Goal: Check status: Check status

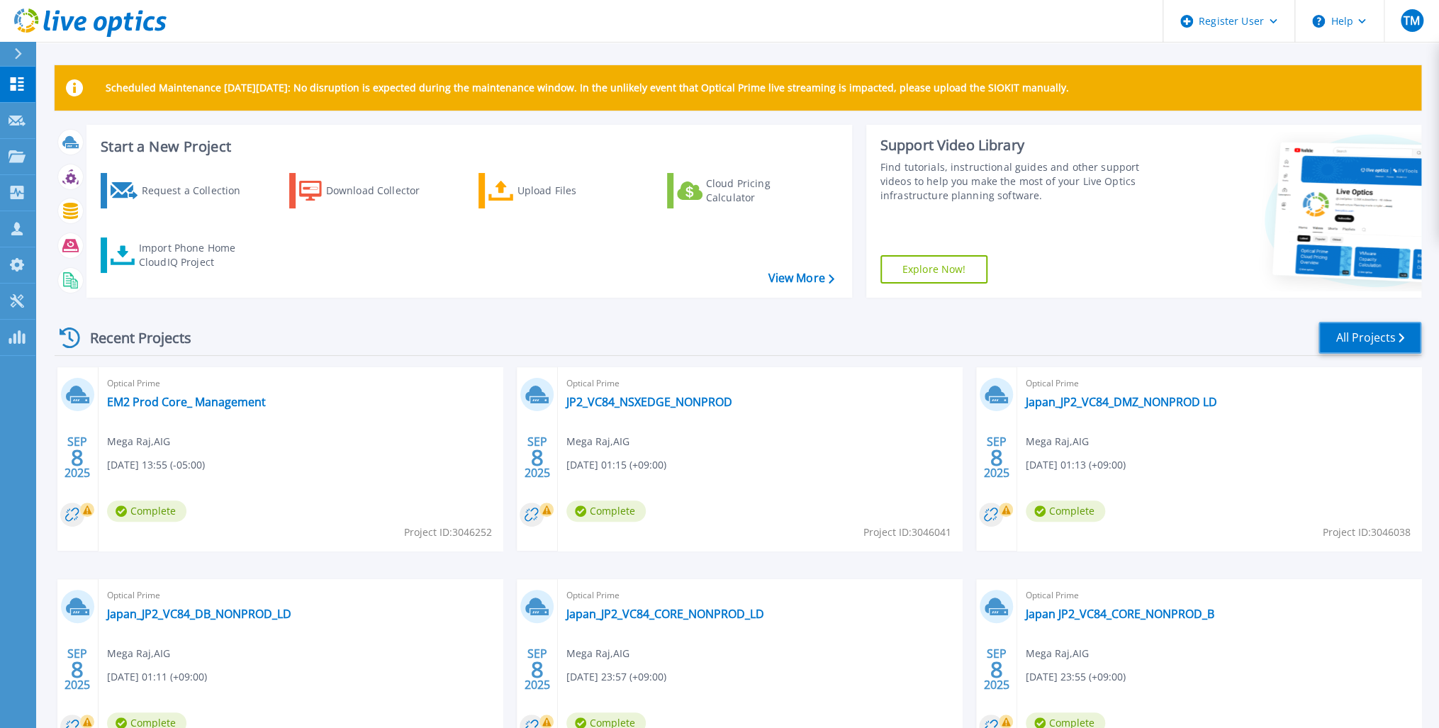
click at [1381, 335] on link "All Projects" at bounding box center [1370, 338] width 103 height 32
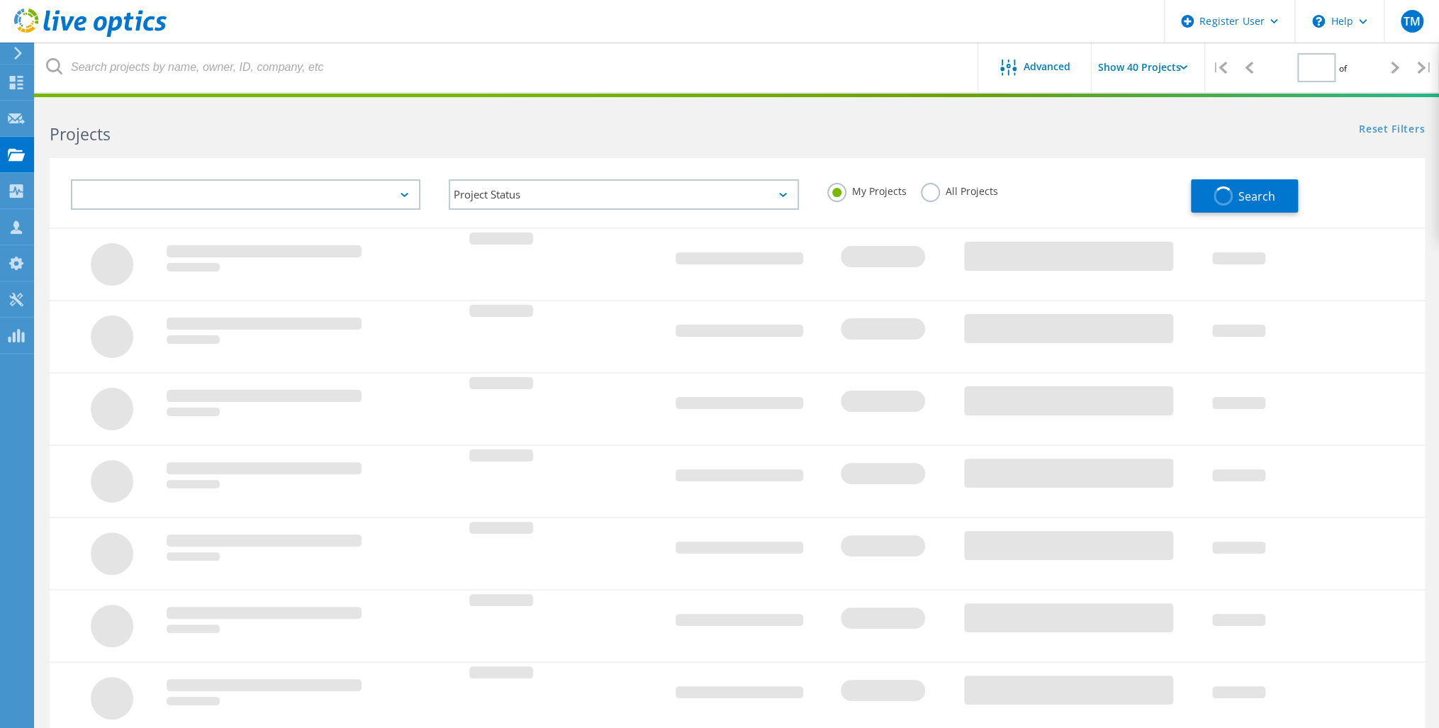
type input "1"
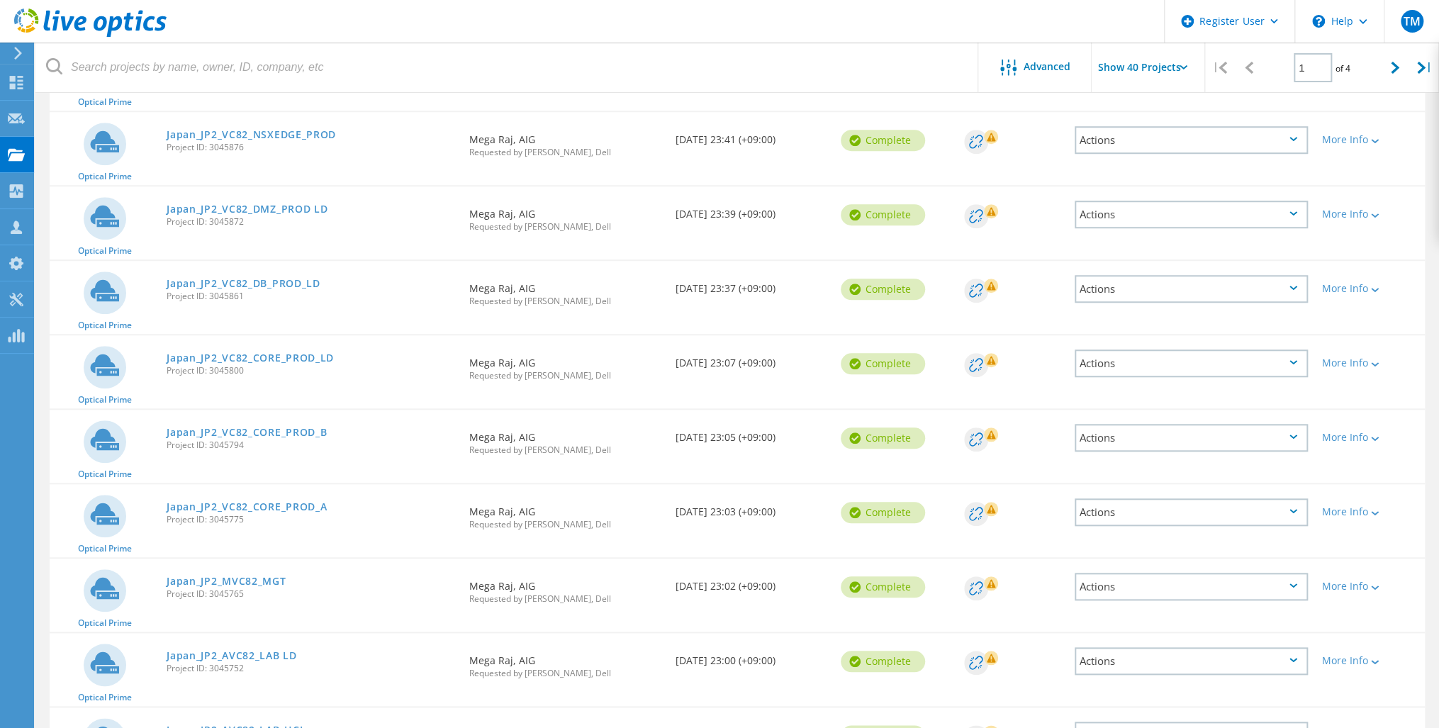
scroll to position [681, 0]
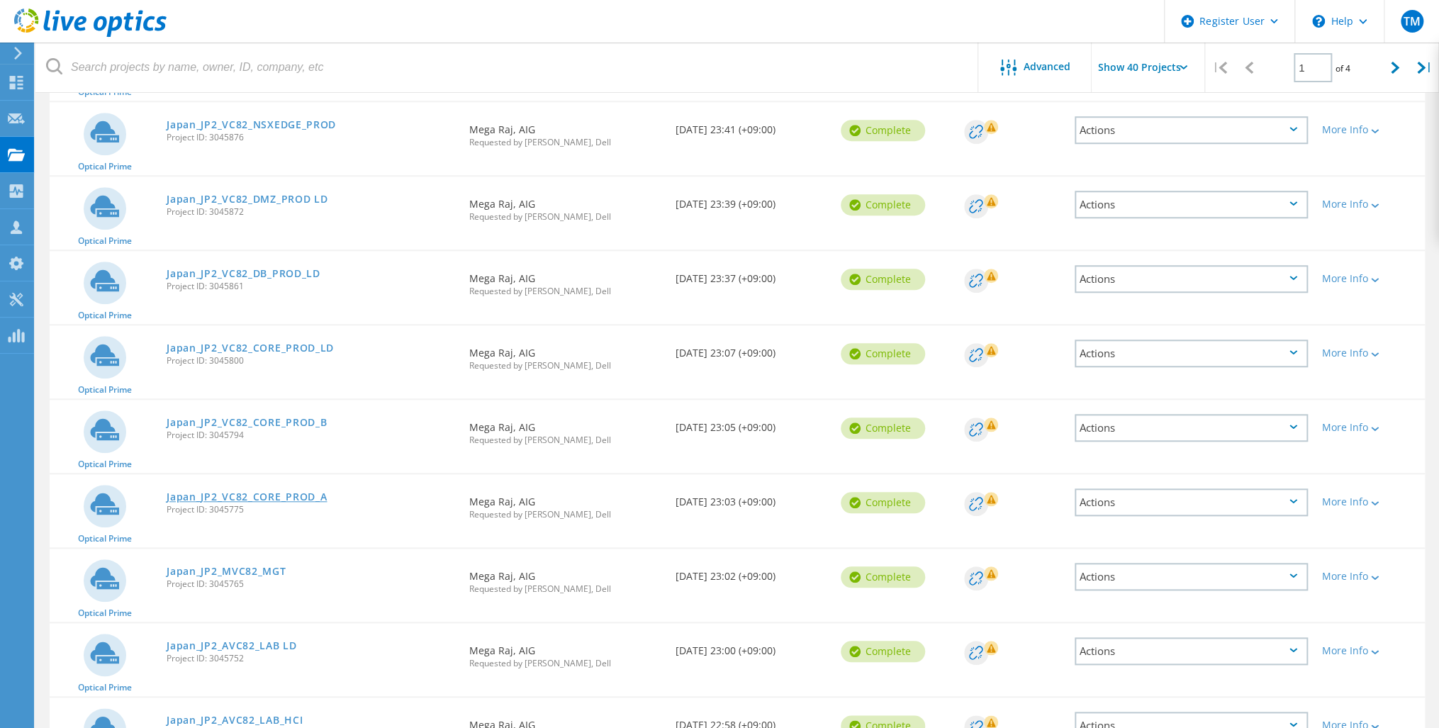
click at [267, 492] on link "Japan_JP2_VC82_CORE_PROD_A" at bounding box center [247, 497] width 160 height 10
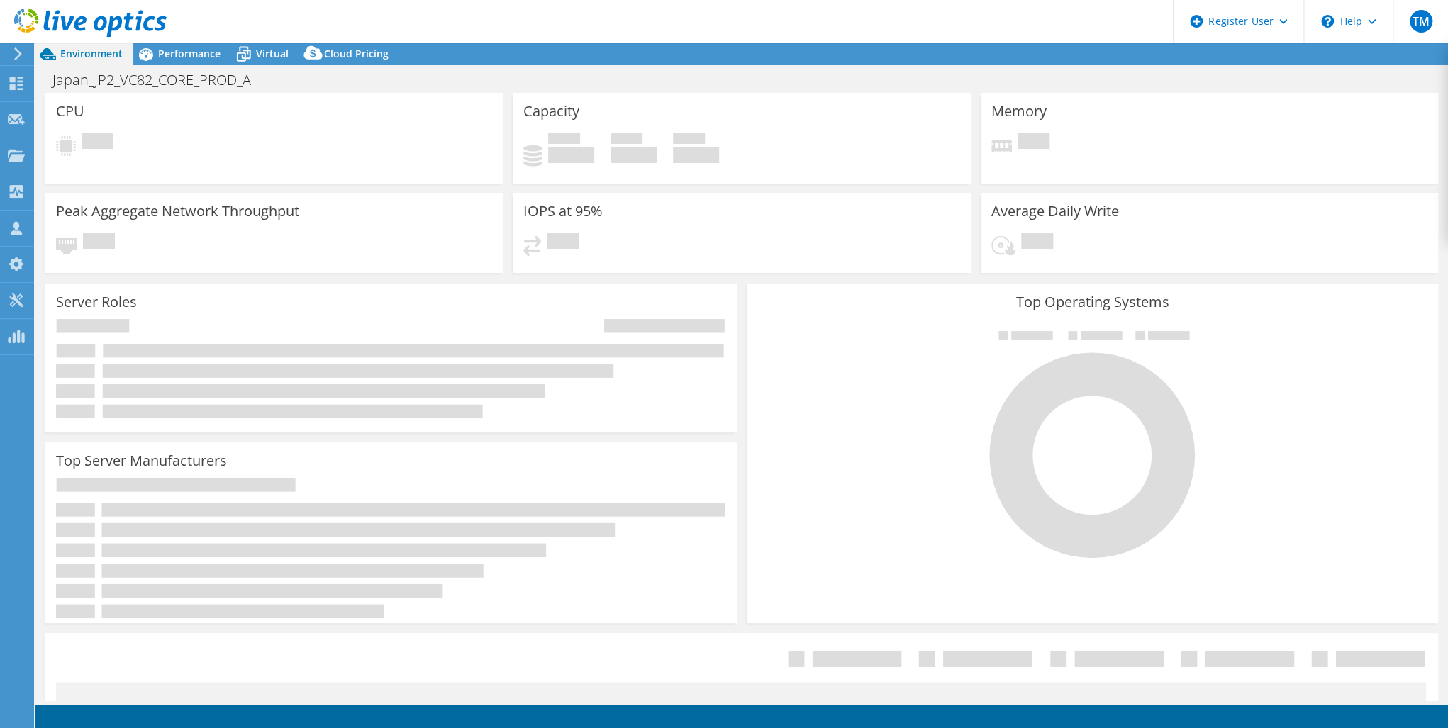
select select "USD"
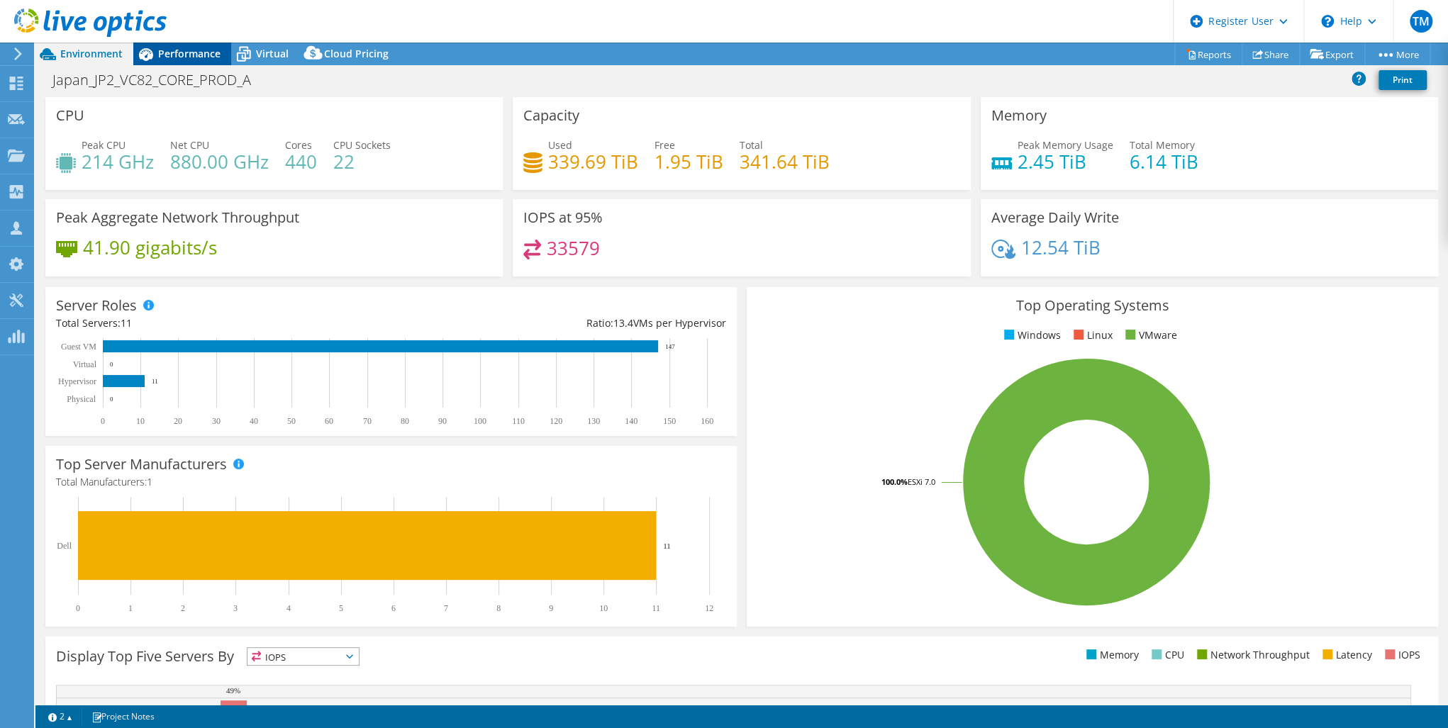
click at [183, 52] on span "Performance" at bounding box center [189, 53] width 62 height 13
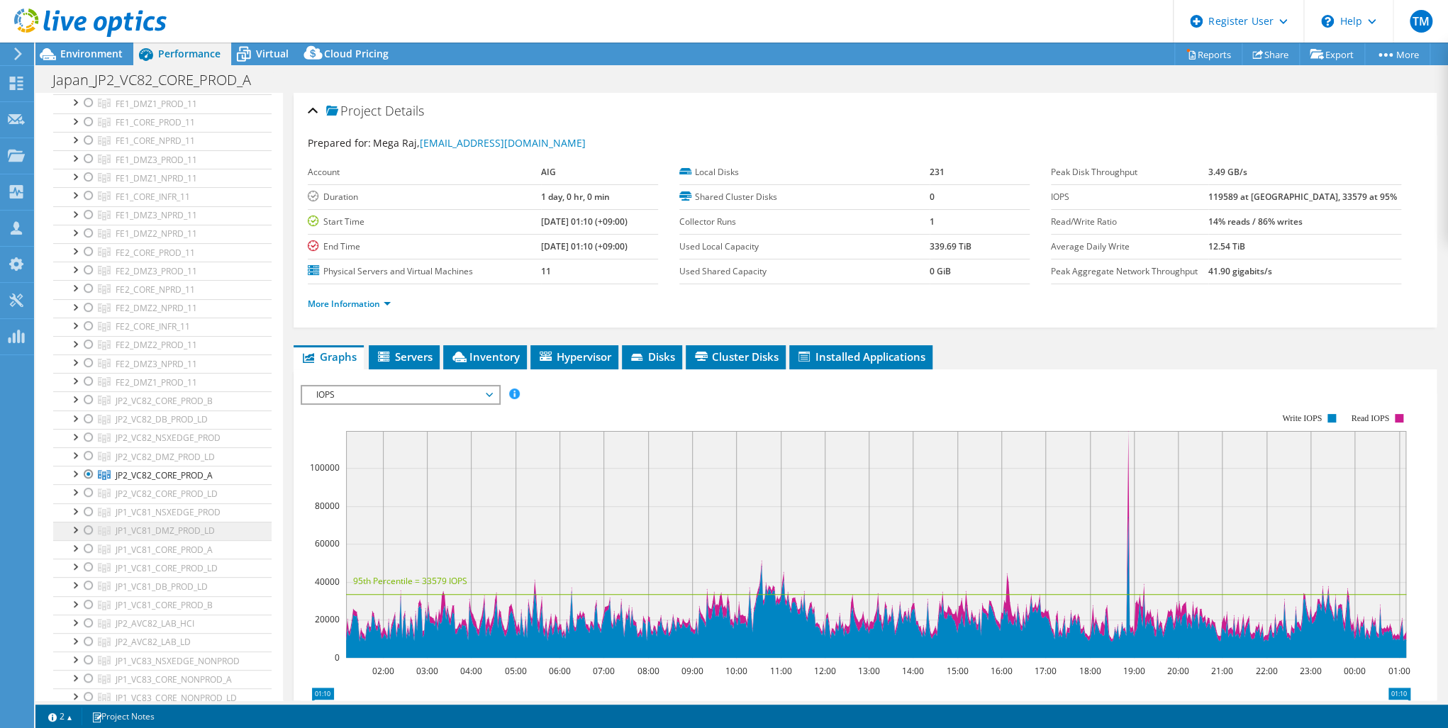
scroll to position [284, 0]
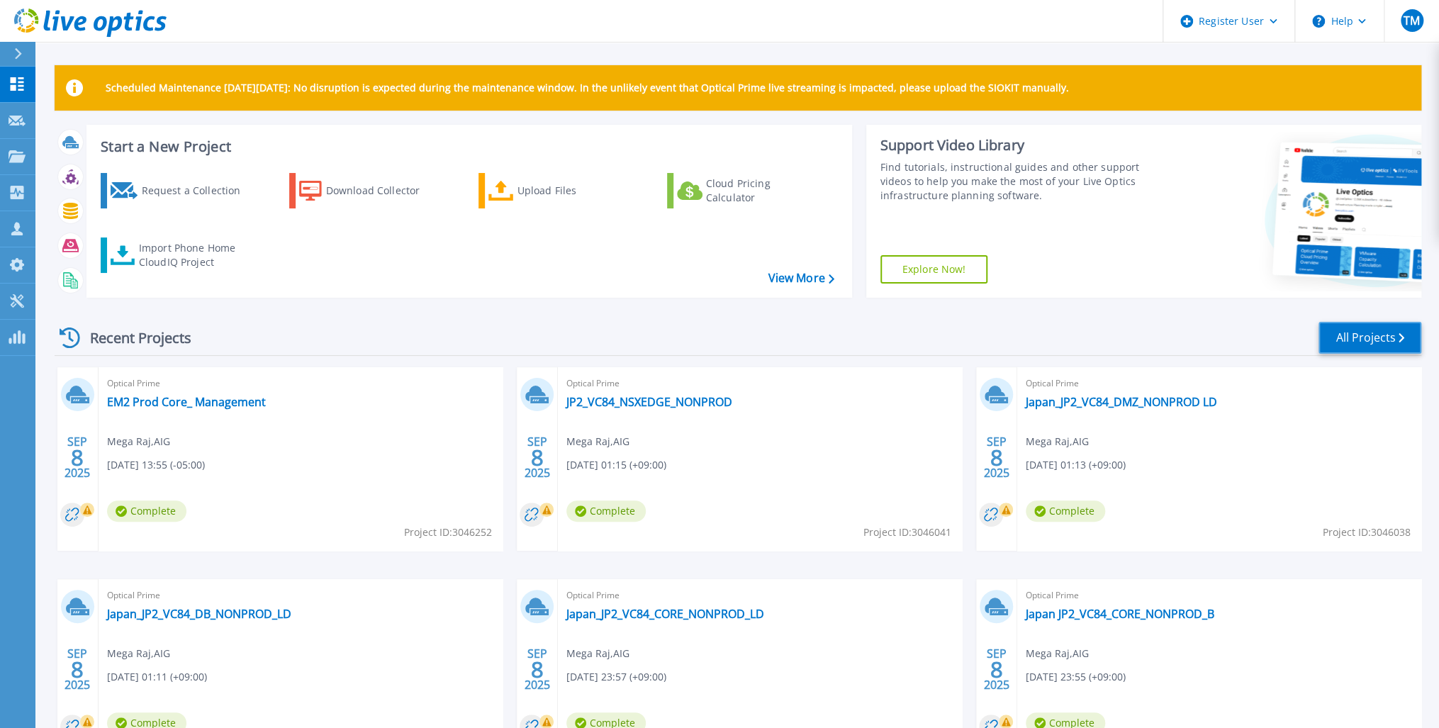
click at [1384, 341] on link "All Projects" at bounding box center [1370, 338] width 103 height 32
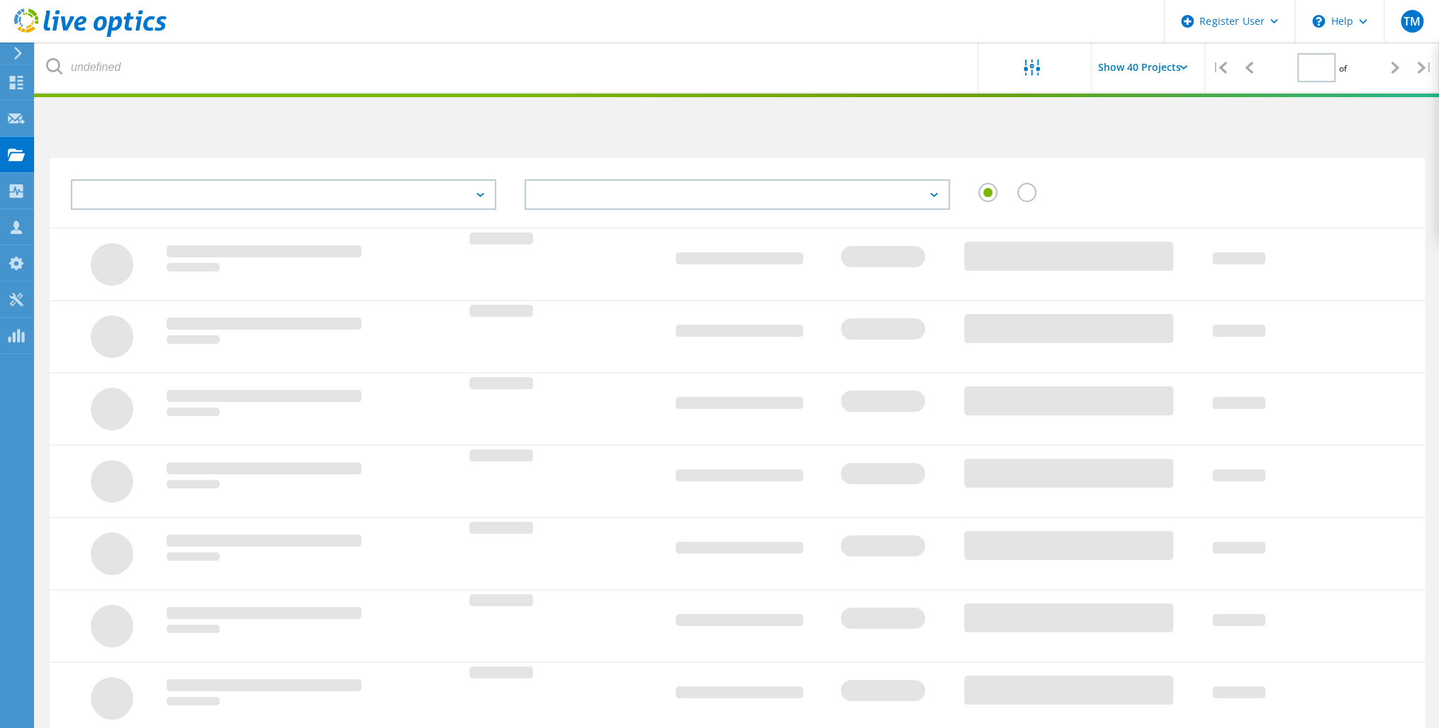
type input "1"
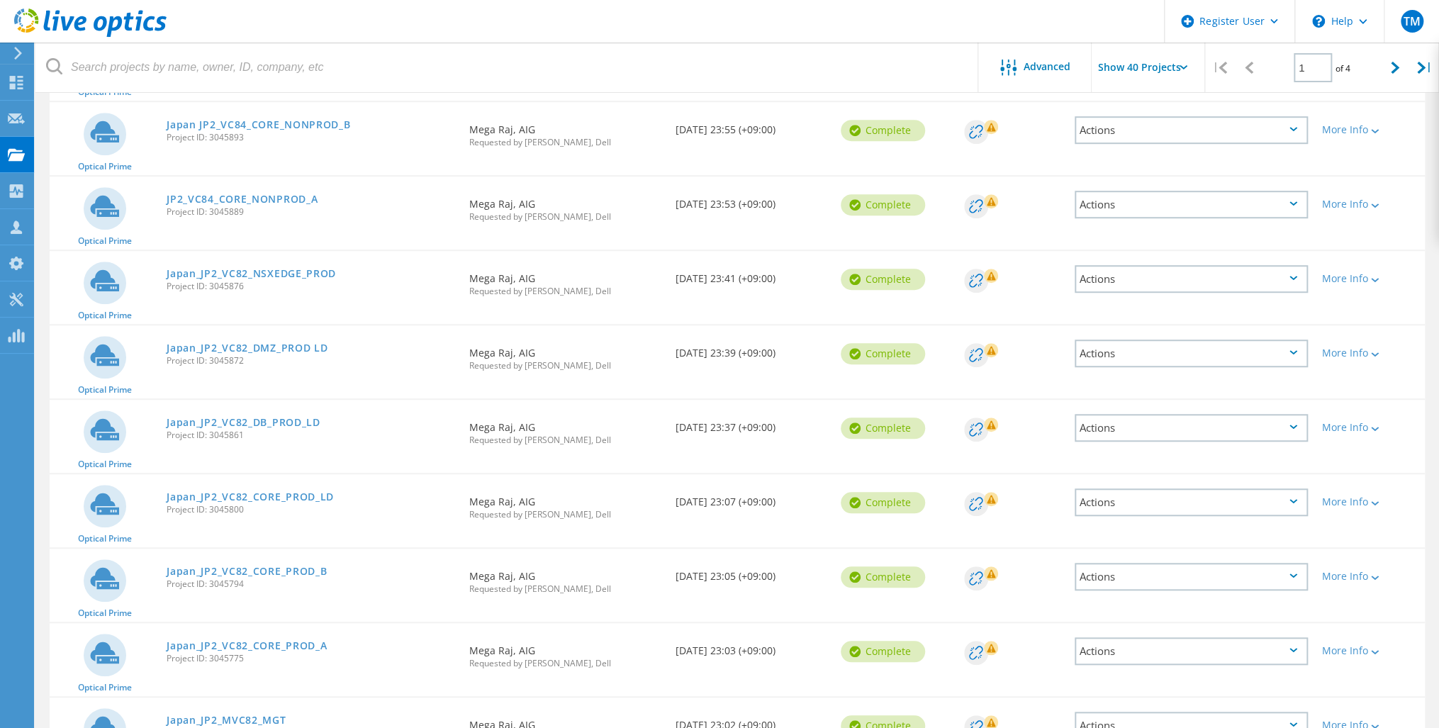
scroll to position [567, 0]
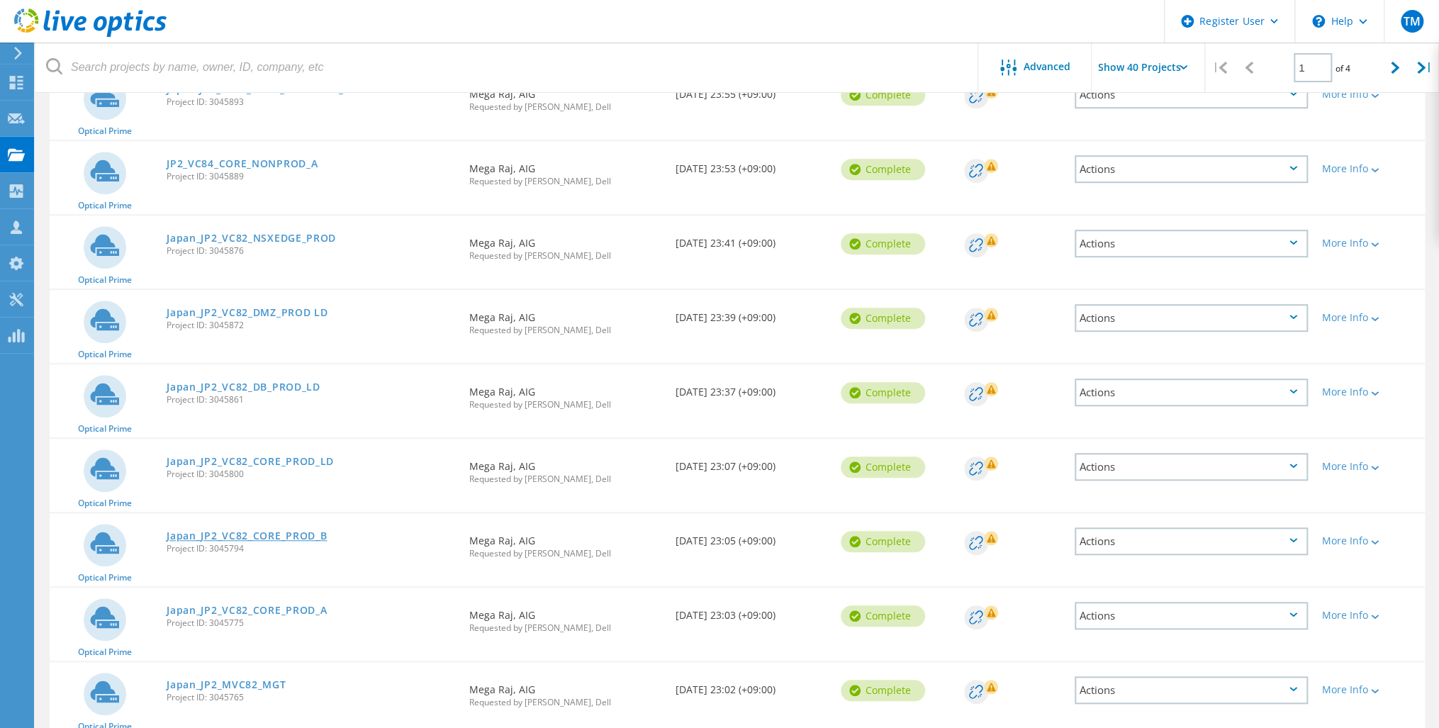
click at [266, 531] on link "Japan_JP2_VC82_CORE_PROD_B" at bounding box center [247, 536] width 160 height 10
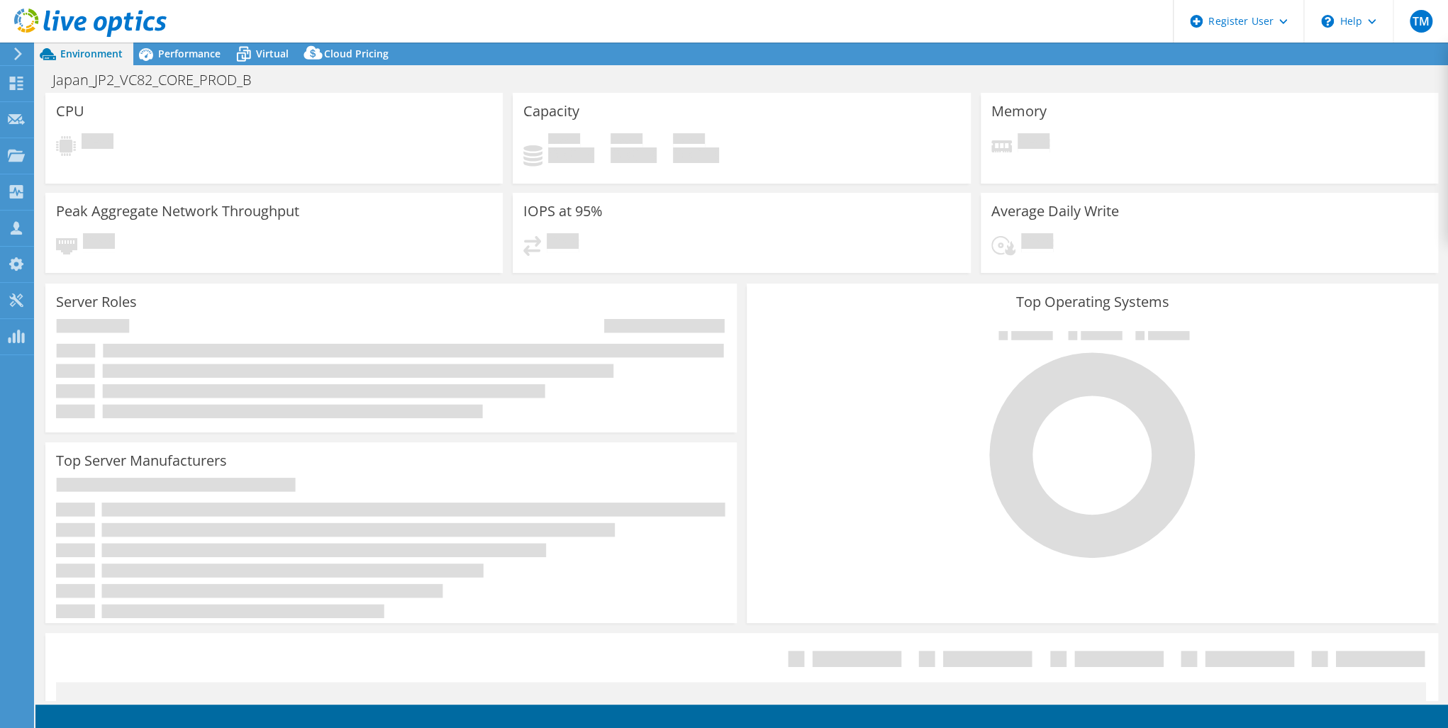
select select "USD"
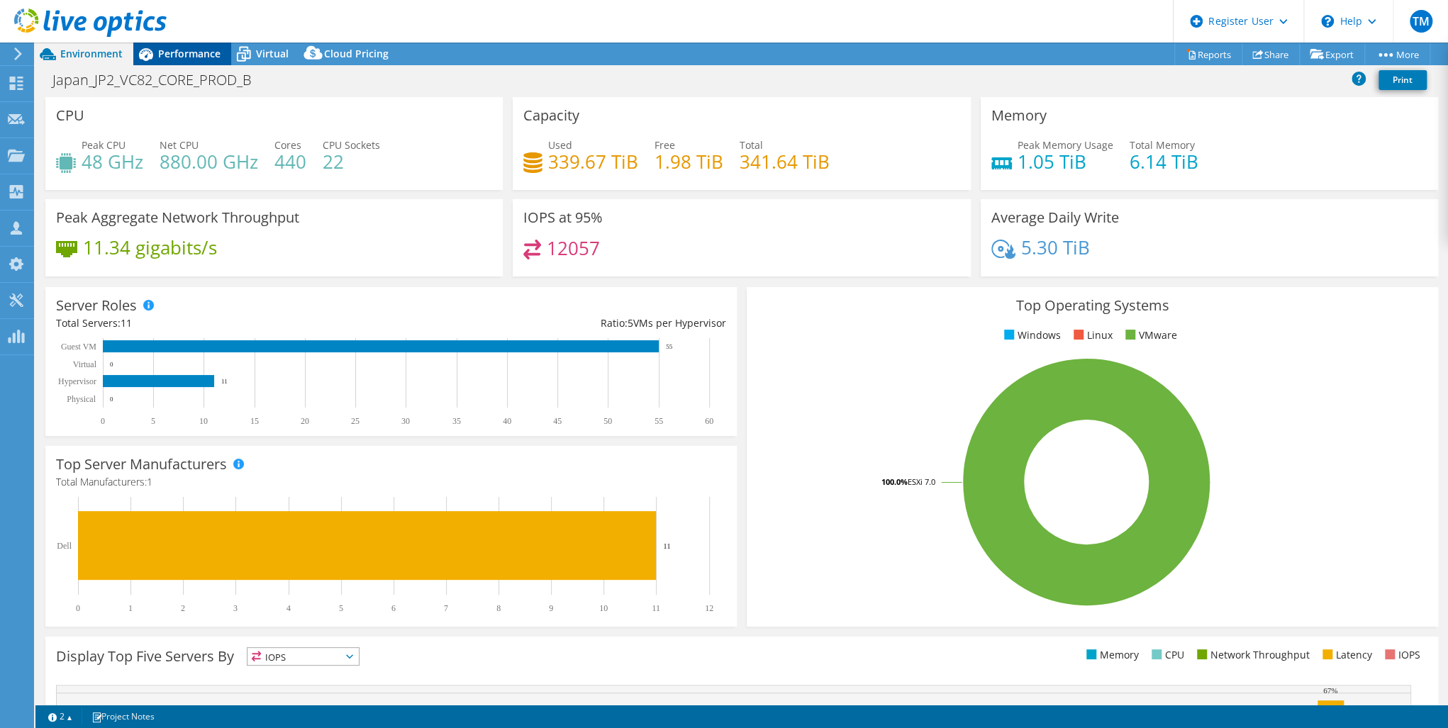
click at [191, 48] on span "Performance" at bounding box center [189, 53] width 62 height 13
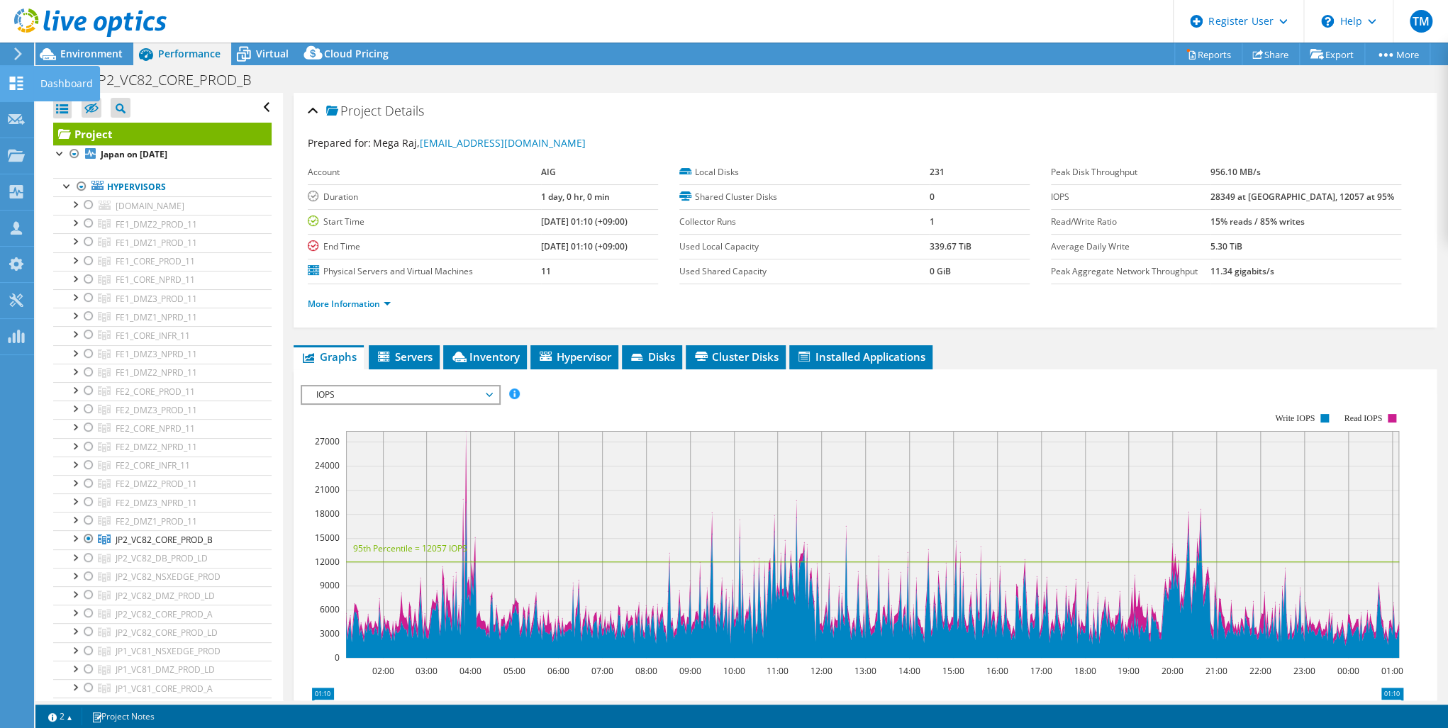
click at [16, 83] on icon at bounding box center [16, 83] width 17 height 13
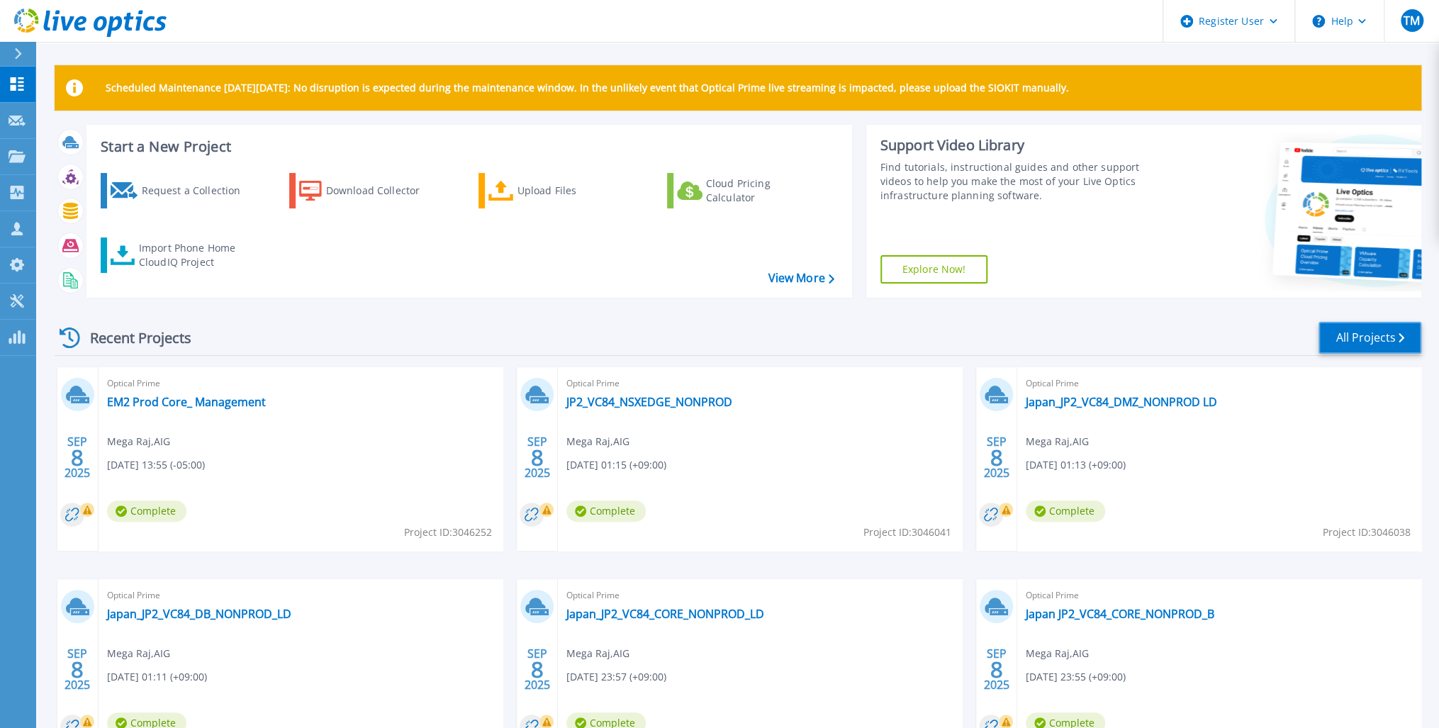
click at [1364, 333] on link "All Projects" at bounding box center [1370, 338] width 103 height 32
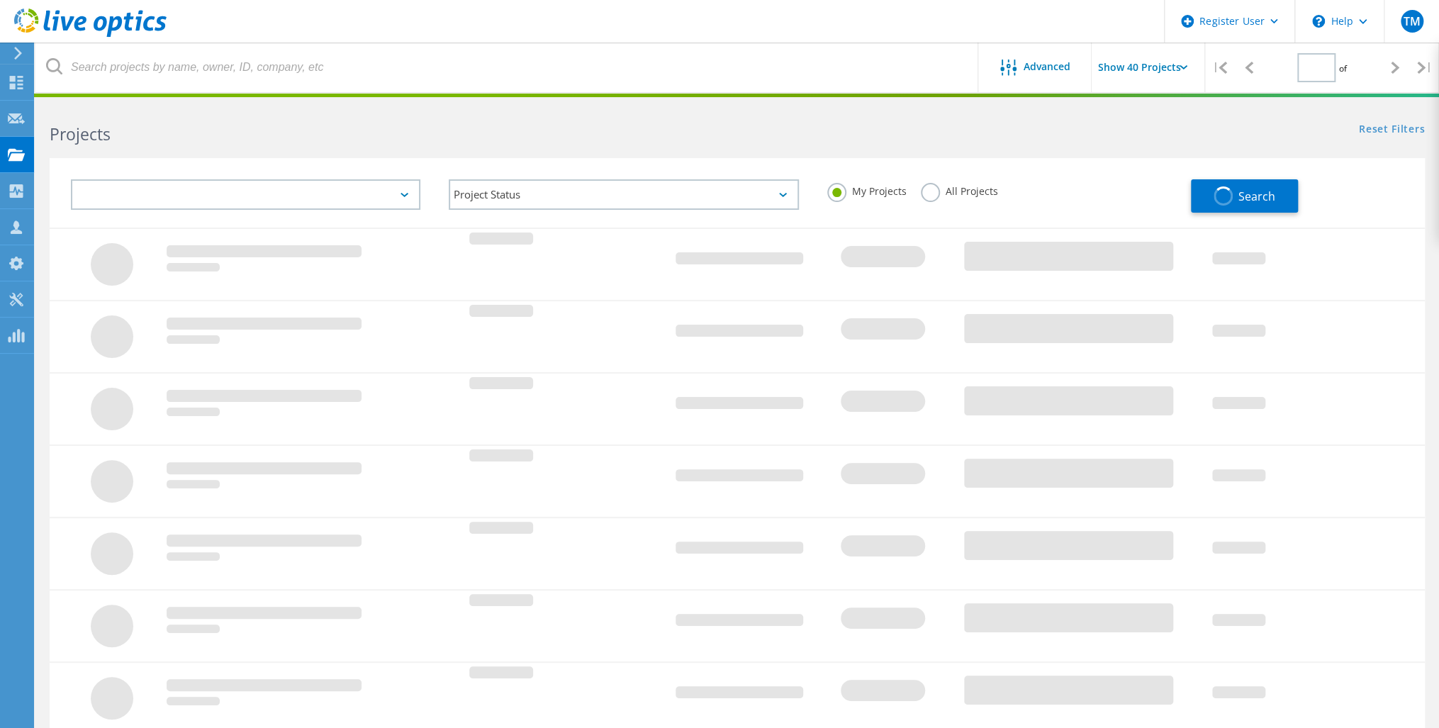
type input "1"
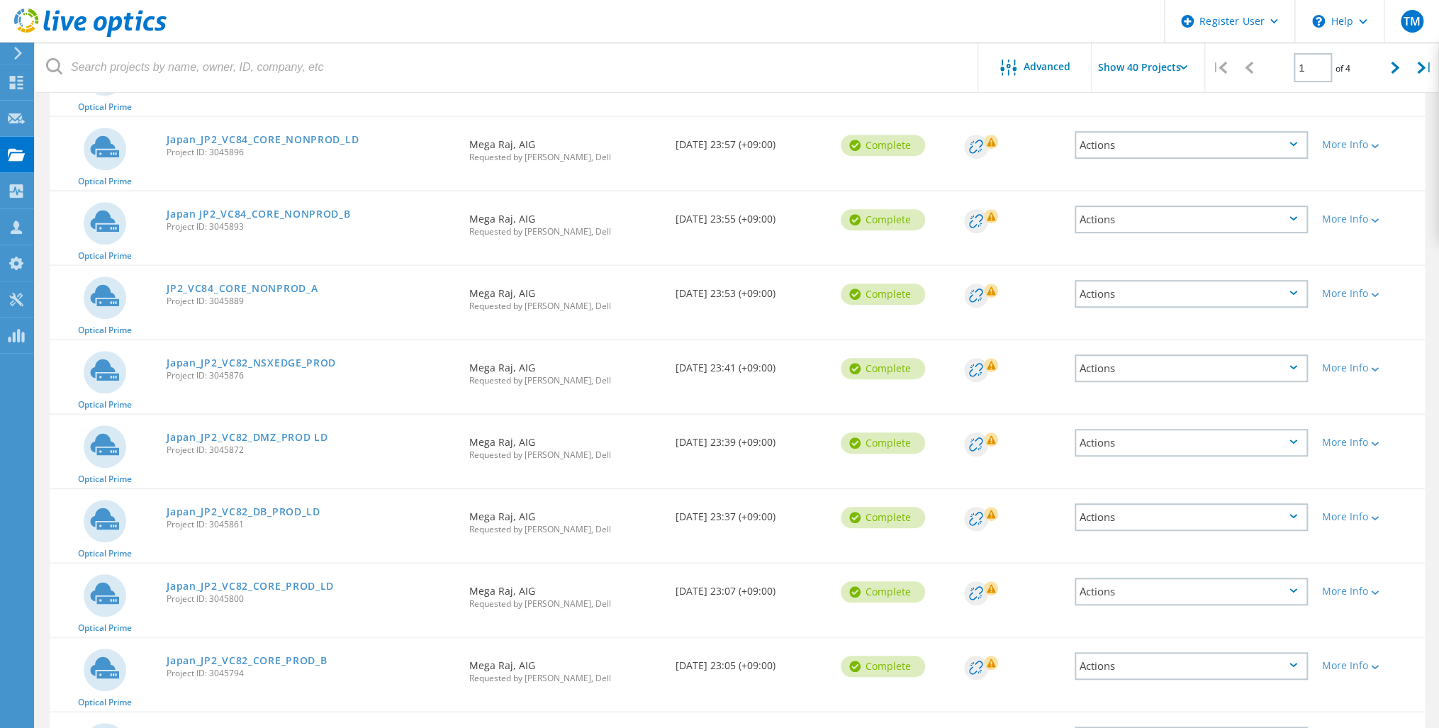
scroll to position [567, 0]
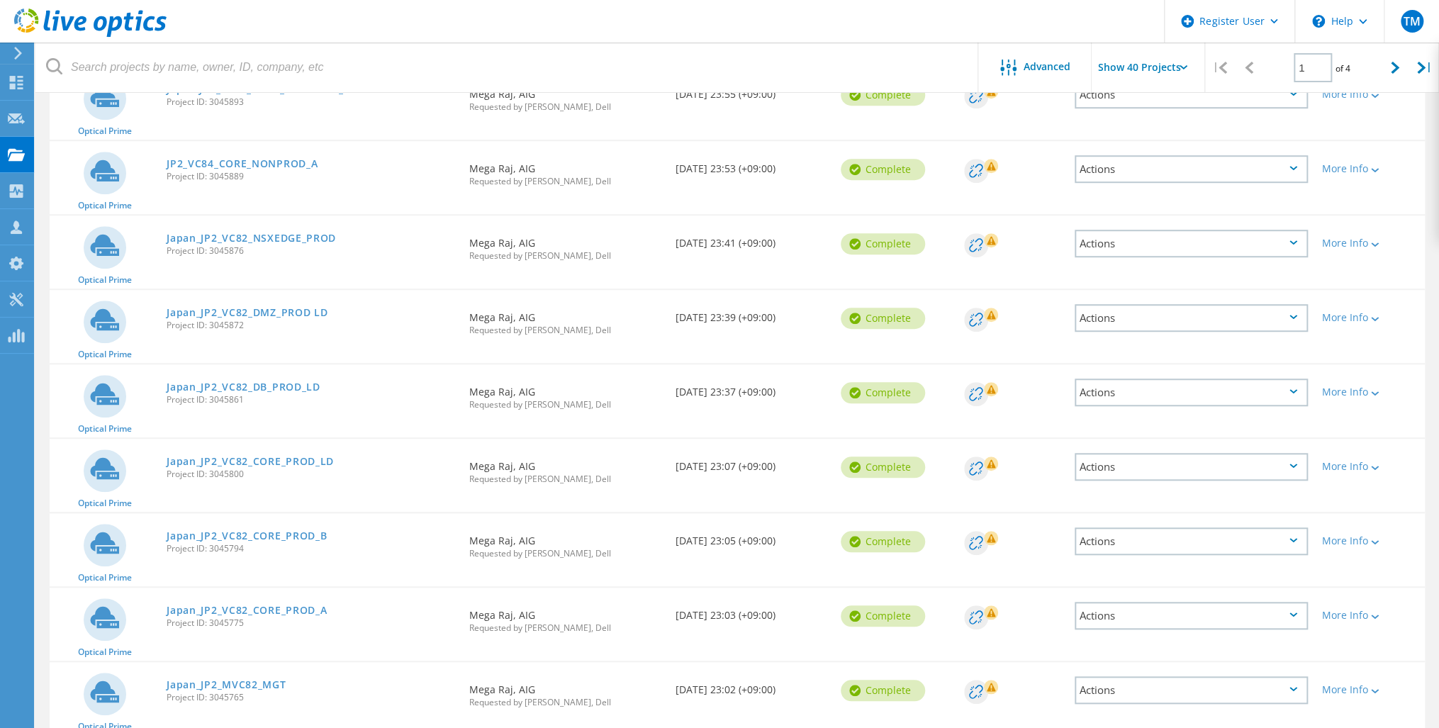
click at [273, 448] on div "Japan_JP2_VC82_CORE_PROD_LD Project ID: 3045800" at bounding box center [311, 466] width 303 height 54
click at [269, 457] on link "Japan_JP2_VC82_CORE_PROD_LD" at bounding box center [250, 462] width 167 height 10
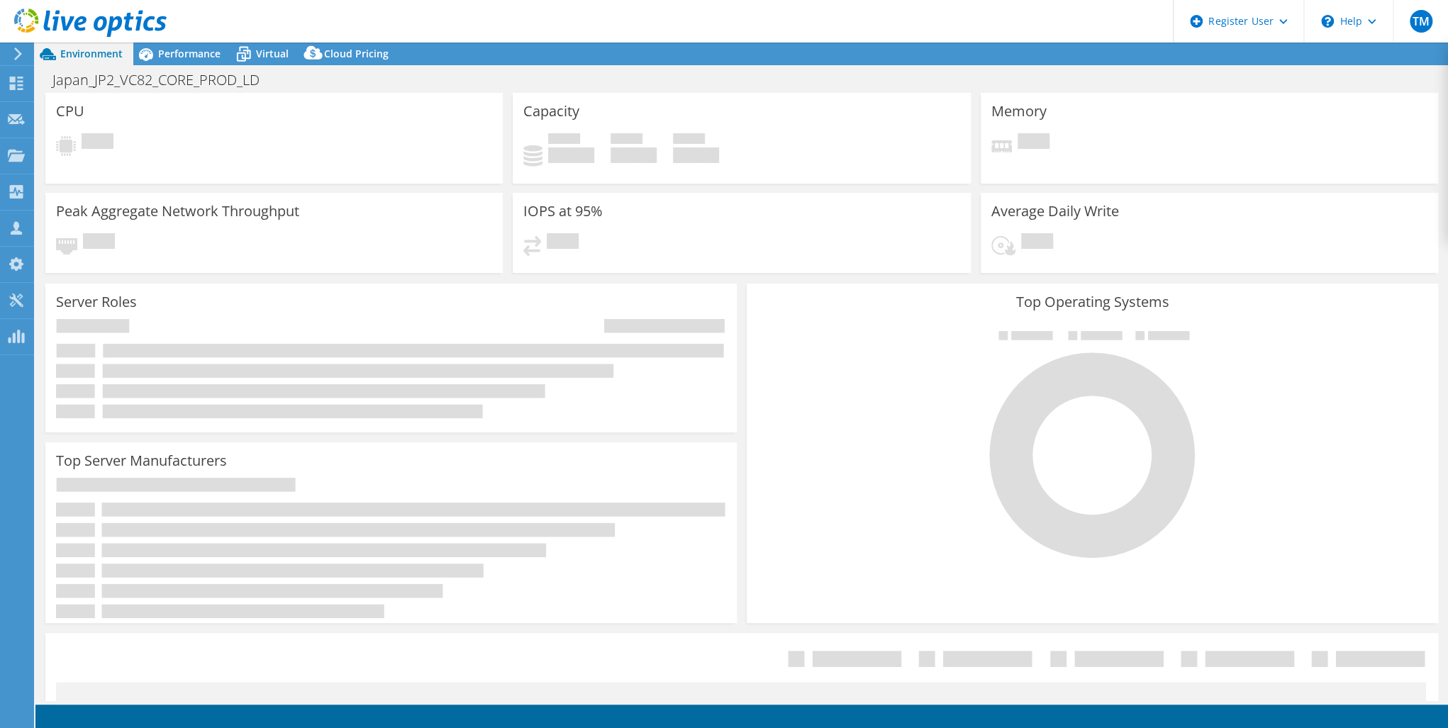
select select "USD"
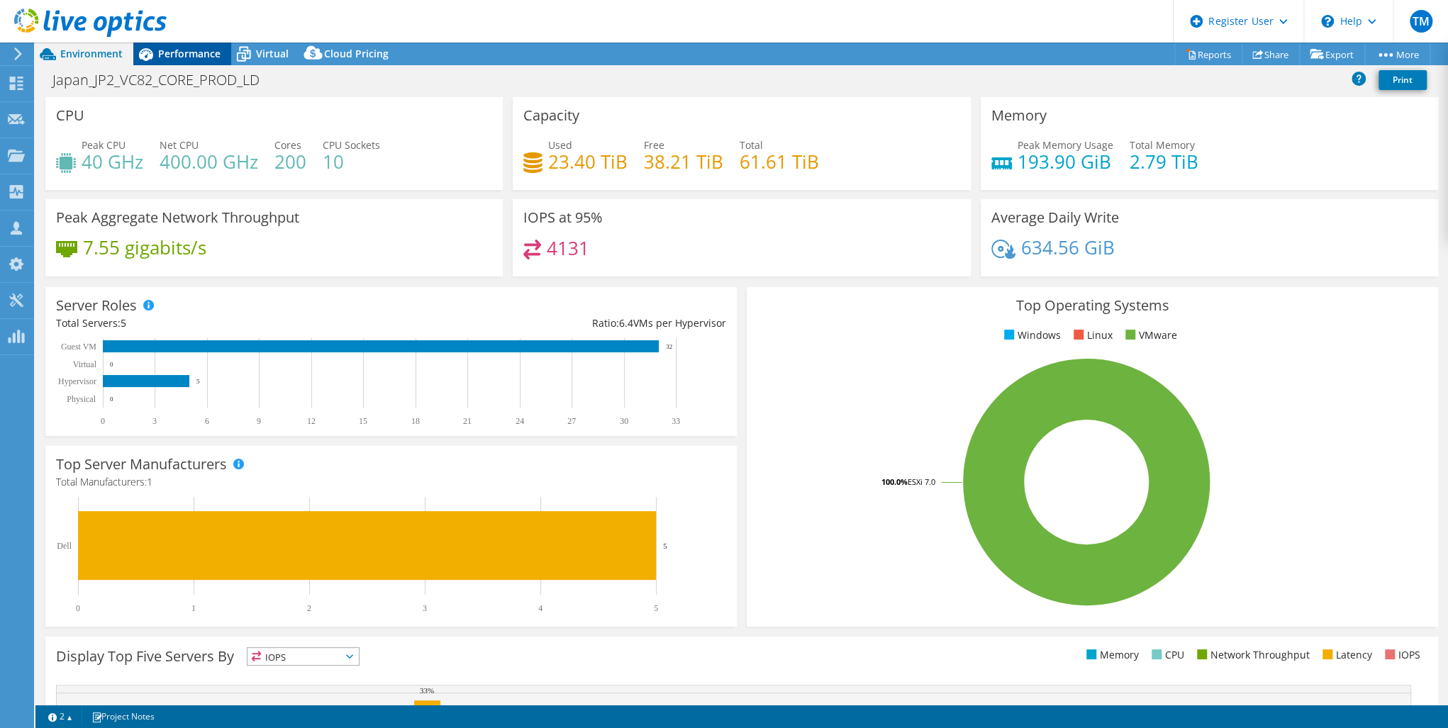
click at [170, 56] on span "Performance" at bounding box center [189, 53] width 62 height 13
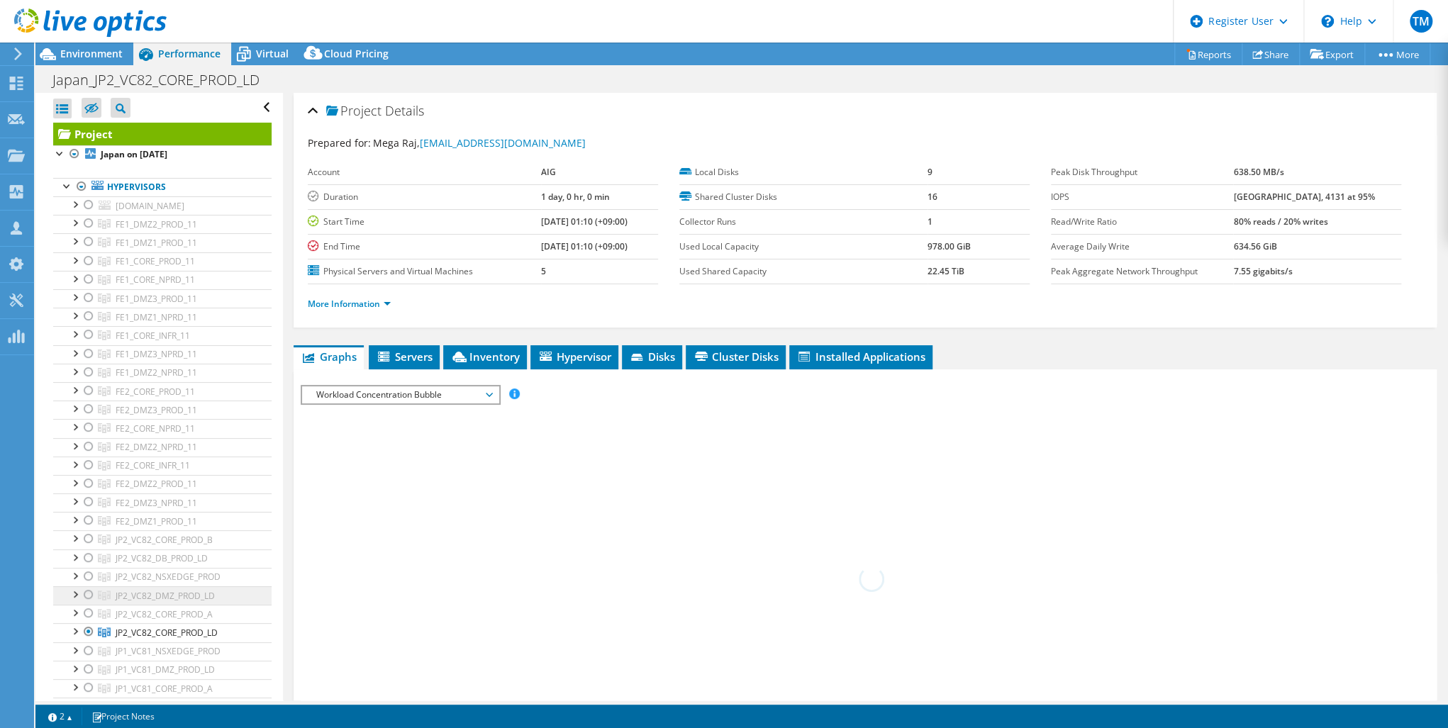
scroll to position [170, 0]
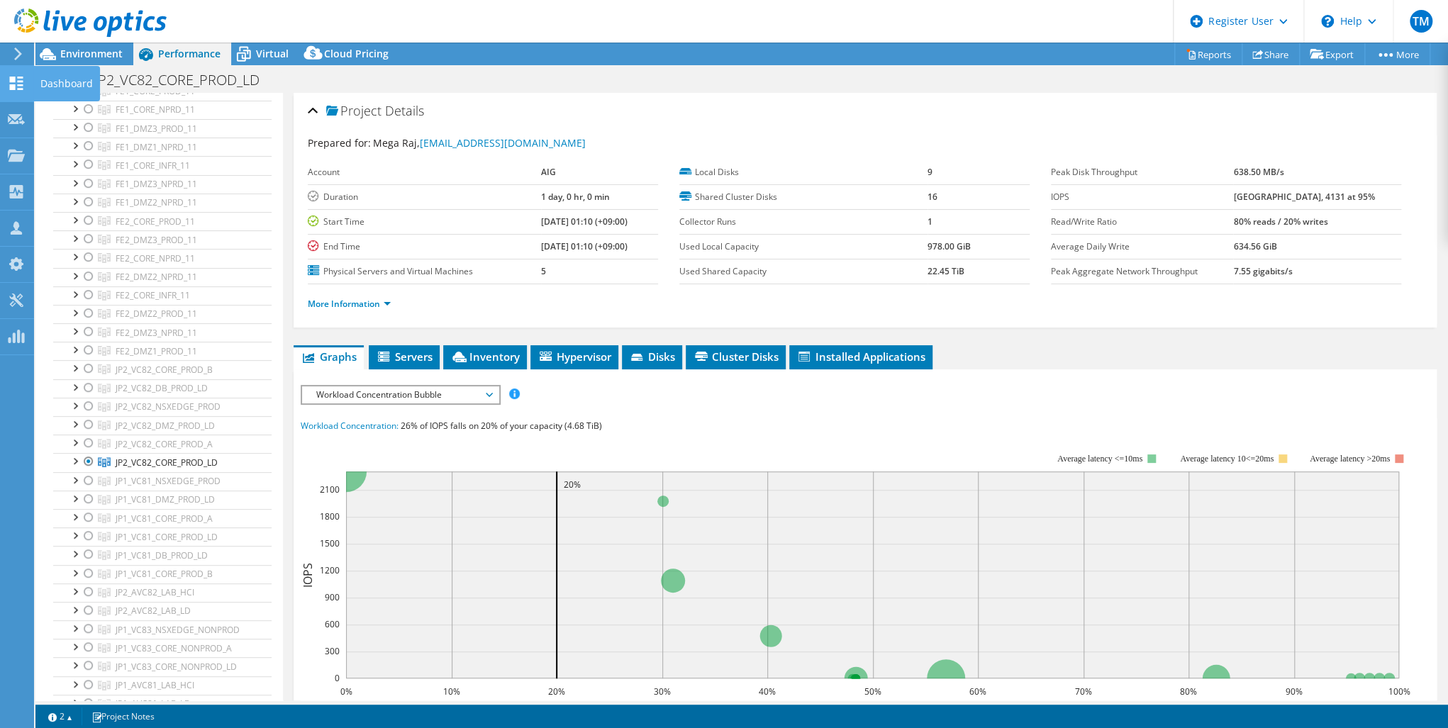
click at [11, 82] on use at bounding box center [16, 83] width 13 height 13
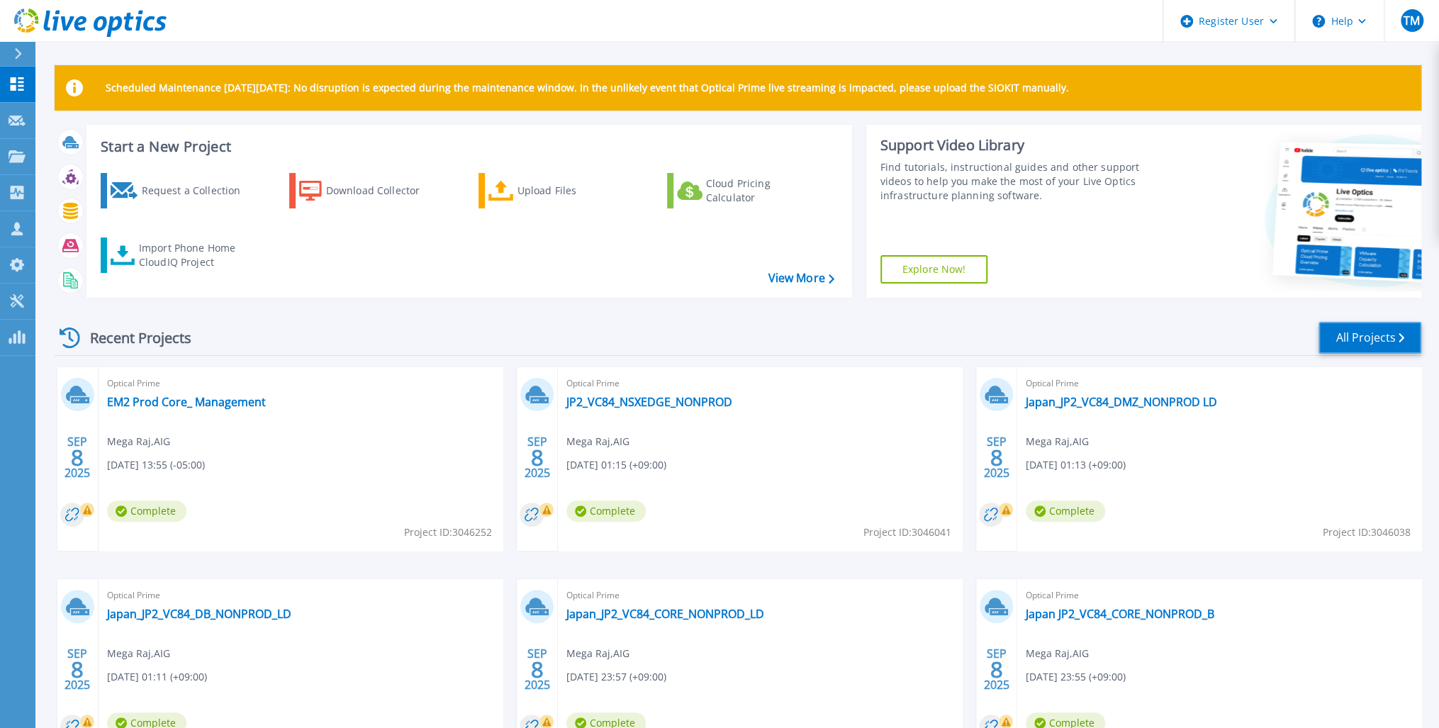
click at [1353, 333] on link "All Projects" at bounding box center [1370, 338] width 103 height 32
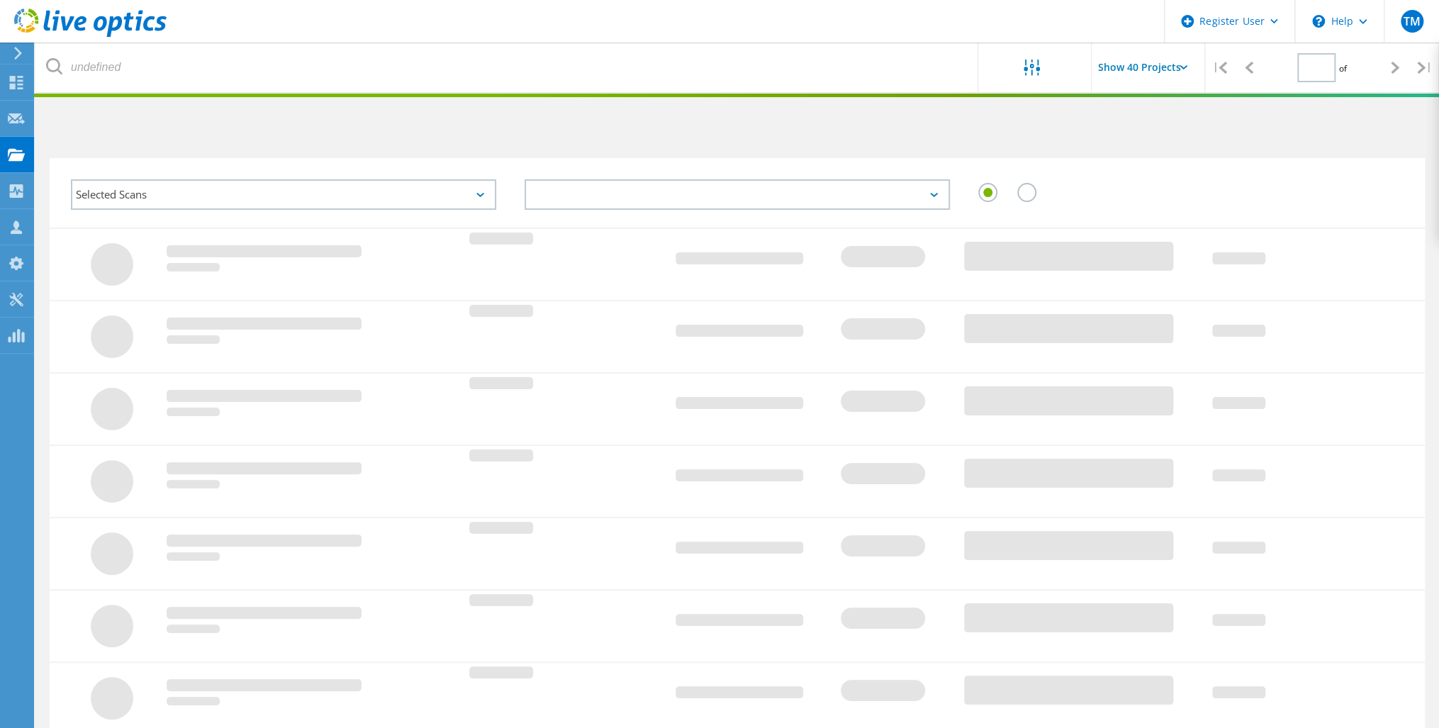
type input "1"
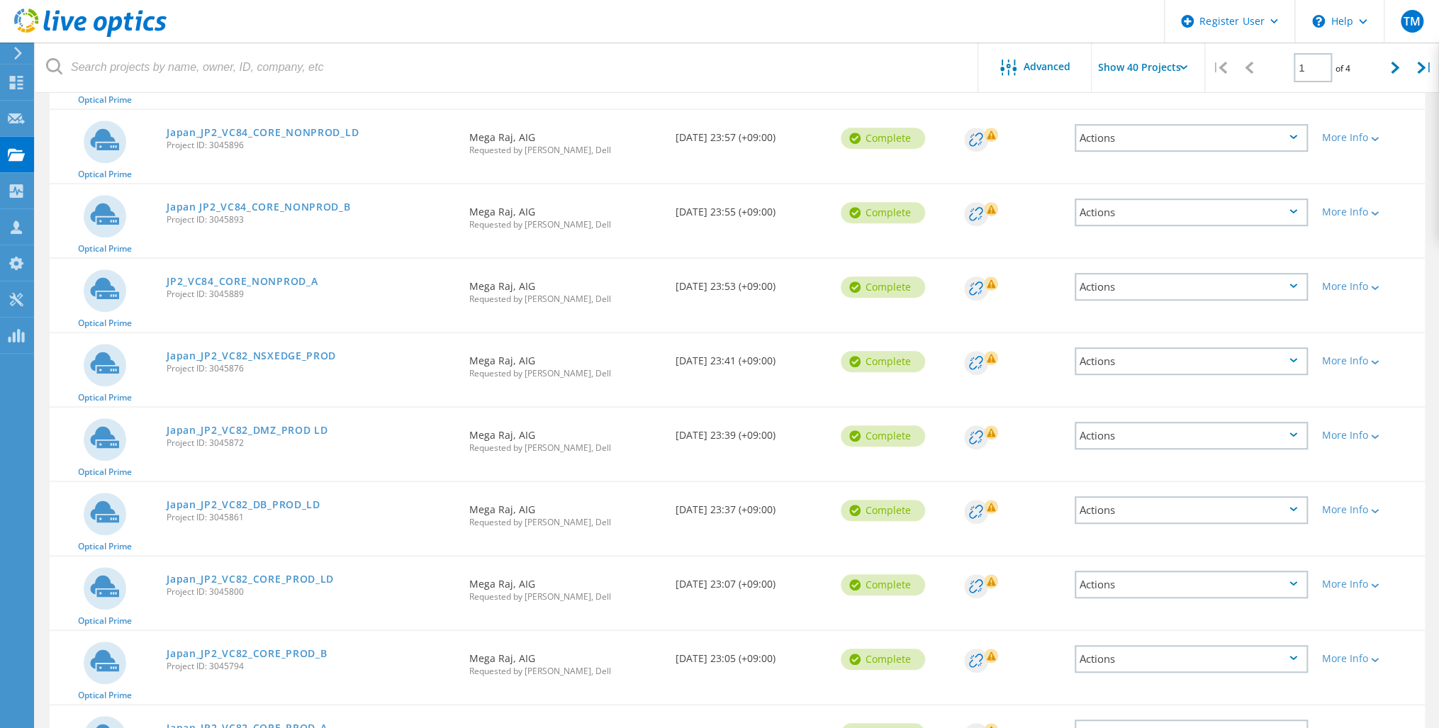
scroll to position [454, 0]
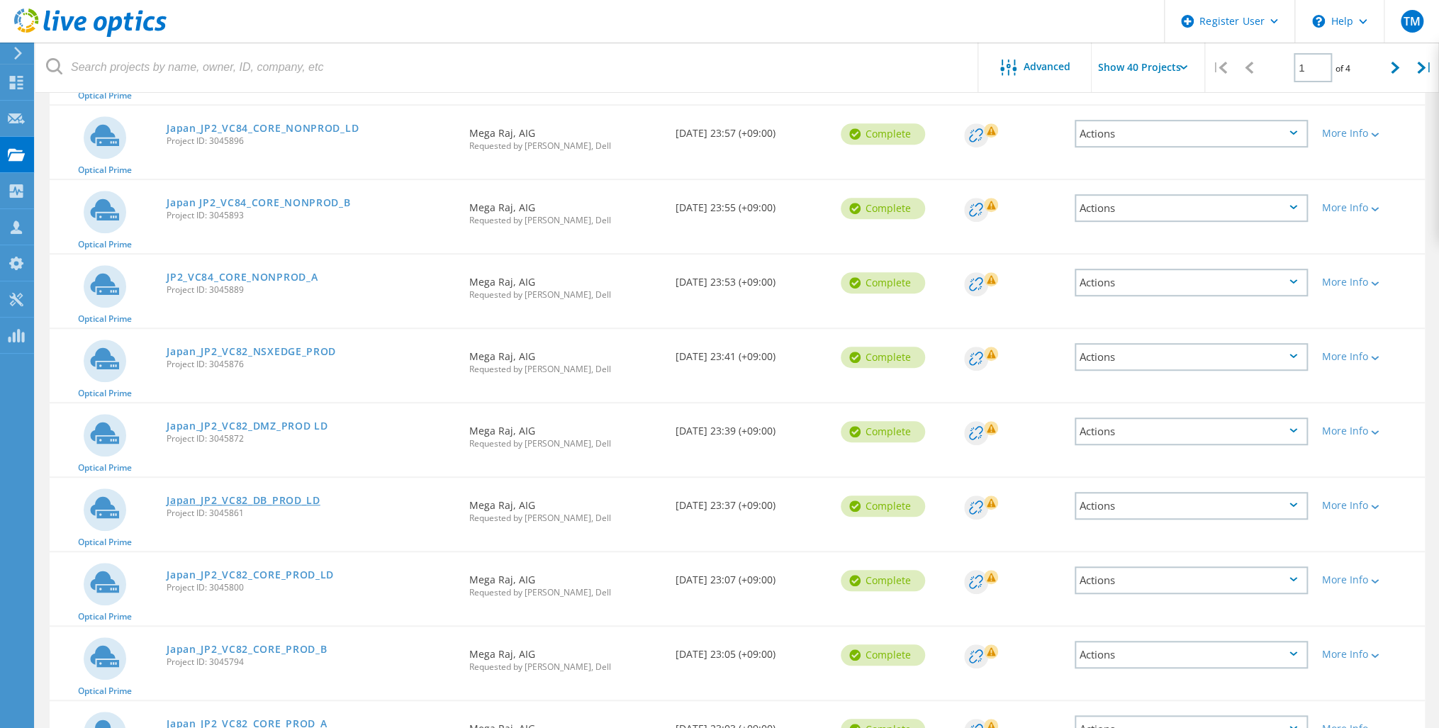
click at [264, 499] on link "Japan_JP2_VC82_DB_PROD_LD" at bounding box center [244, 501] width 154 height 10
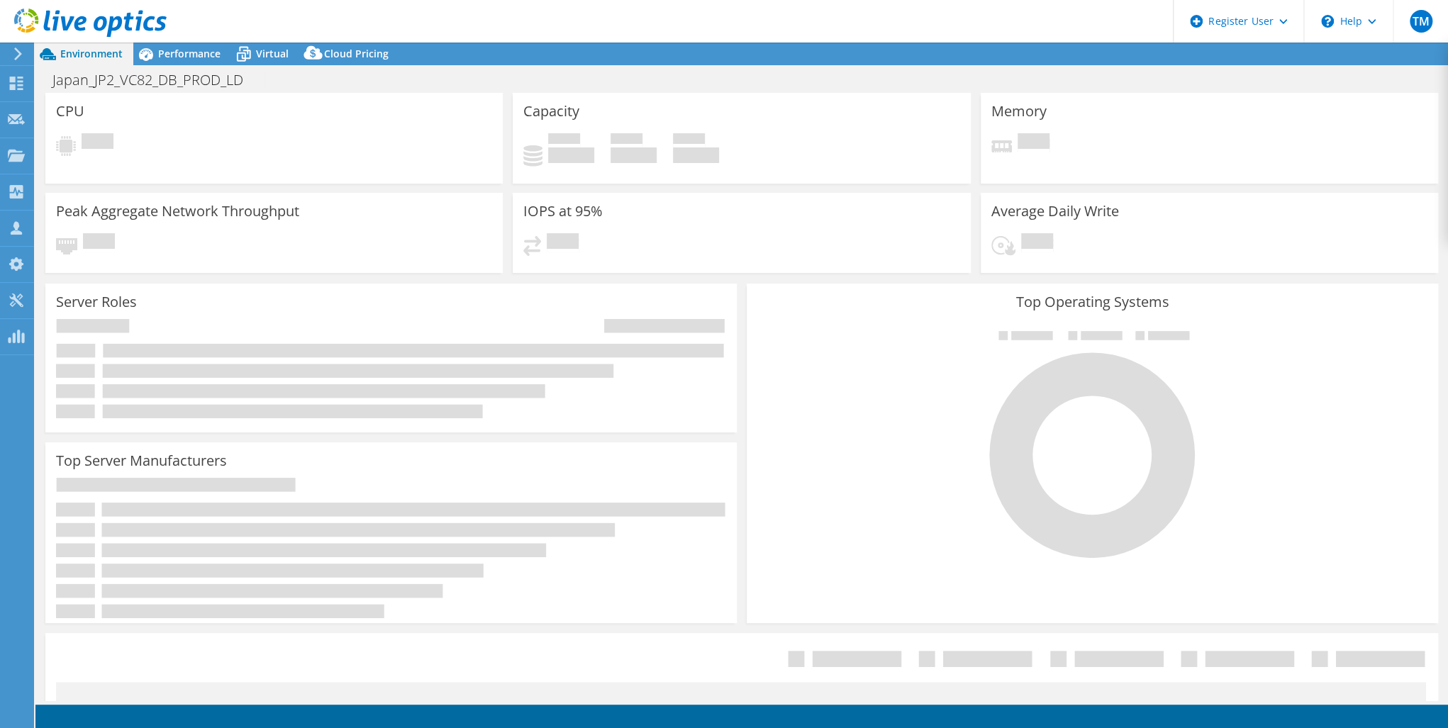
select select "USD"
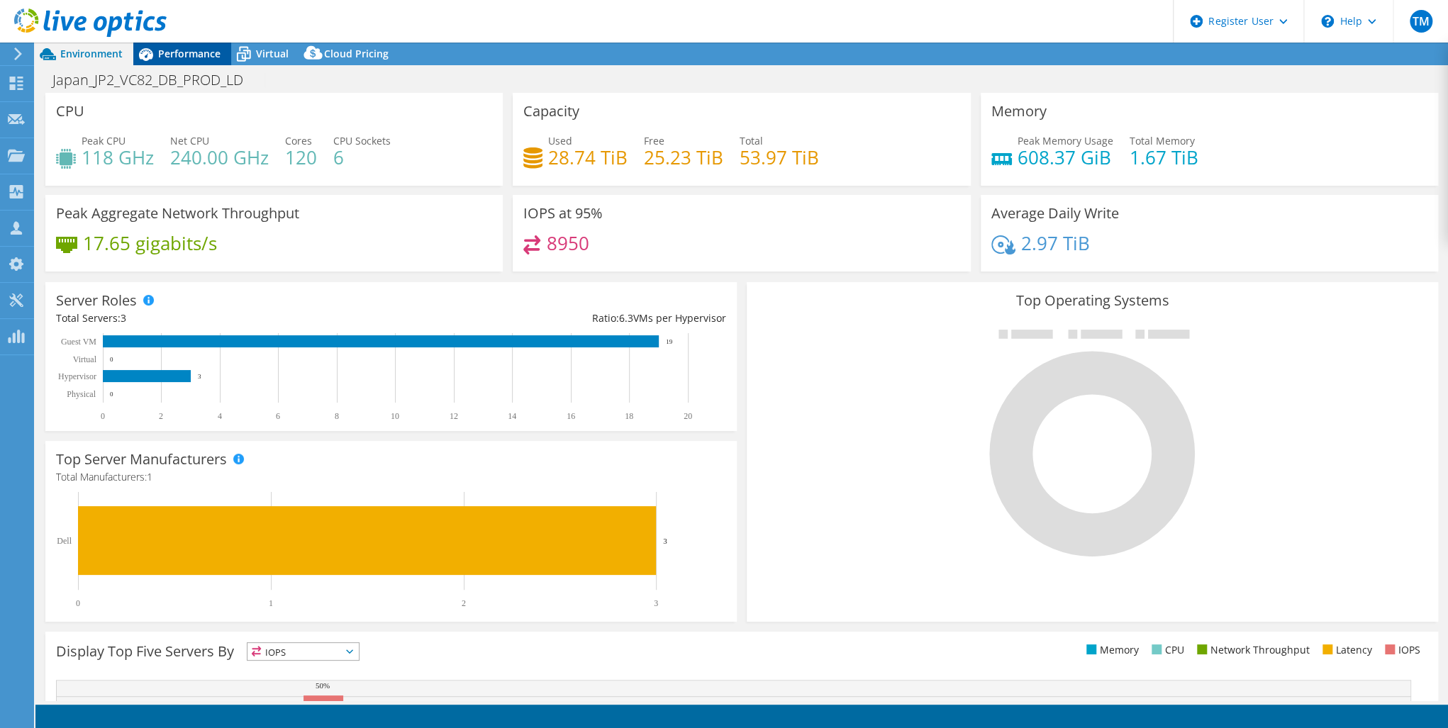
click at [170, 50] on span "Performance" at bounding box center [189, 53] width 62 height 13
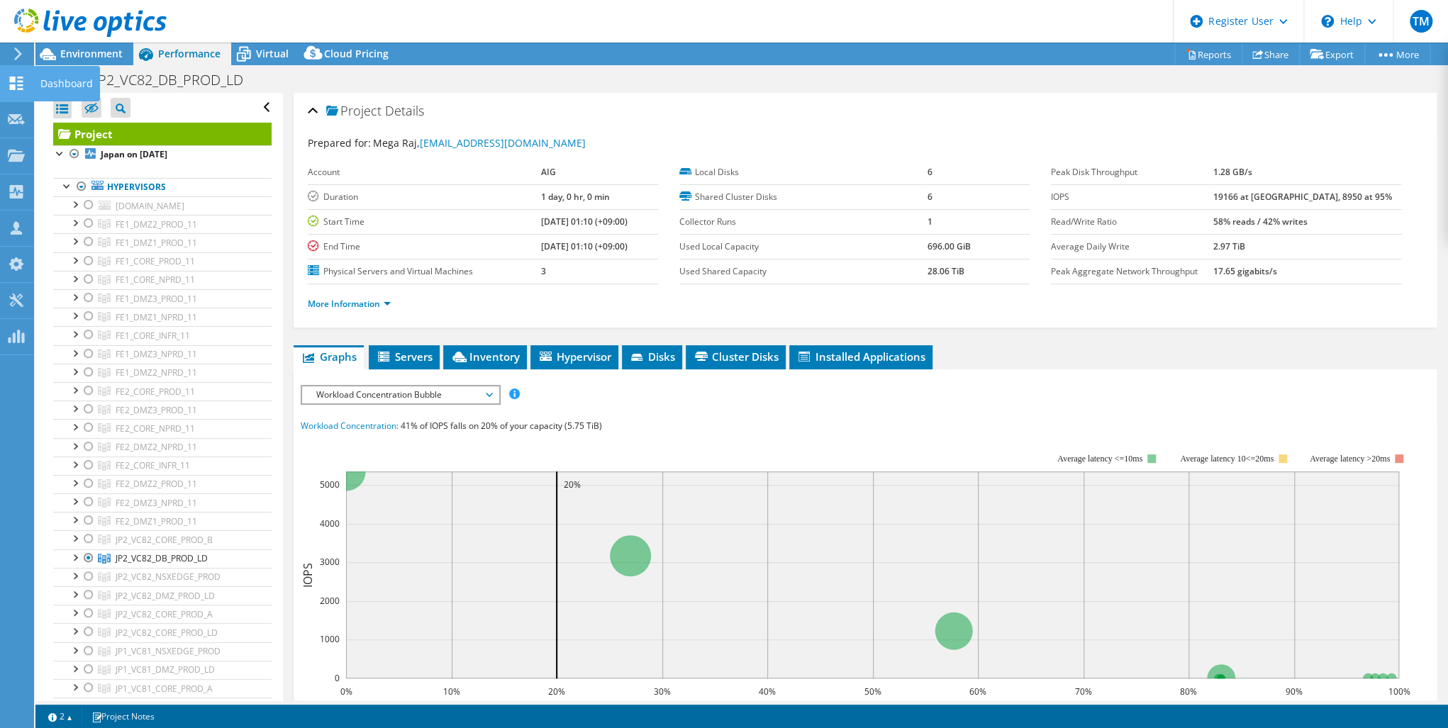
click at [14, 77] on icon at bounding box center [16, 83] width 17 height 13
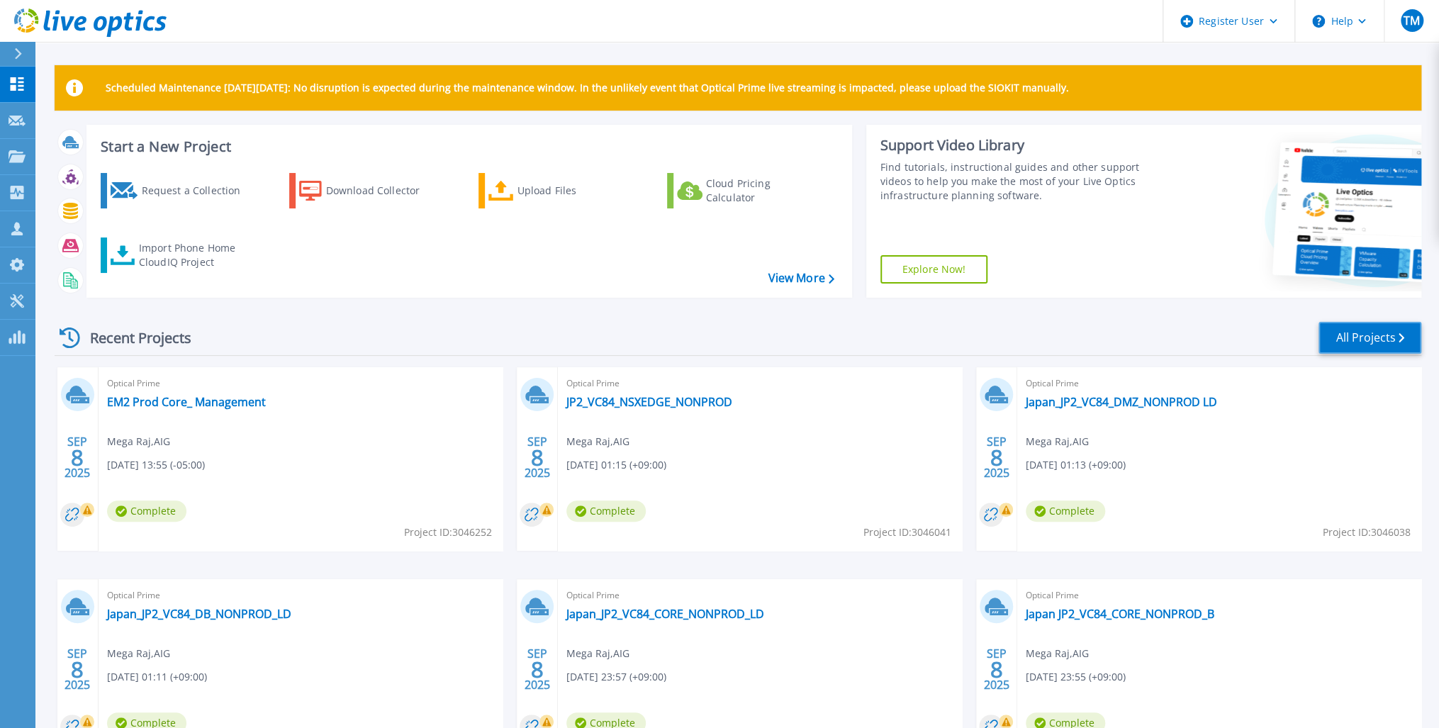
click at [1360, 338] on link "All Projects" at bounding box center [1370, 338] width 103 height 32
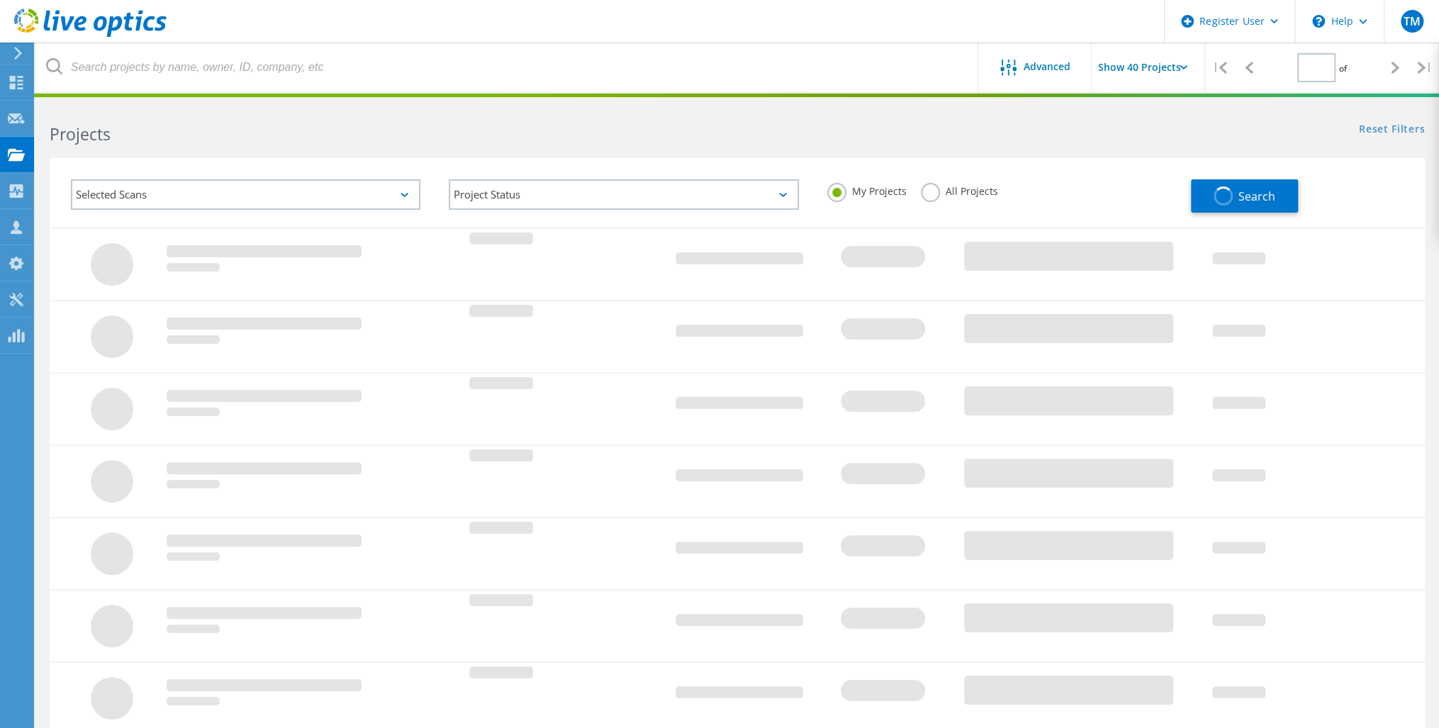
type input "1"
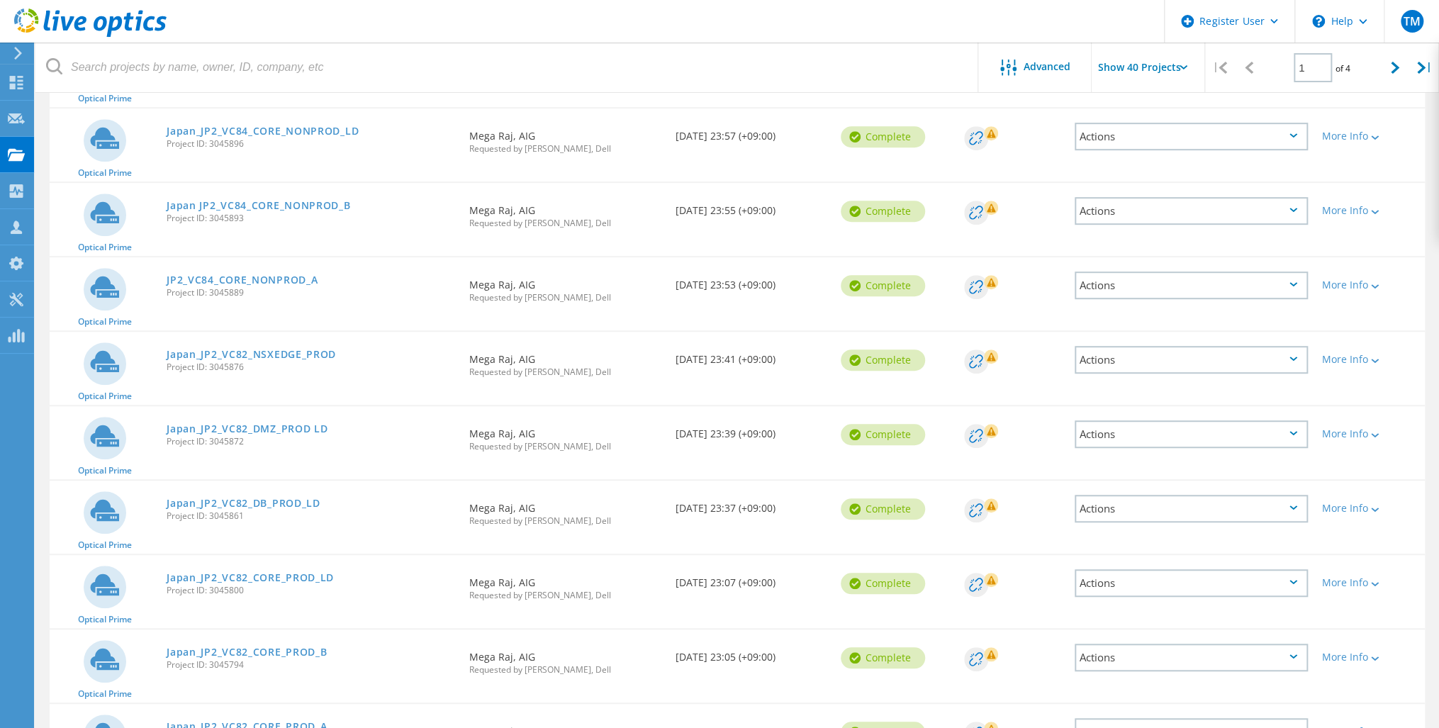
scroll to position [454, 0]
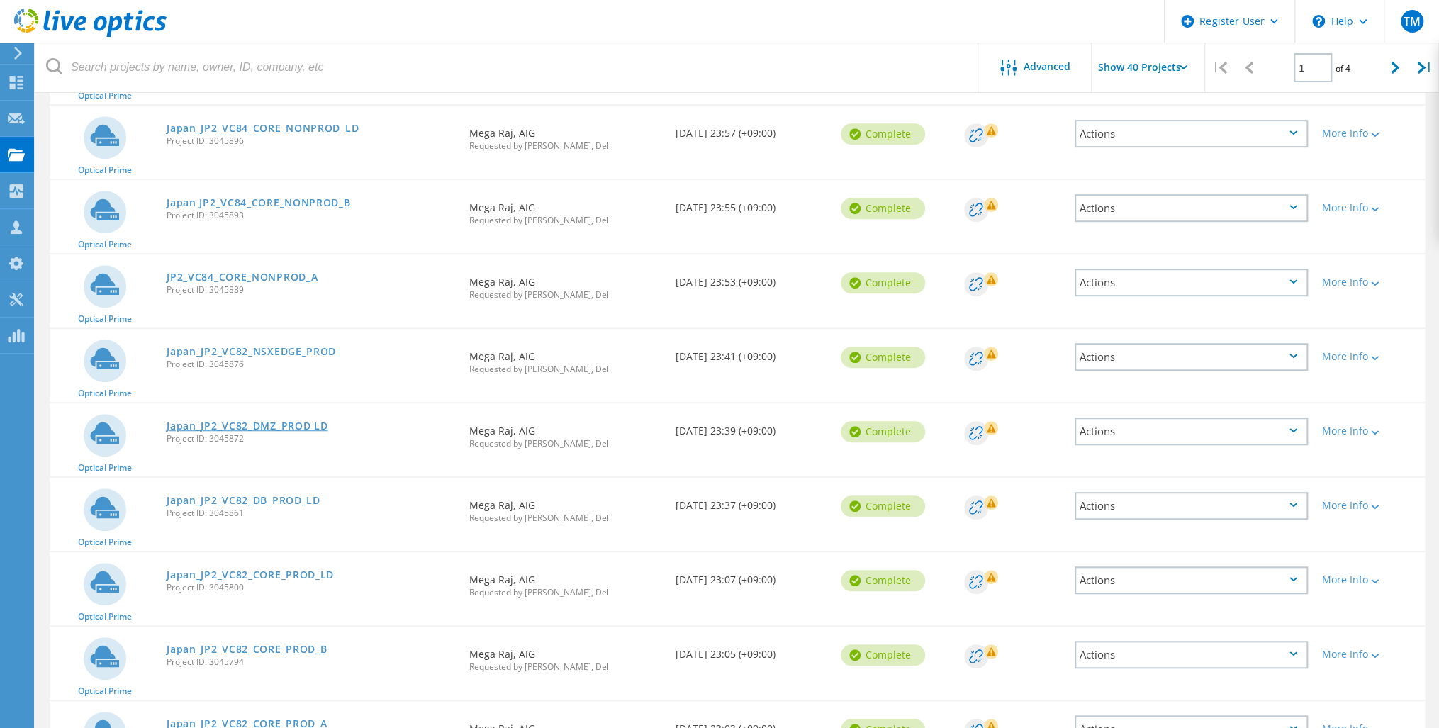
click at [265, 423] on link "Japan_JP2_VC82_DMZ_PROD LD" at bounding box center [247, 426] width 161 height 10
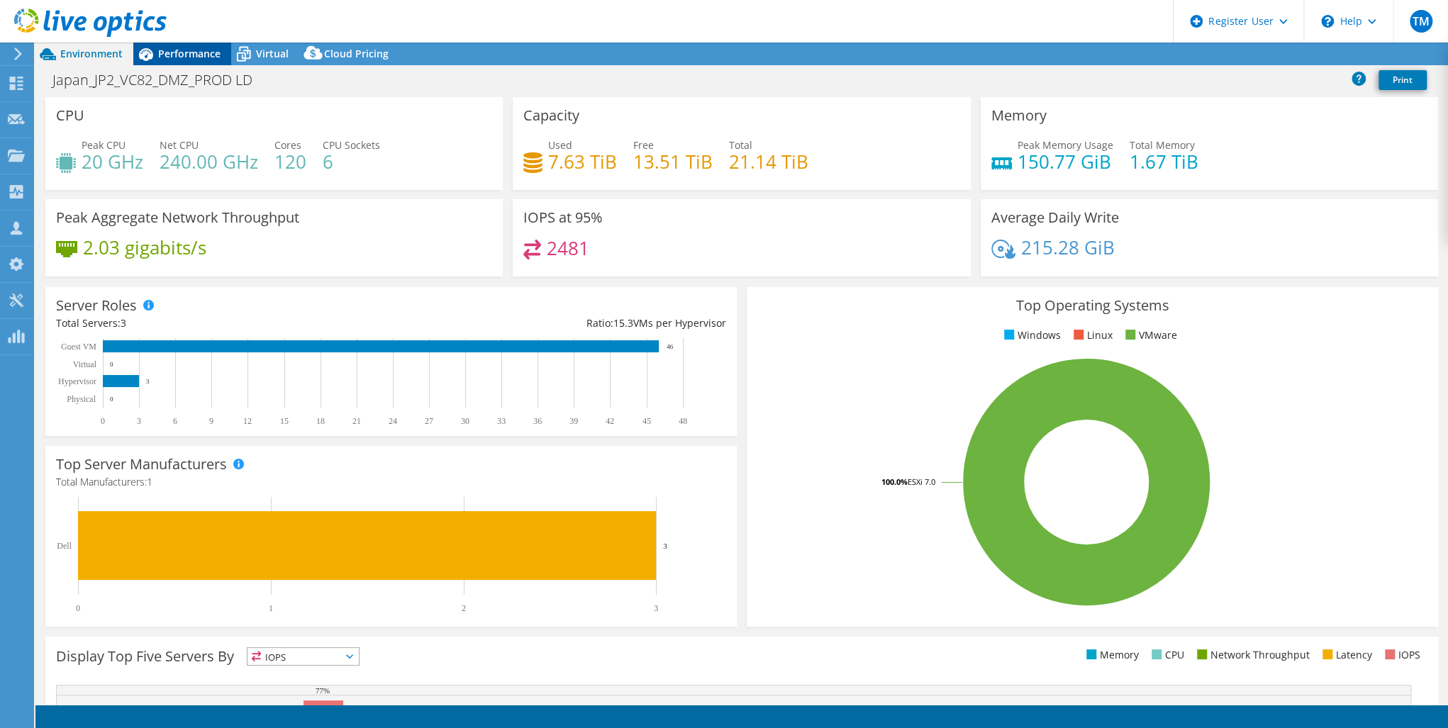
select select "USD"
click at [181, 55] on span "Performance" at bounding box center [189, 53] width 62 height 13
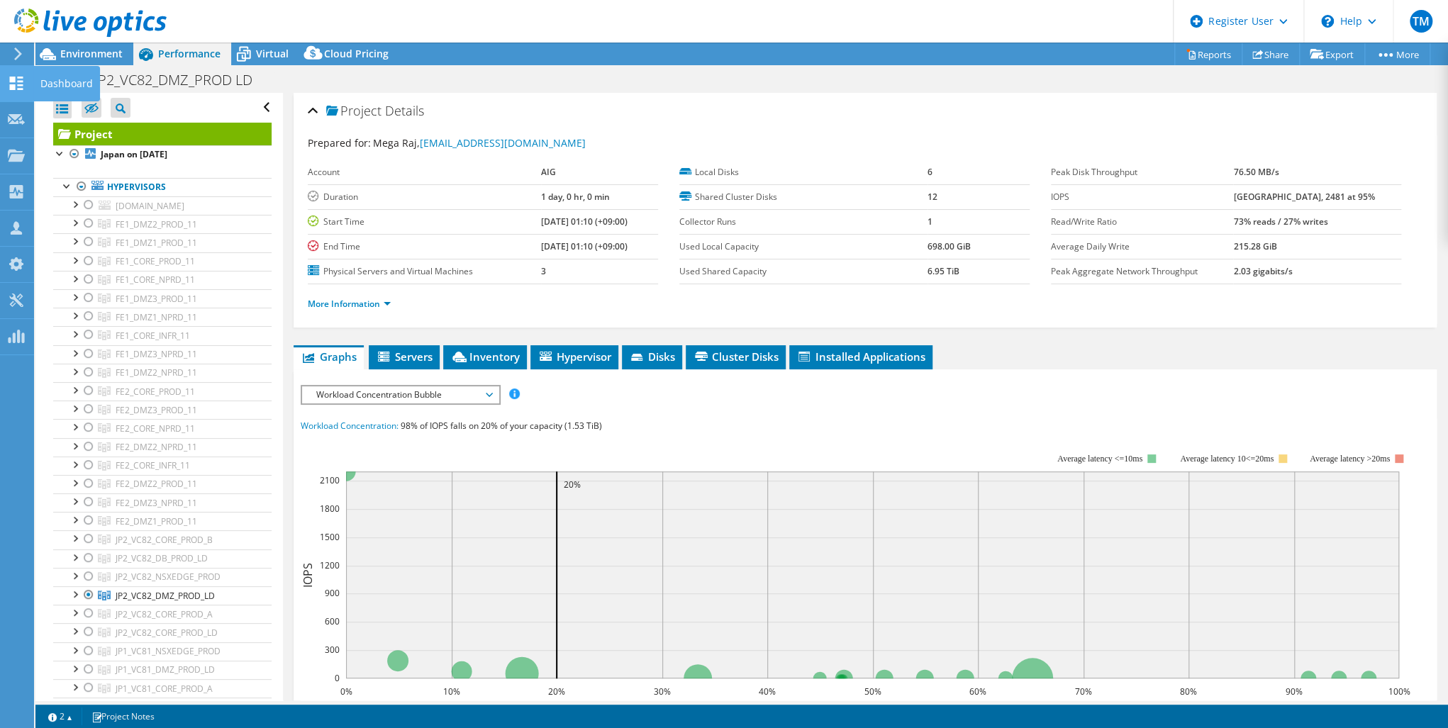
click at [11, 80] on use at bounding box center [16, 83] width 13 height 13
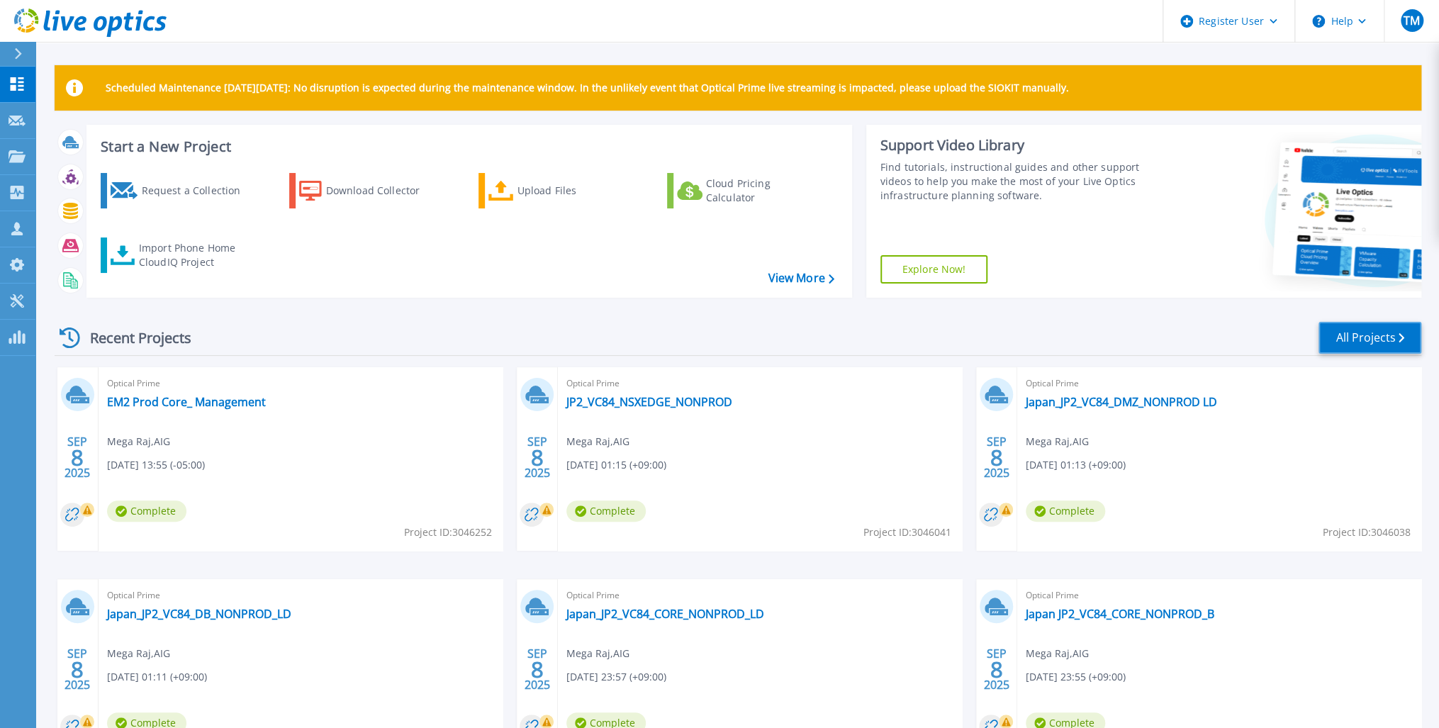
drag, startPoint x: 1365, startPoint y: 330, endPoint x: 1263, endPoint y: 342, distance: 102.8
click at [1364, 330] on link "All Projects" at bounding box center [1370, 338] width 103 height 32
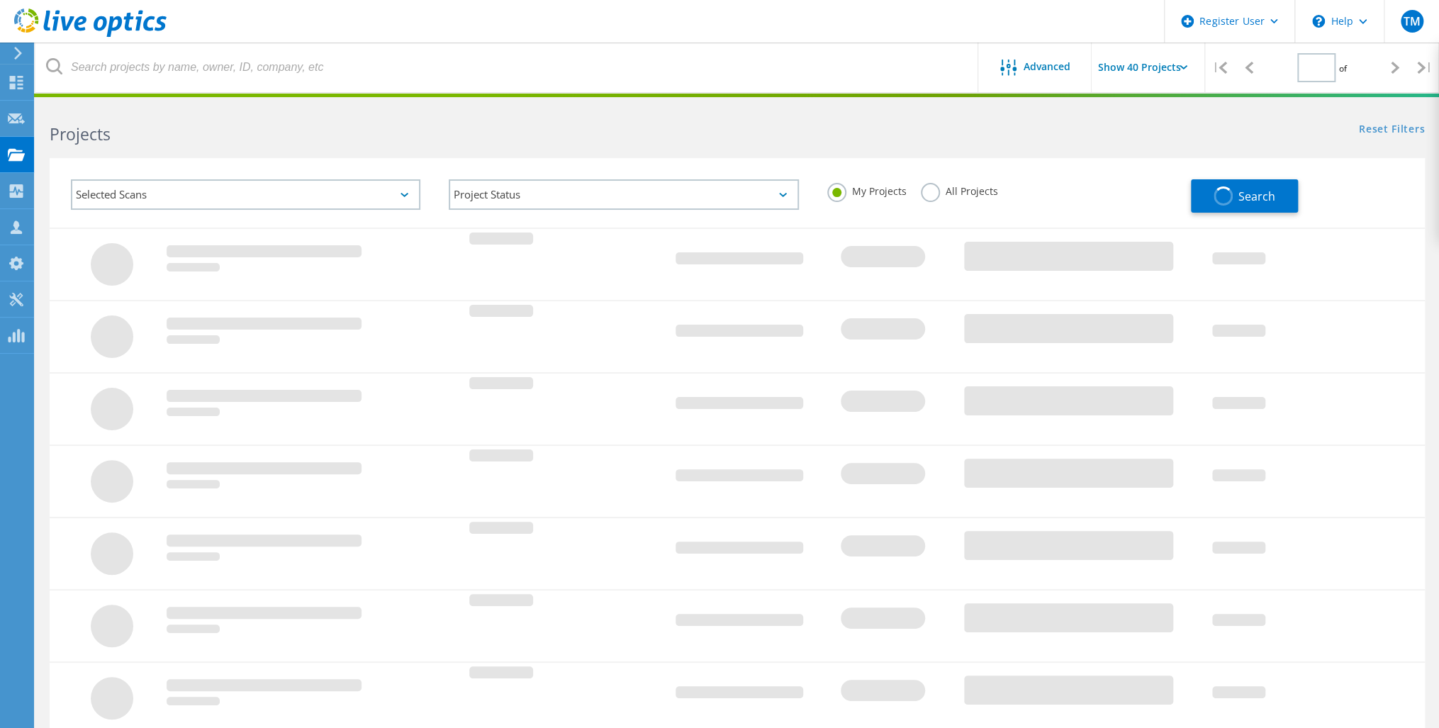
type input "1"
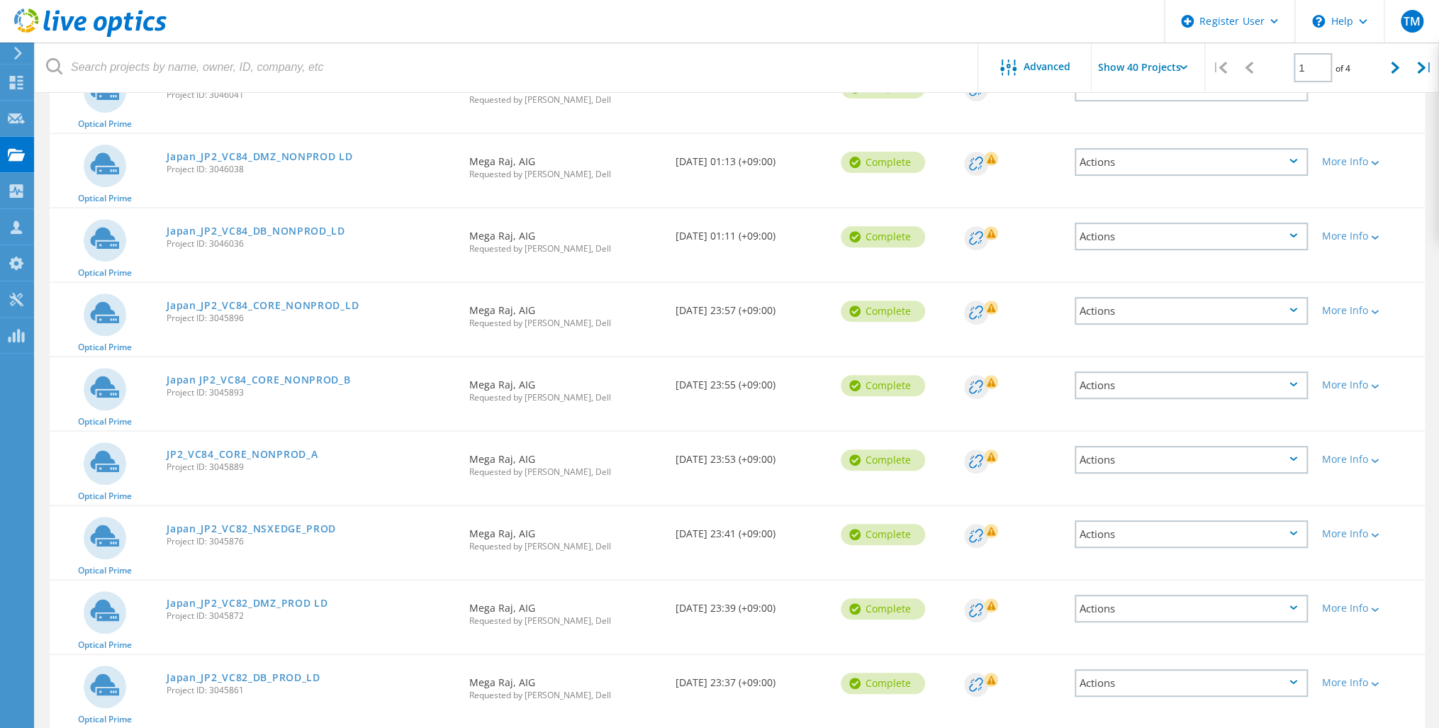
scroll to position [284, 0]
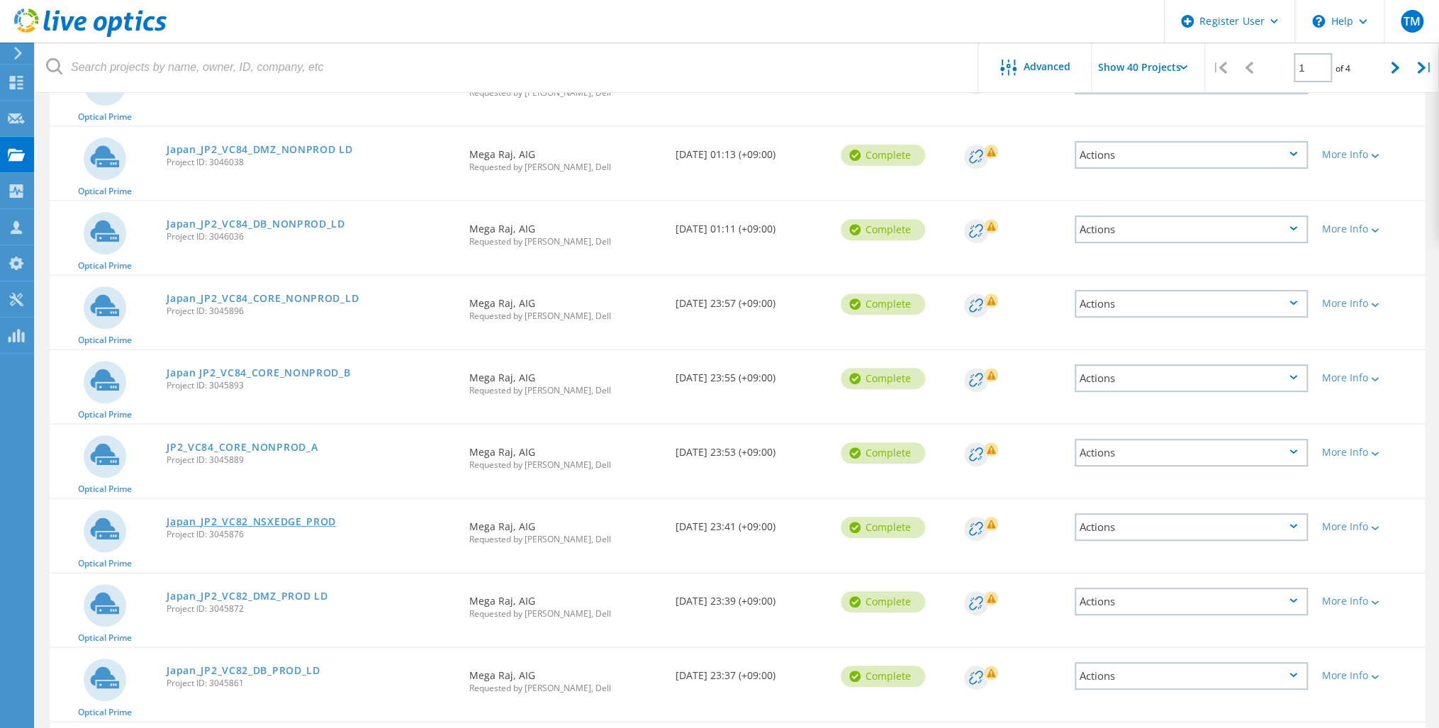
click at [252, 519] on link "Japan_JP2_VC82_NSXEDGE_PROD" at bounding box center [251, 522] width 169 height 10
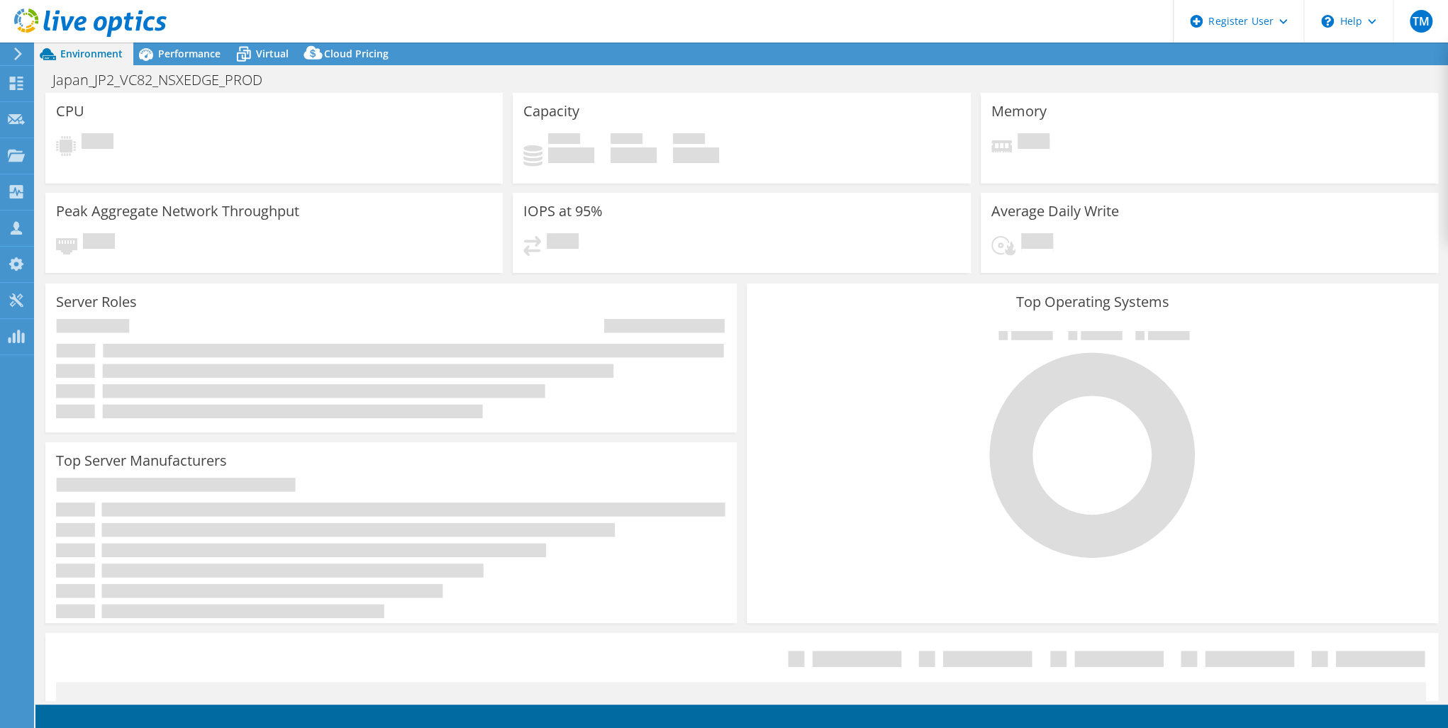
select select "USD"
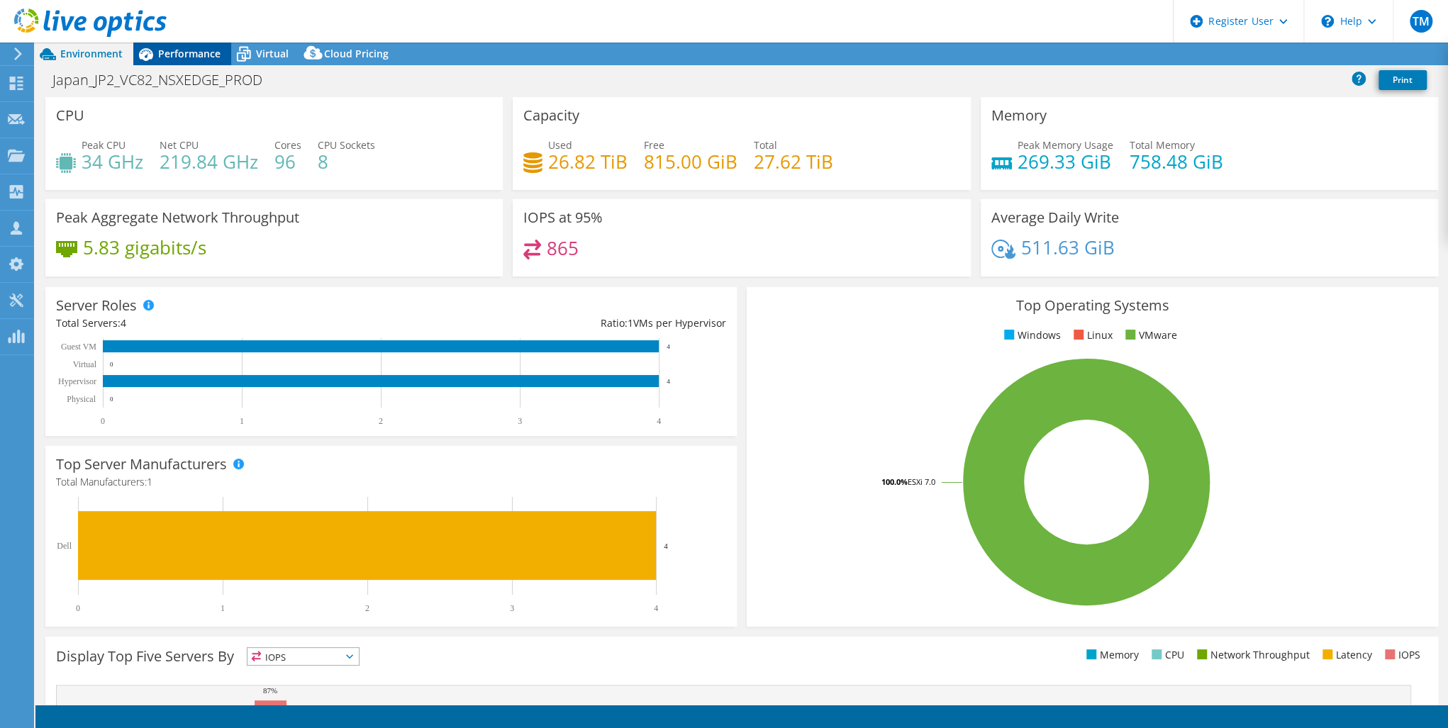
click at [173, 52] on span "Performance" at bounding box center [189, 53] width 62 height 13
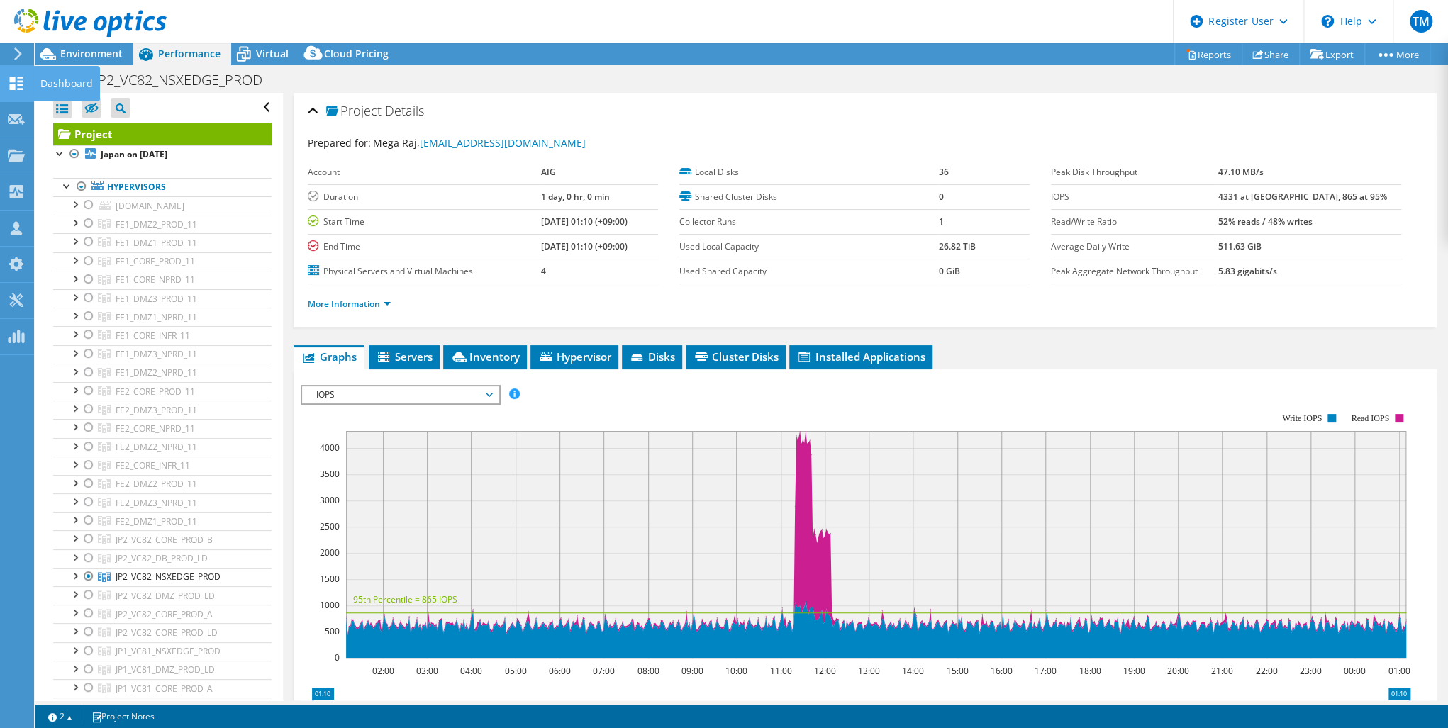
click at [11, 77] on use at bounding box center [16, 83] width 13 height 13
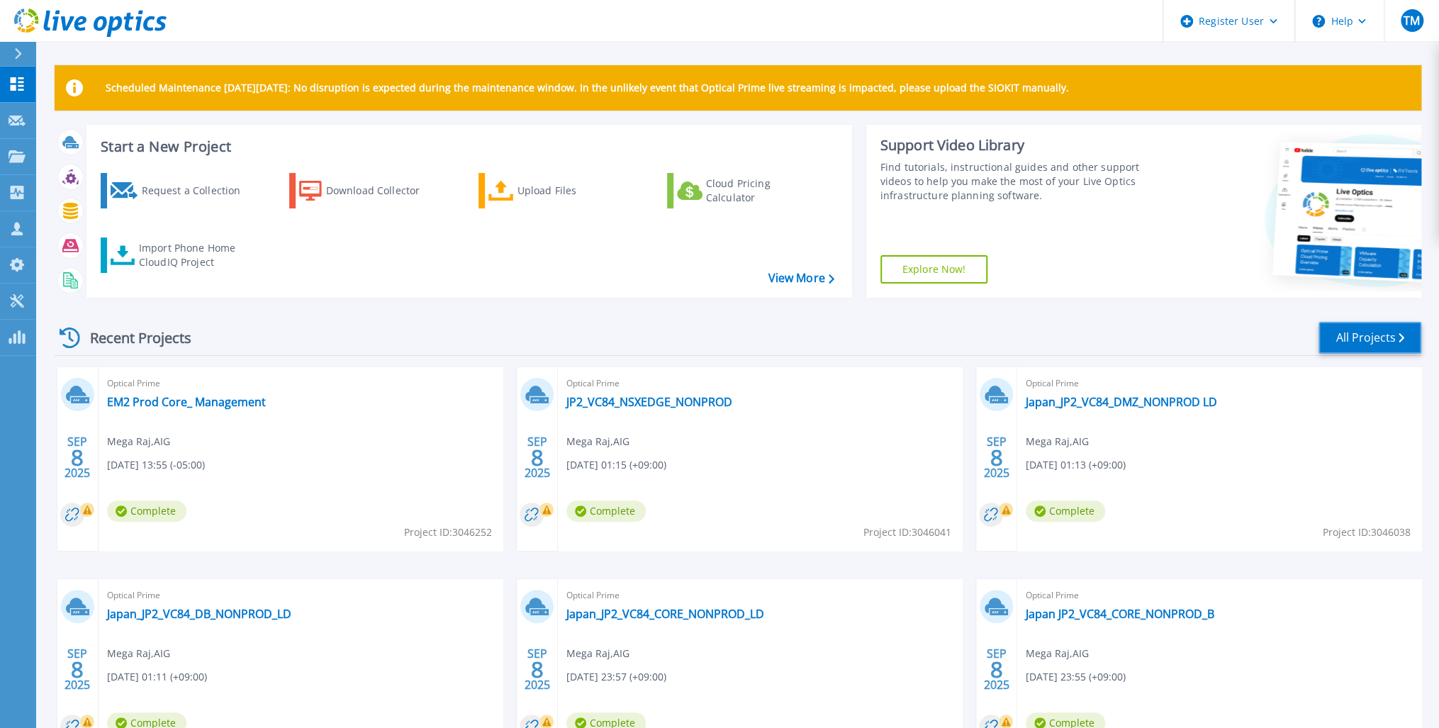
click at [1354, 332] on link "All Projects" at bounding box center [1370, 338] width 103 height 32
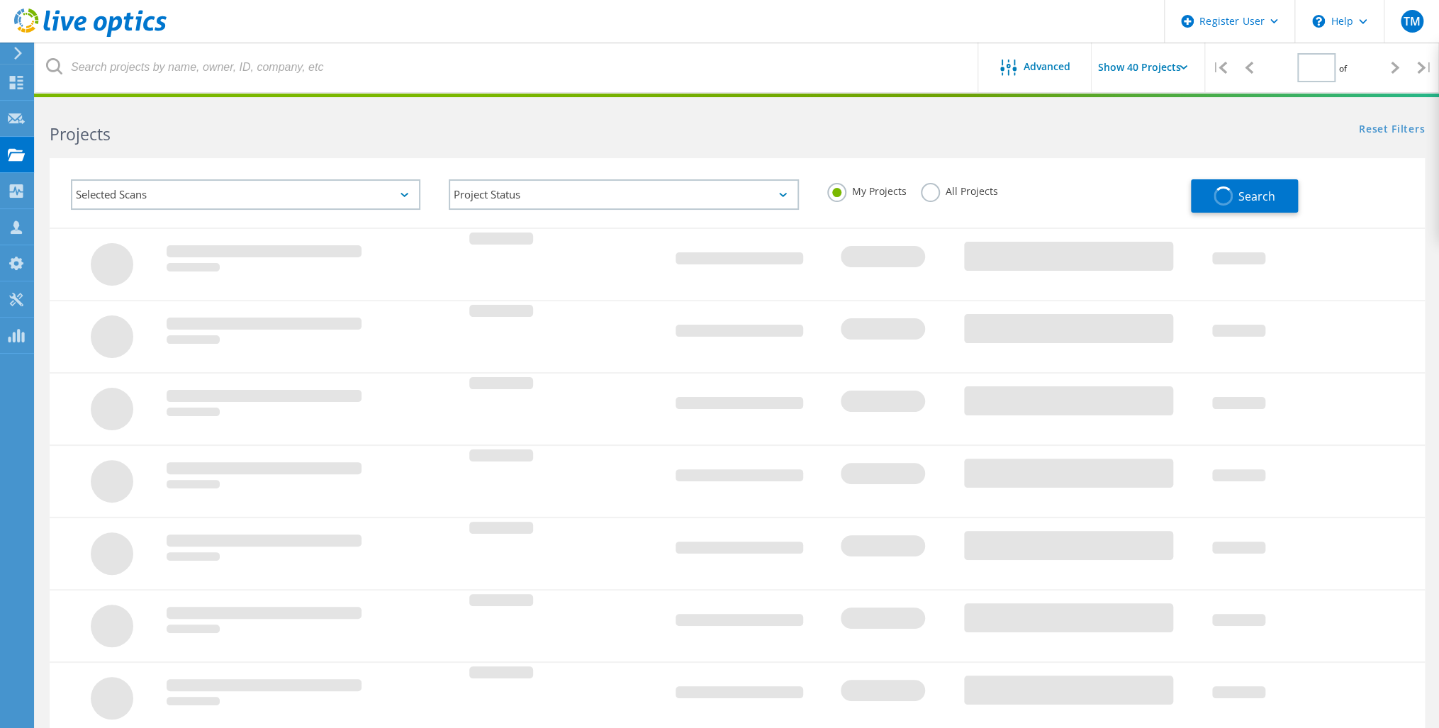
type input "1"
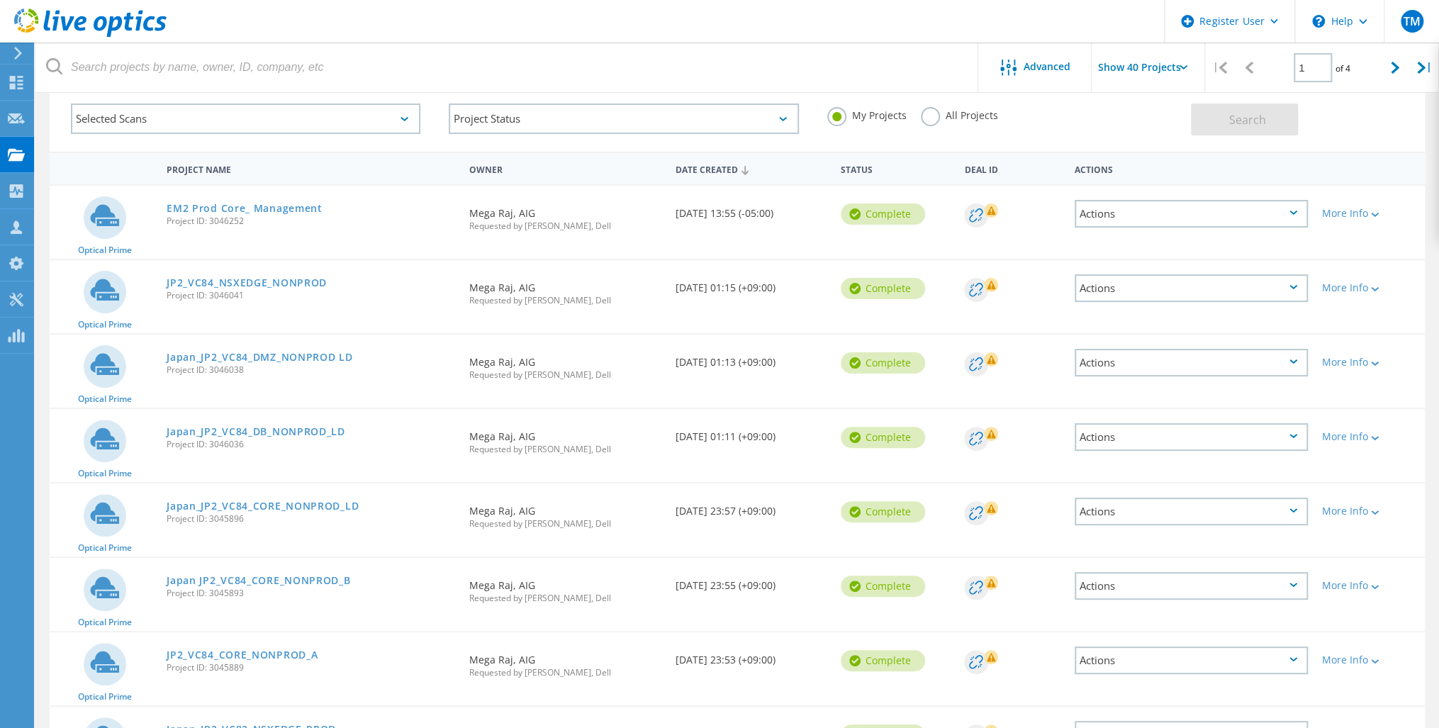
scroll to position [170, 0]
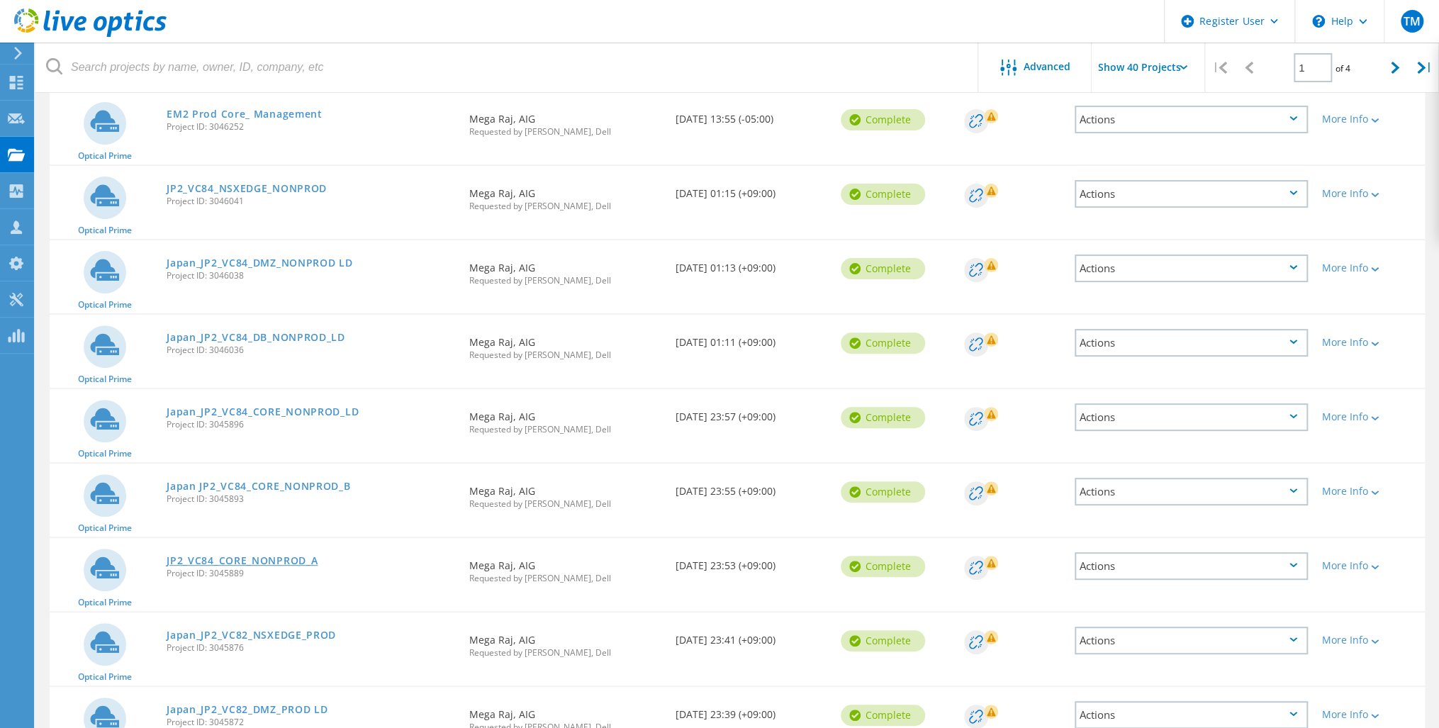
click at [265, 556] on link "JP2_VC84_CORE_NONPROD_A" at bounding box center [242, 561] width 151 height 10
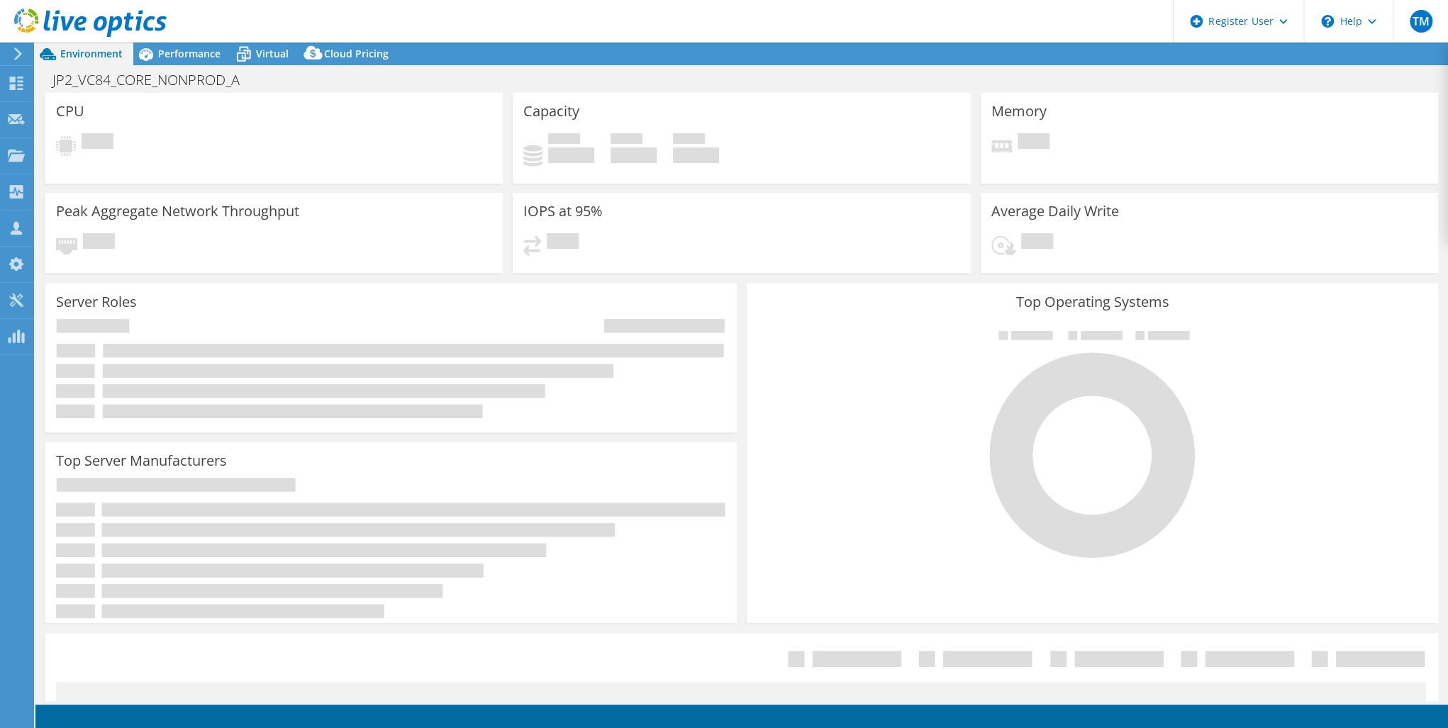
select select "USD"
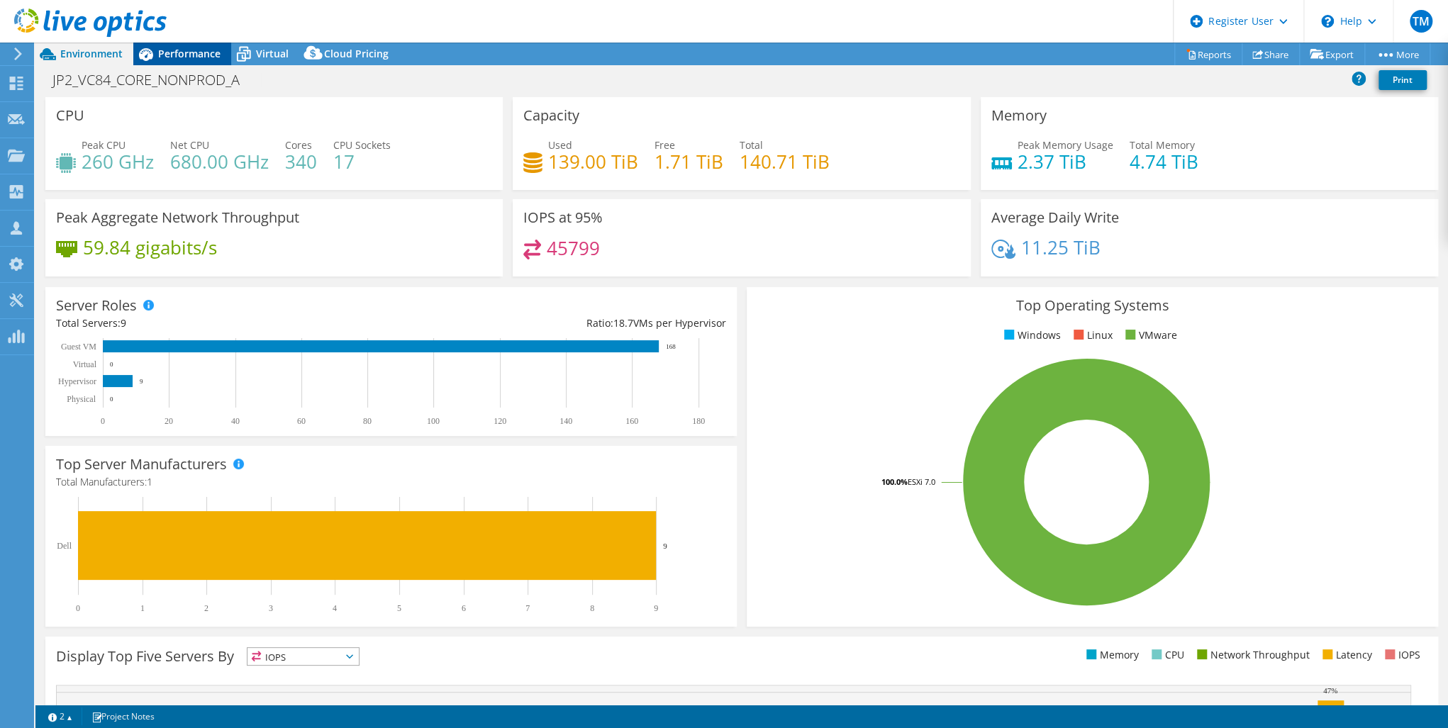
click at [186, 55] on span "Performance" at bounding box center [189, 53] width 62 height 13
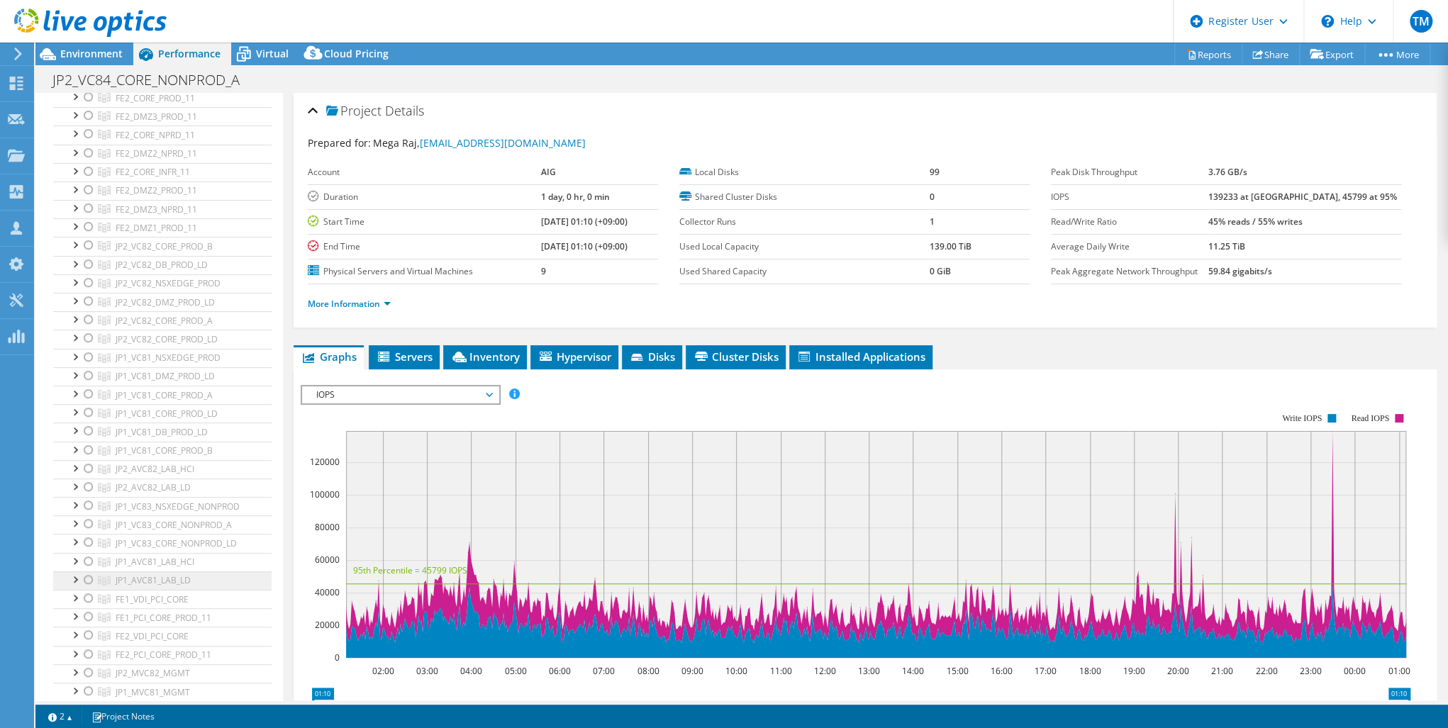
scroll to position [397, 0]
click at [16, 80] on icon at bounding box center [16, 83] width 17 height 13
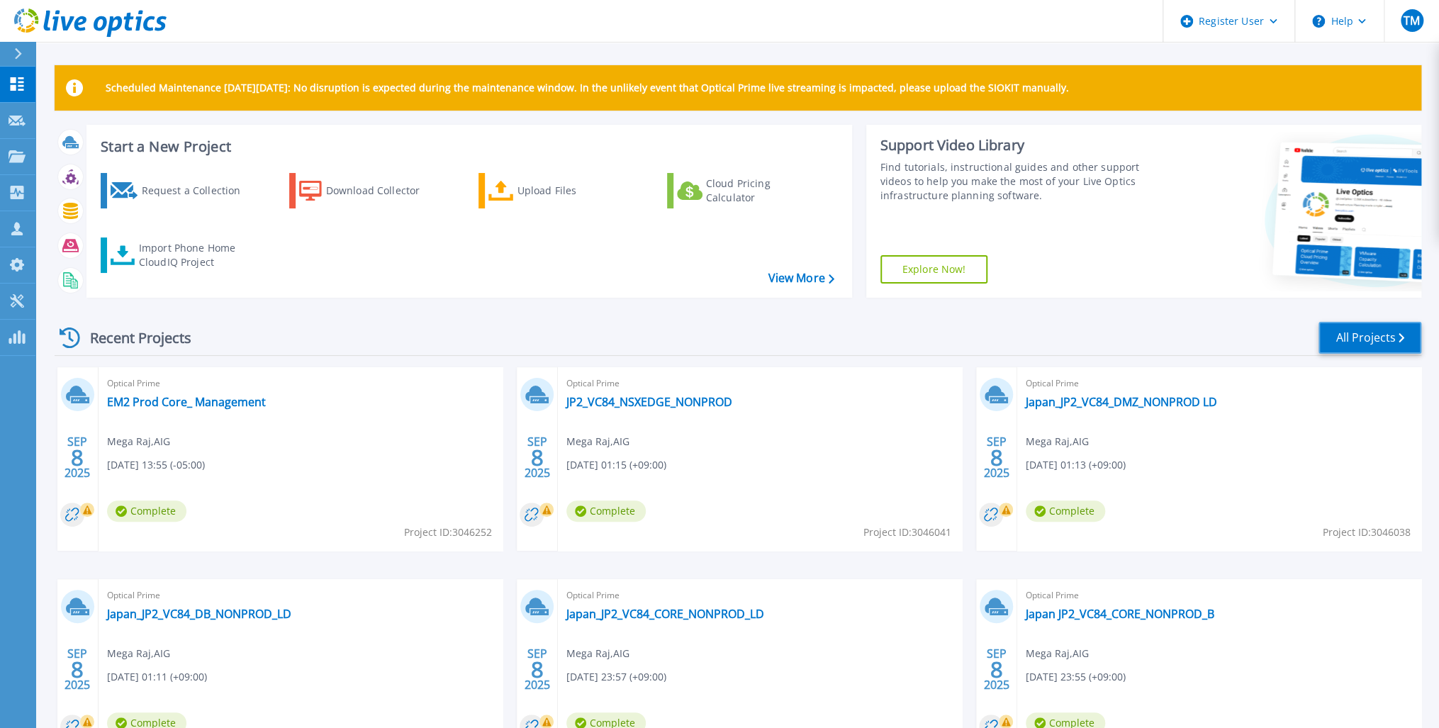
click at [1367, 329] on link "All Projects" at bounding box center [1370, 338] width 103 height 32
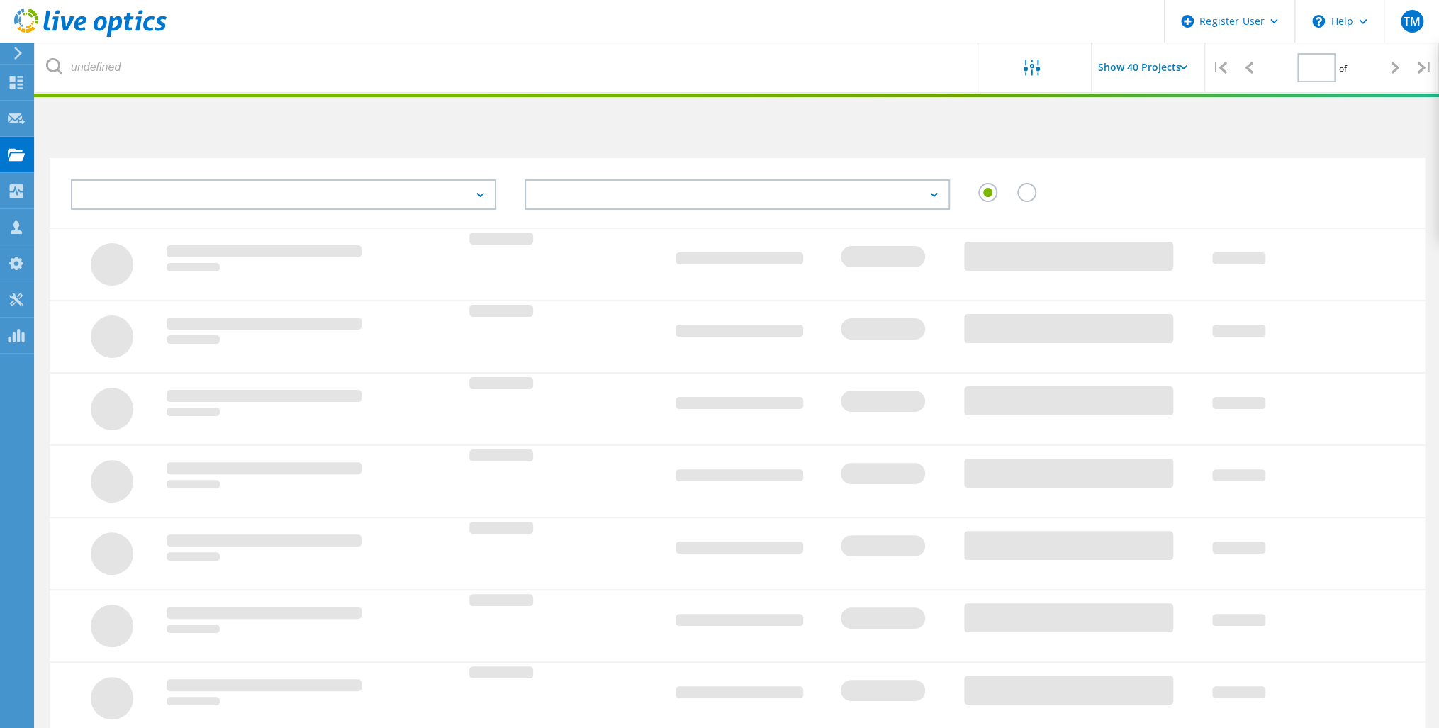
type input "1"
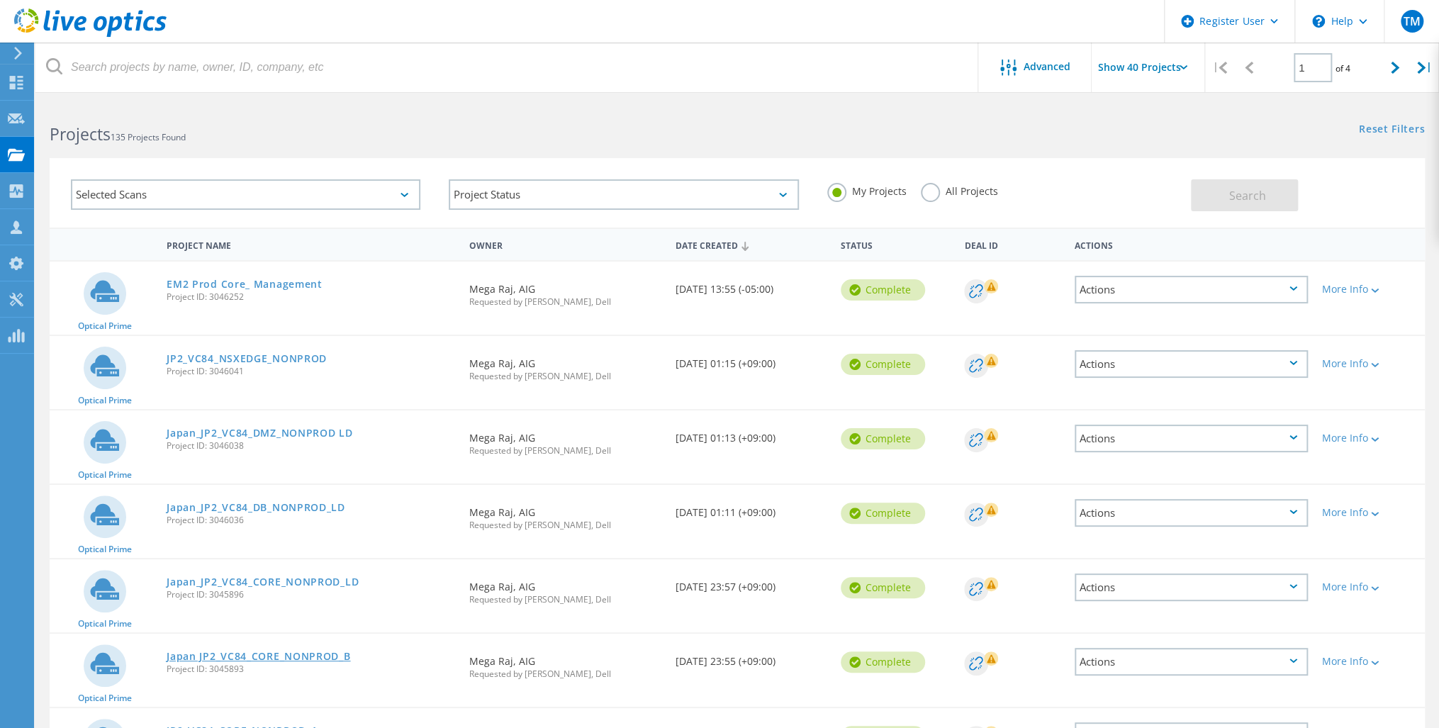
click at [246, 654] on link "Japan JP2_VC84_CORE_NONPROD_B" at bounding box center [259, 657] width 184 height 10
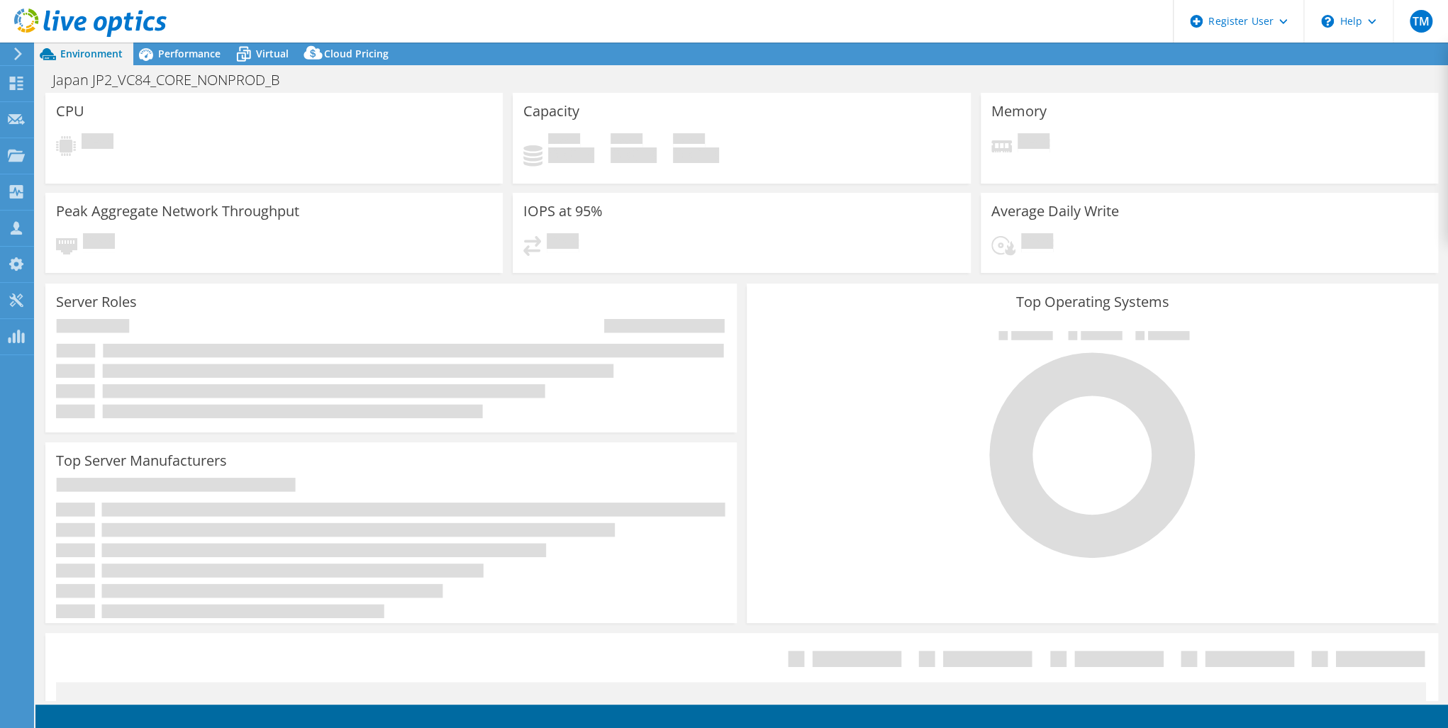
select select "USD"
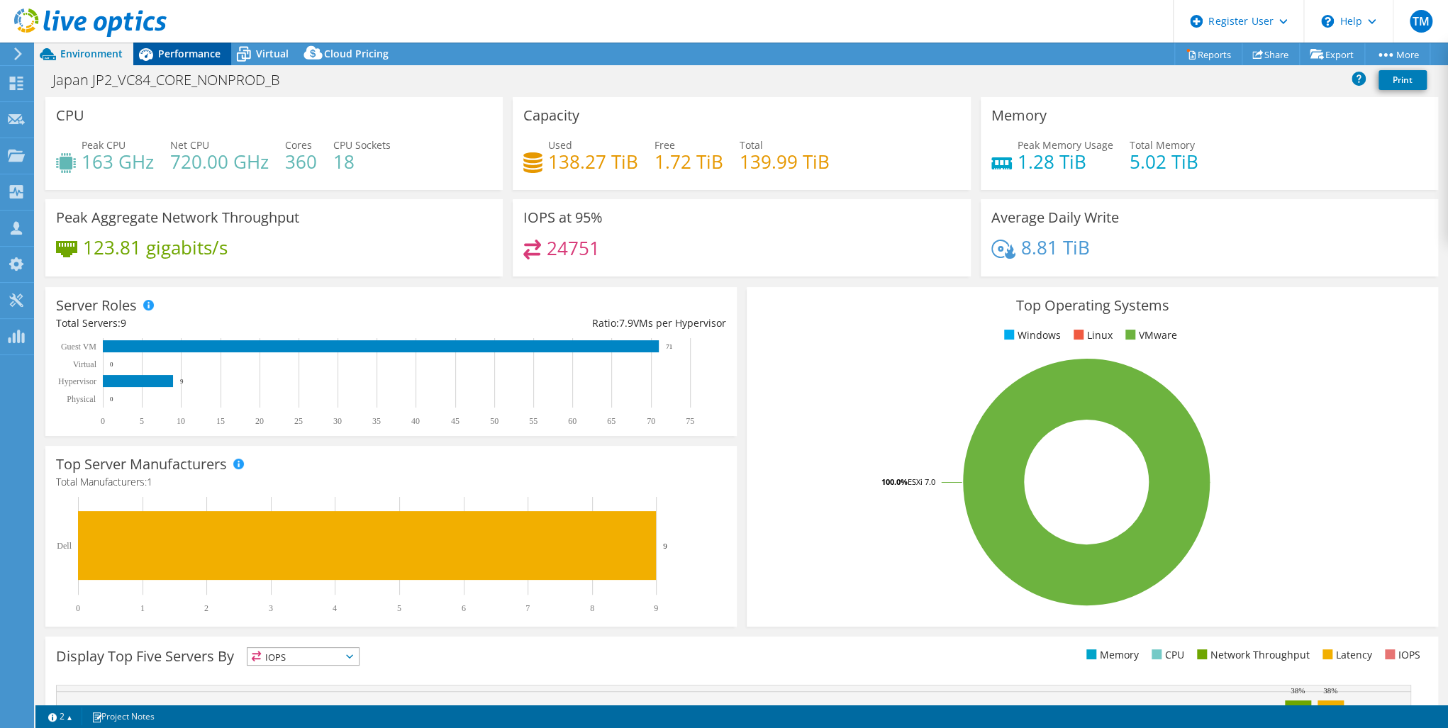
click at [182, 49] on span "Performance" at bounding box center [189, 53] width 62 height 13
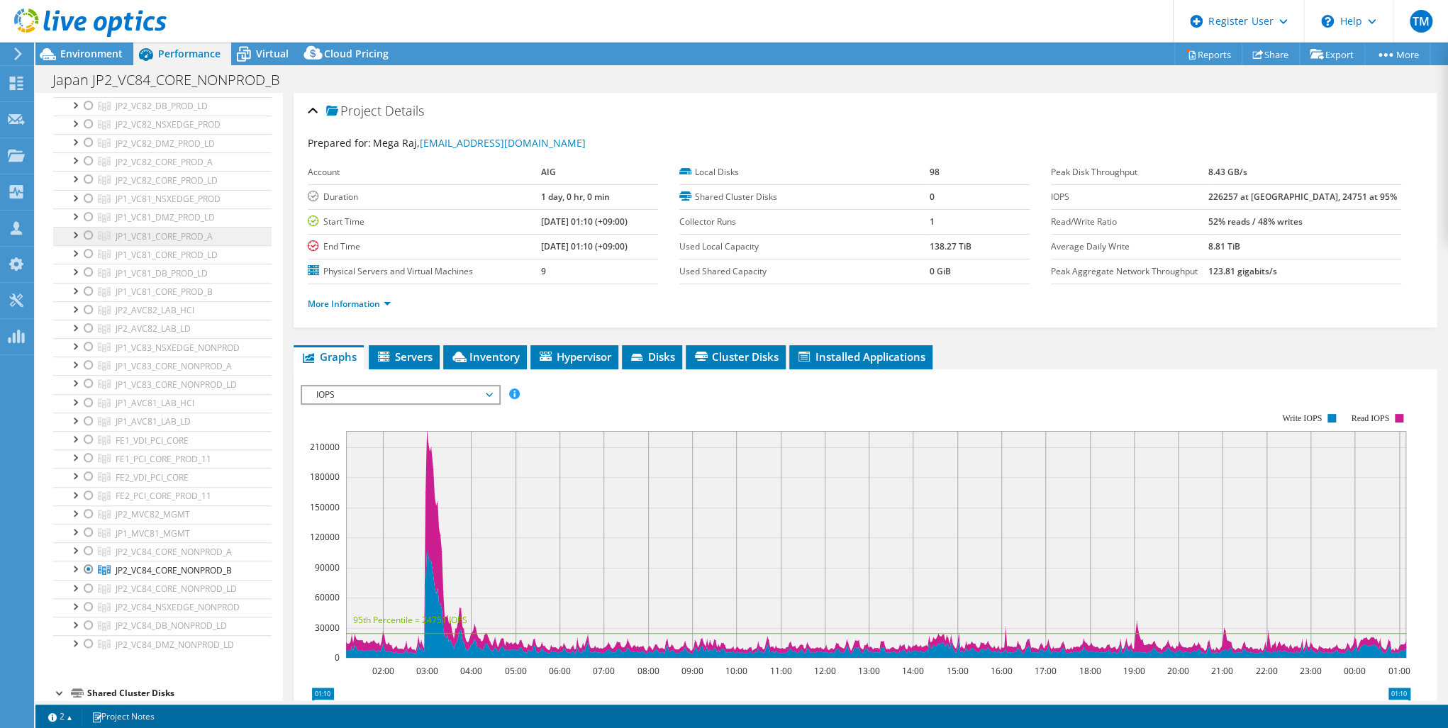
scroll to position [454, 0]
click at [12, 78] on use at bounding box center [16, 83] width 13 height 13
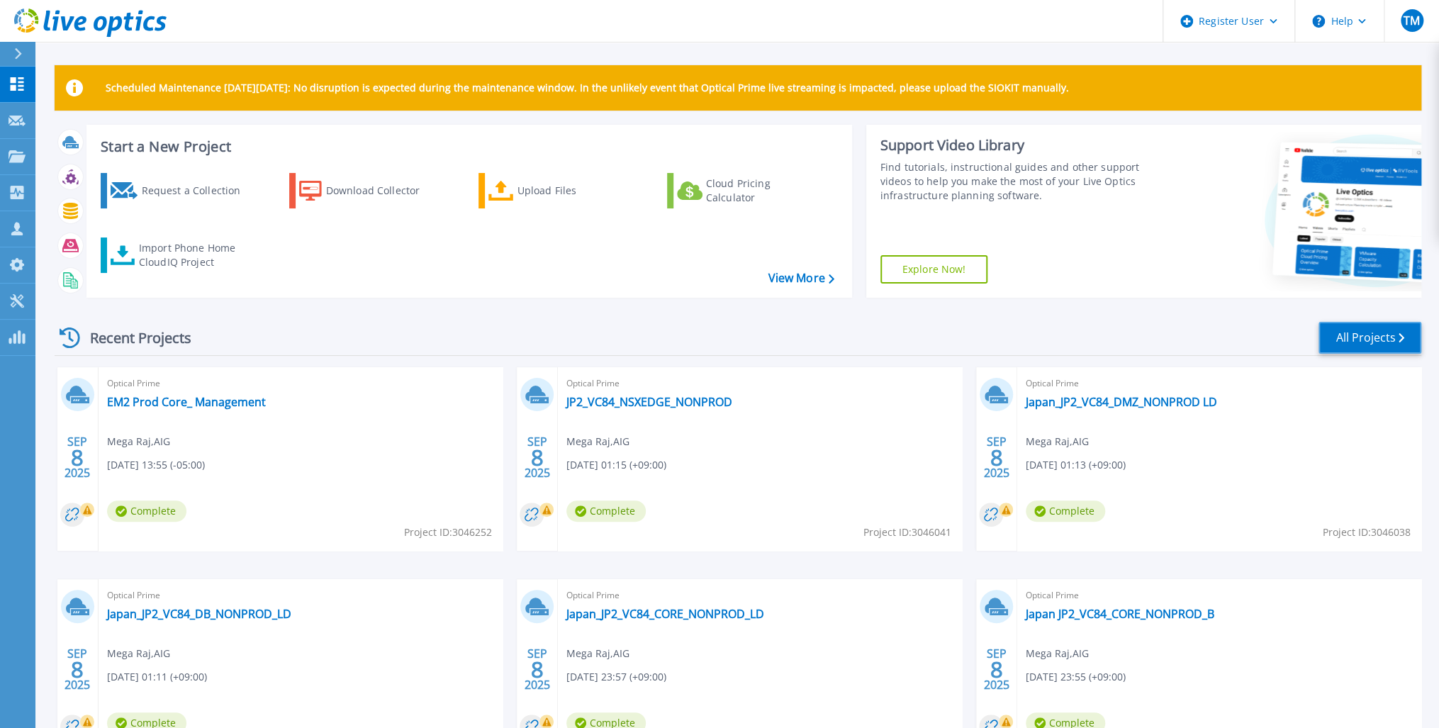
click at [1368, 336] on link "All Projects" at bounding box center [1370, 338] width 103 height 32
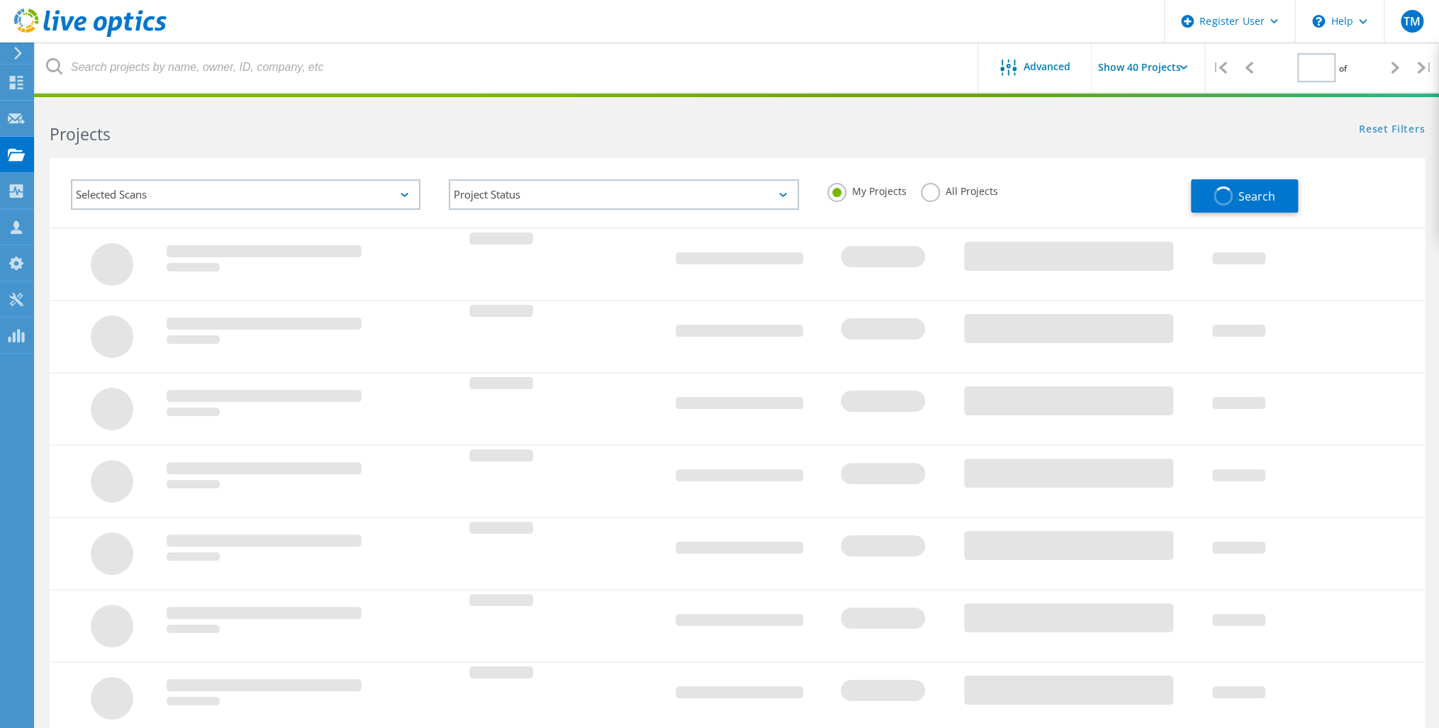
type input "1"
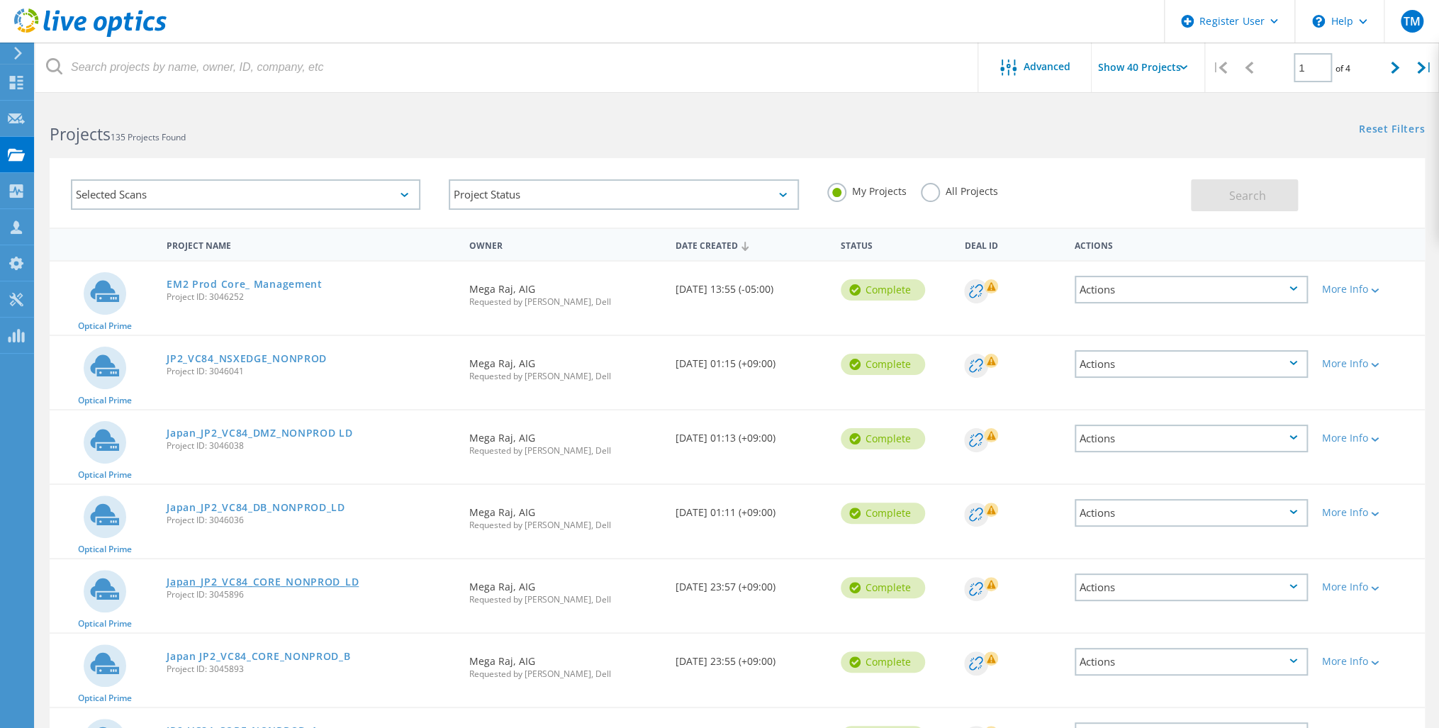
click at [271, 579] on link "Japan_JP2_VC84_CORE_NONPROD_LD" at bounding box center [263, 582] width 192 height 10
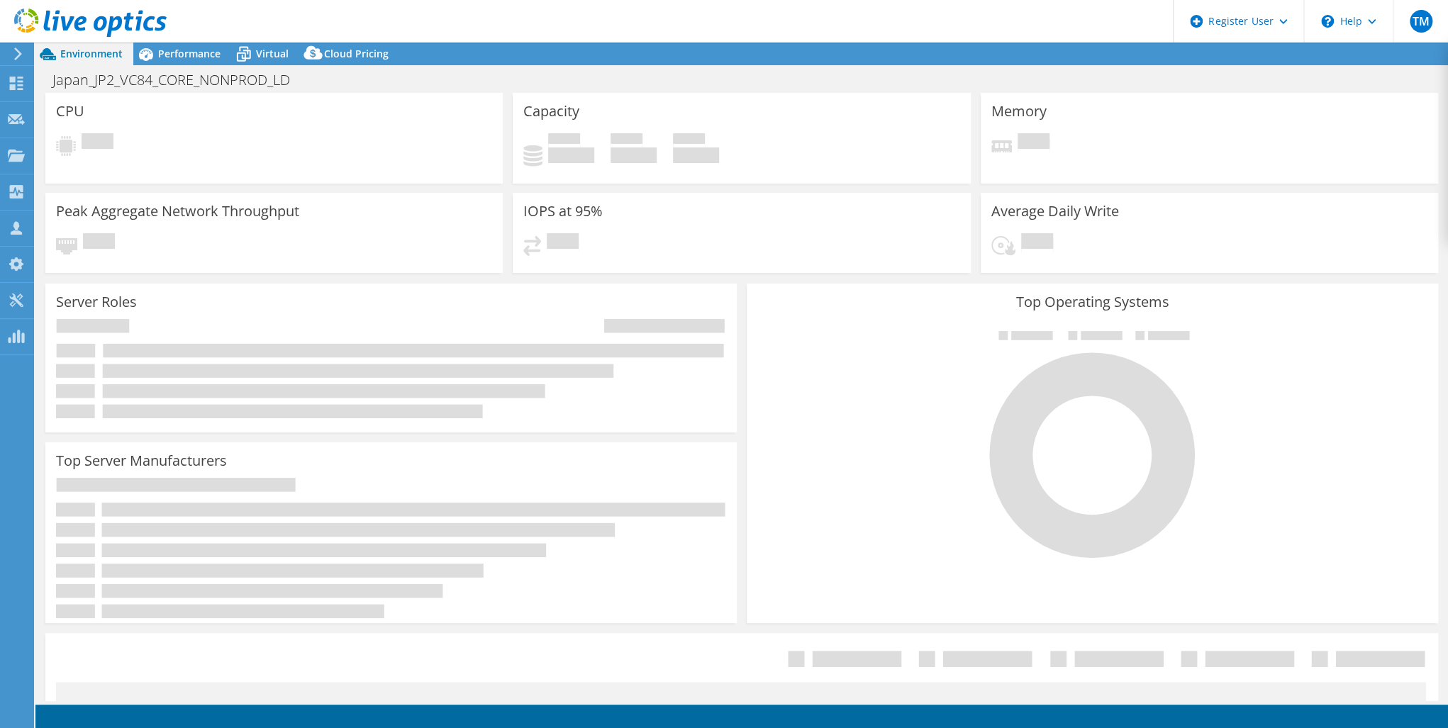
select select "USD"
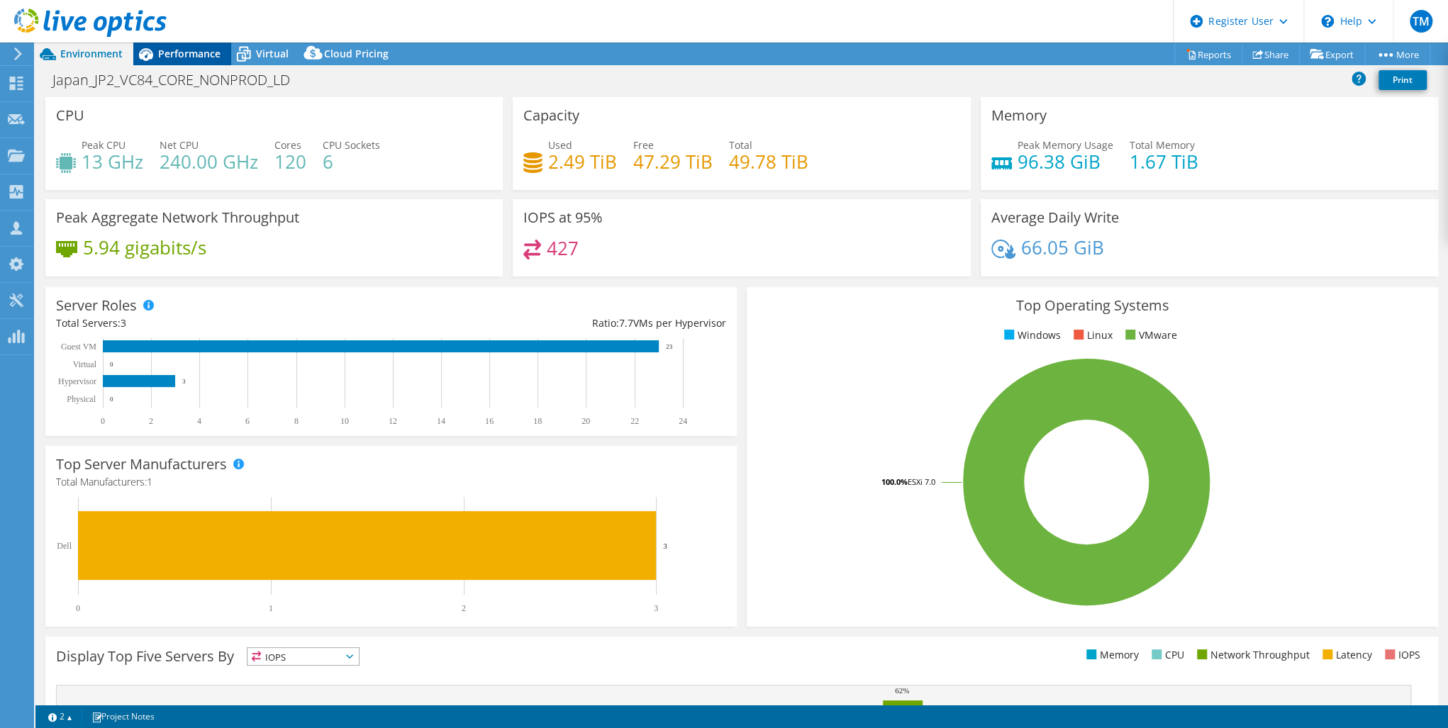
click at [176, 51] on span "Performance" at bounding box center [189, 53] width 62 height 13
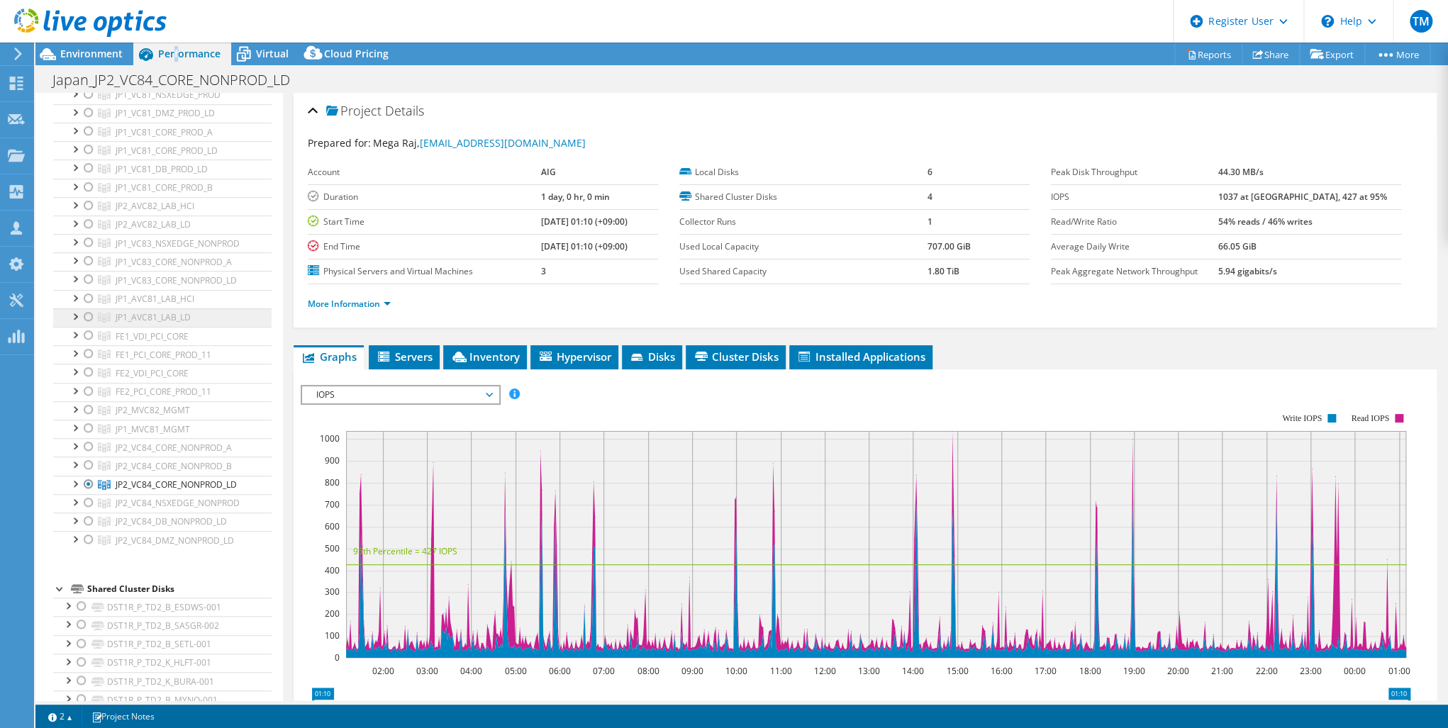
scroll to position [624, 0]
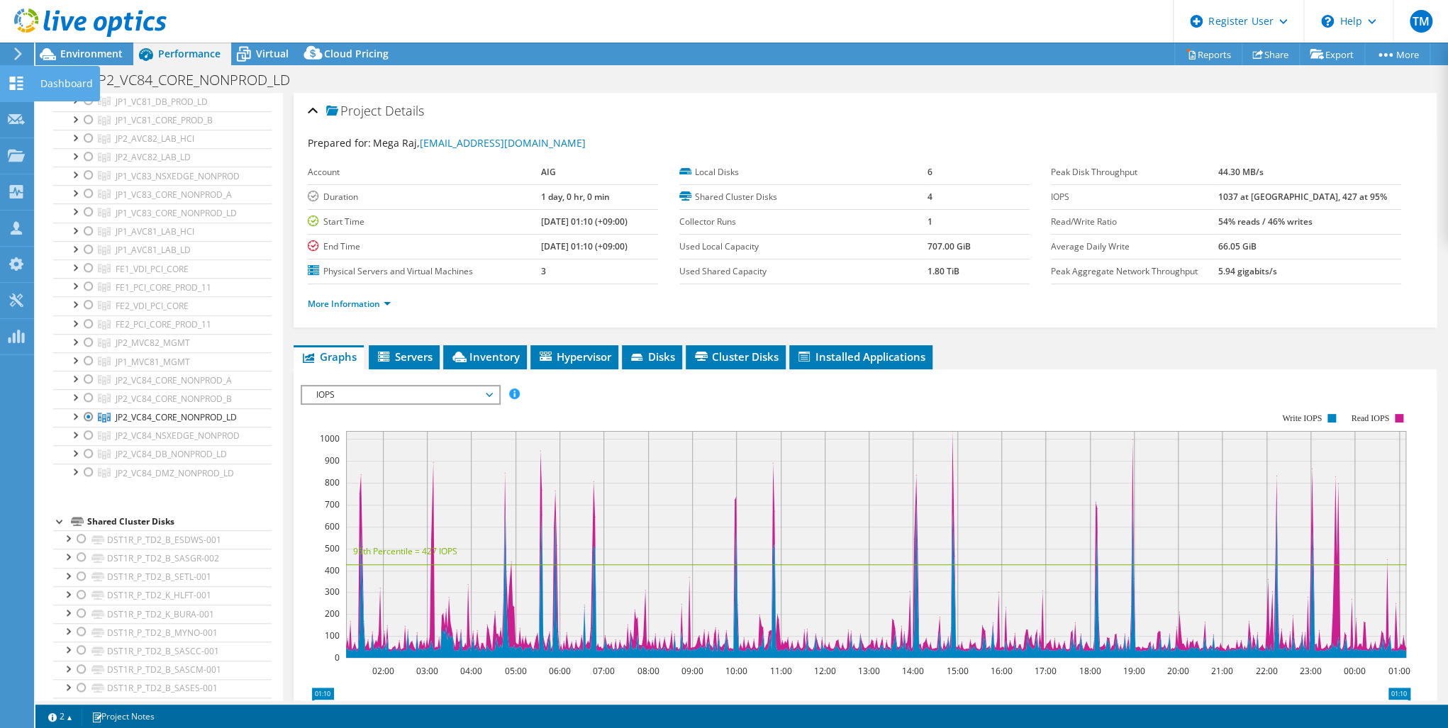
click at [47, 80] on div "Dashboard" at bounding box center [66, 83] width 67 height 35
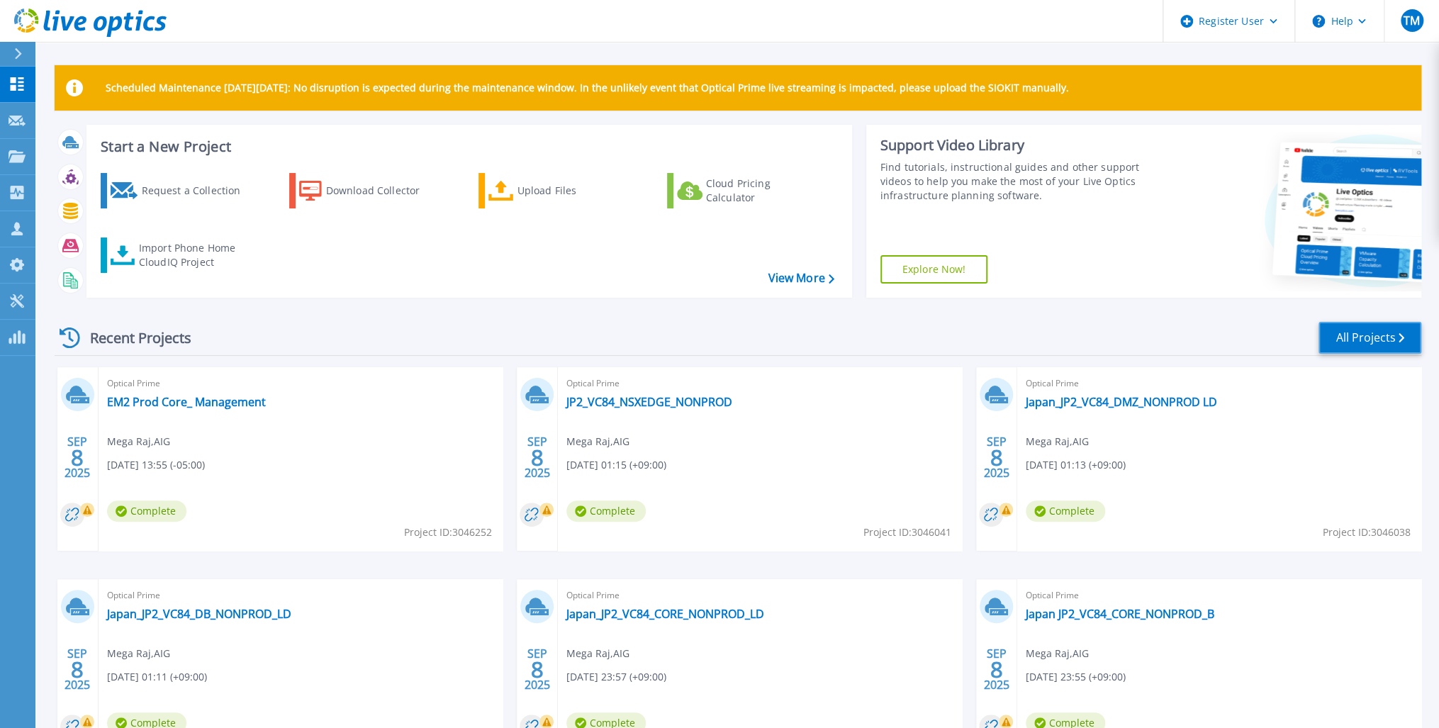
click at [1356, 338] on link "All Projects" at bounding box center [1370, 338] width 103 height 32
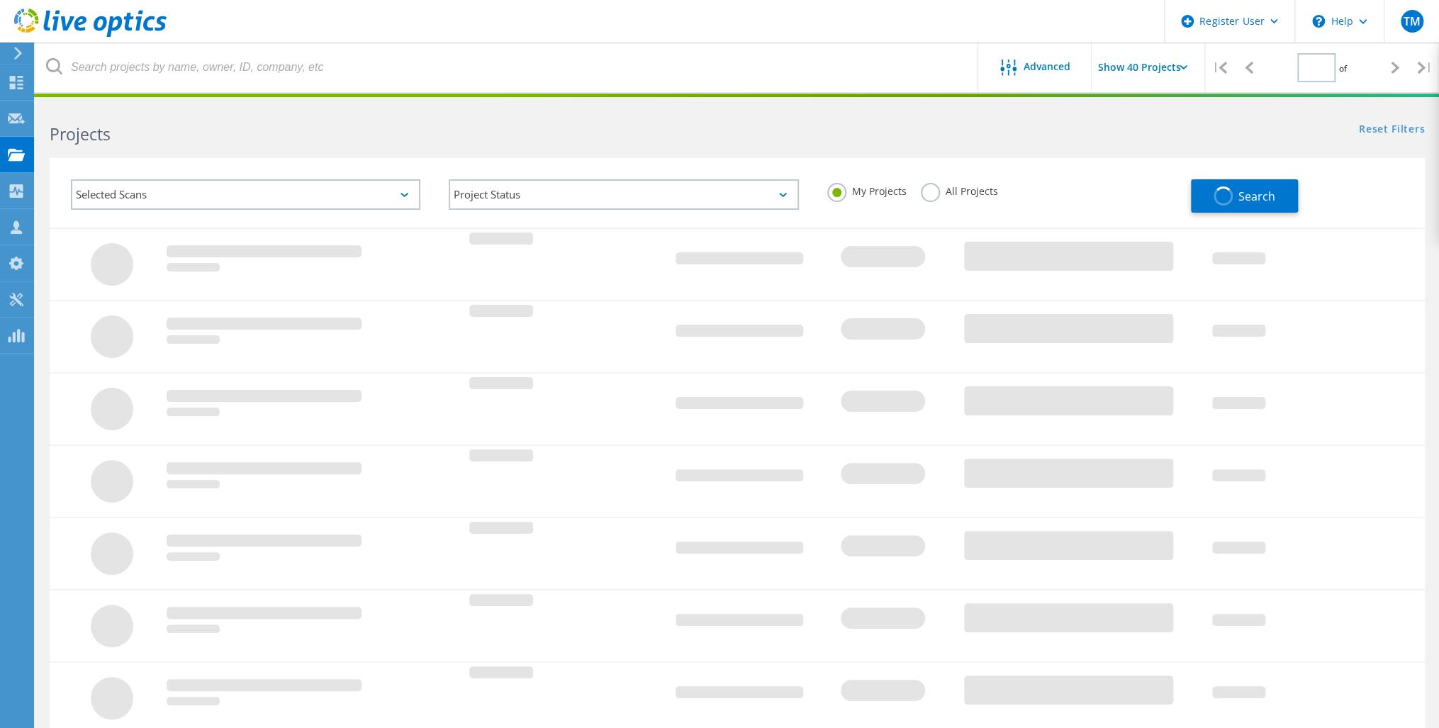
type input "1"
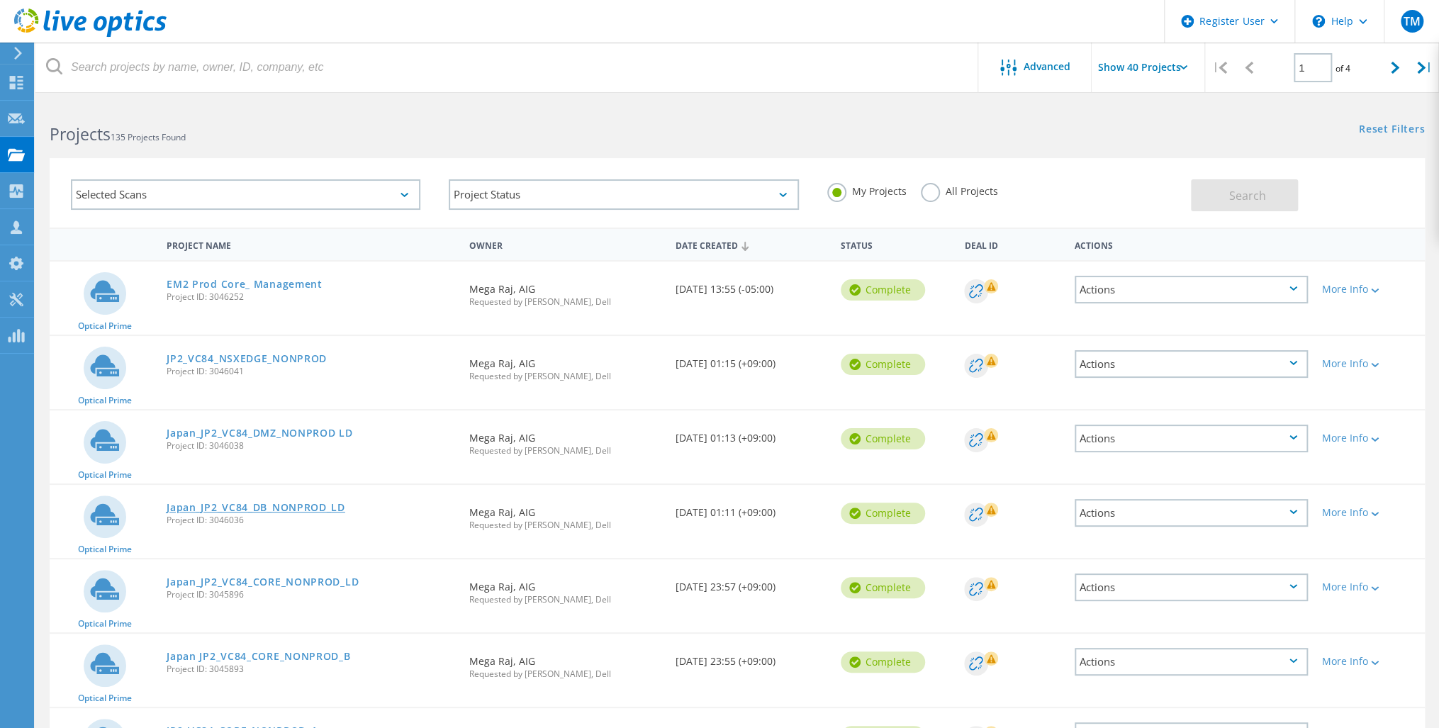
click at [227, 504] on link "Japan_JP2_VC84_DB_NONPROD_LD" at bounding box center [256, 508] width 179 height 10
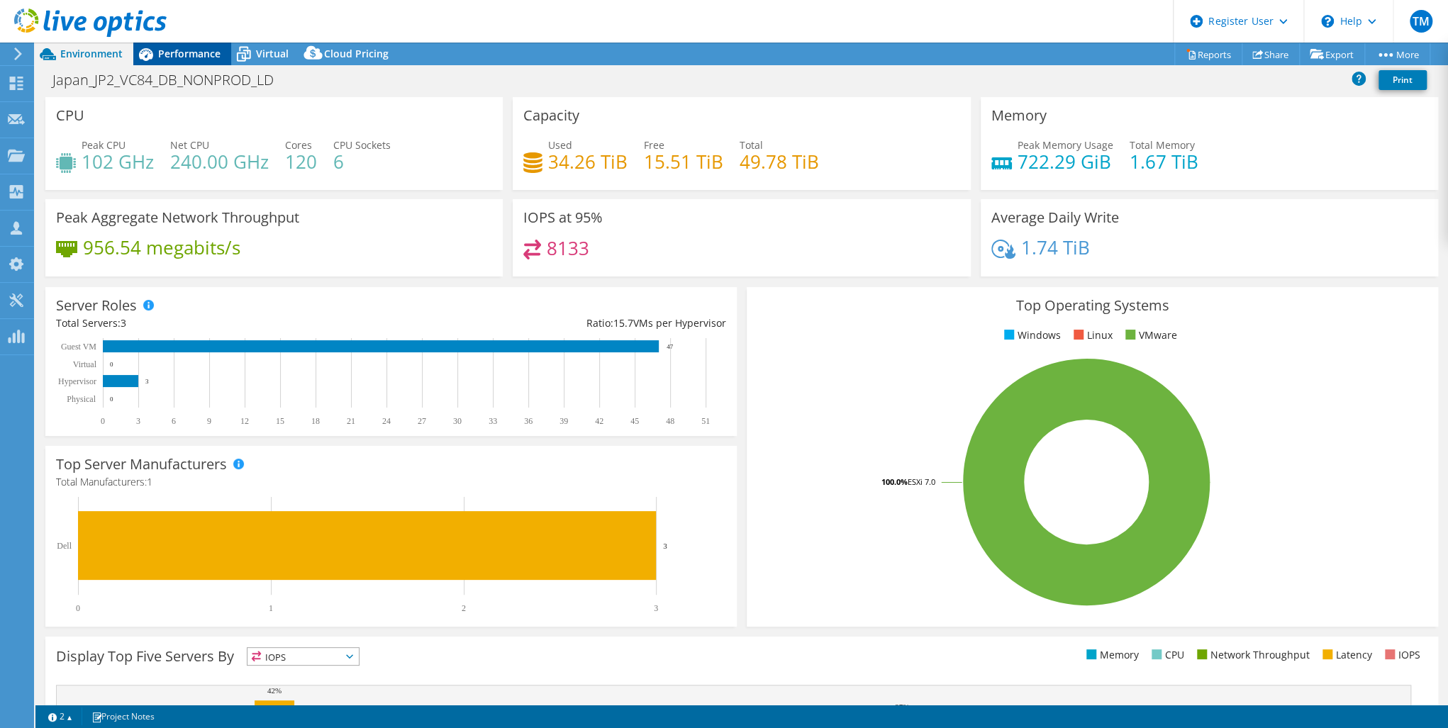
click at [164, 54] on span "Performance" at bounding box center [189, 53] width 62 height 13
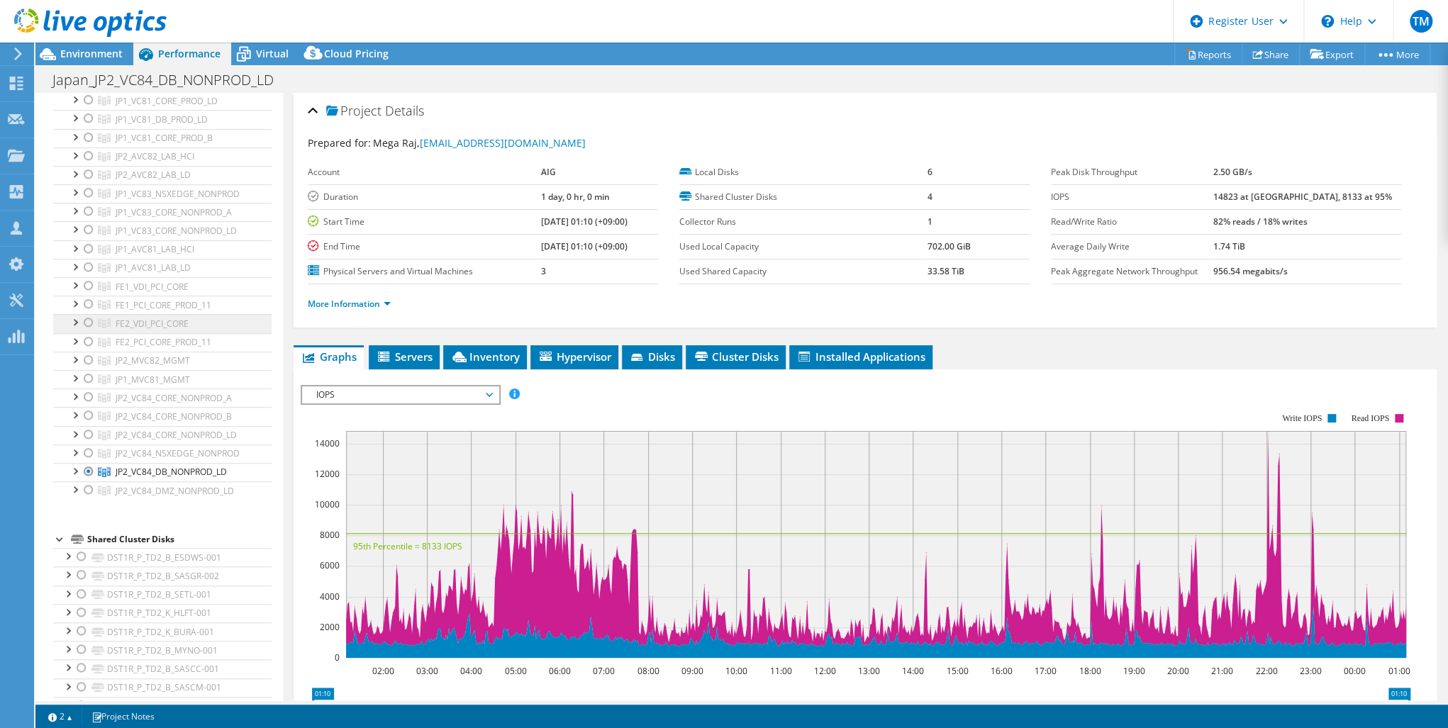
scroll to position [624, 0]
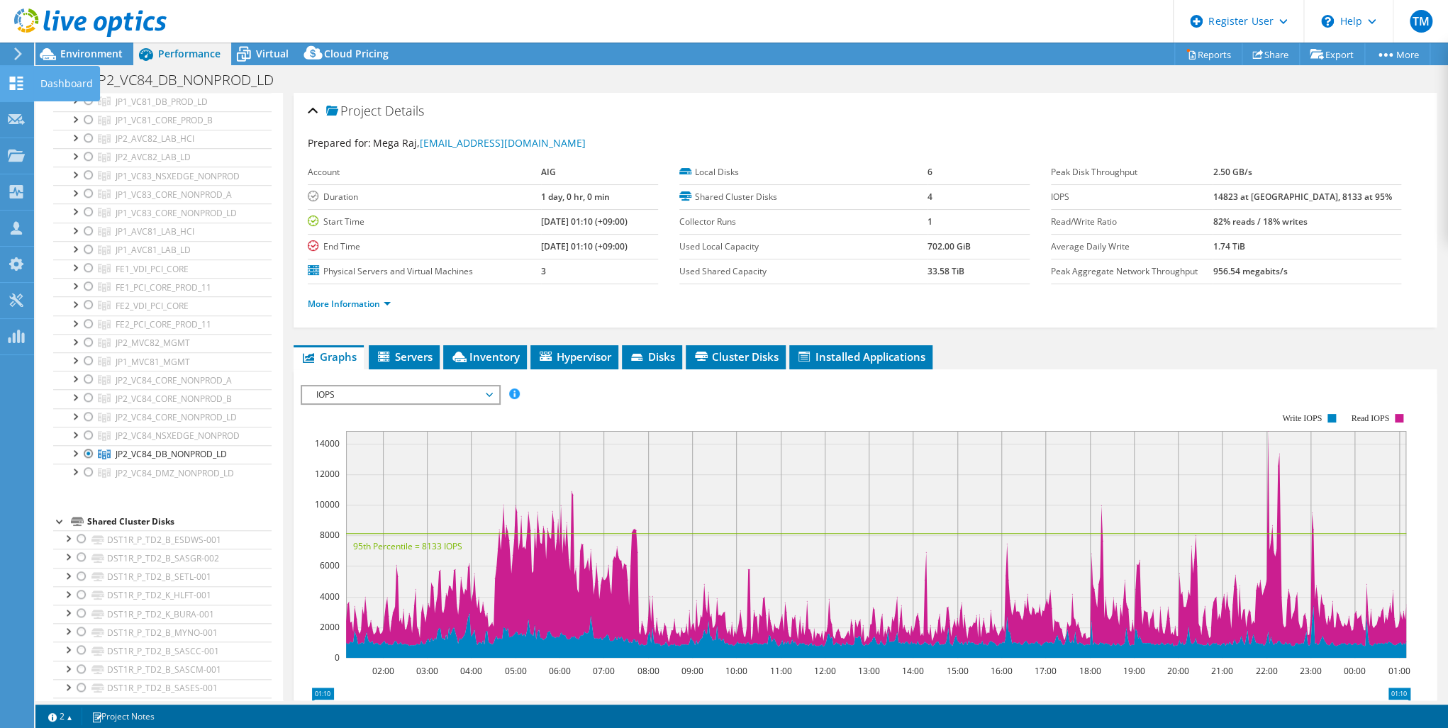
click at [20, 83] on icon at bounding box center [16, 83] width 17 height 13
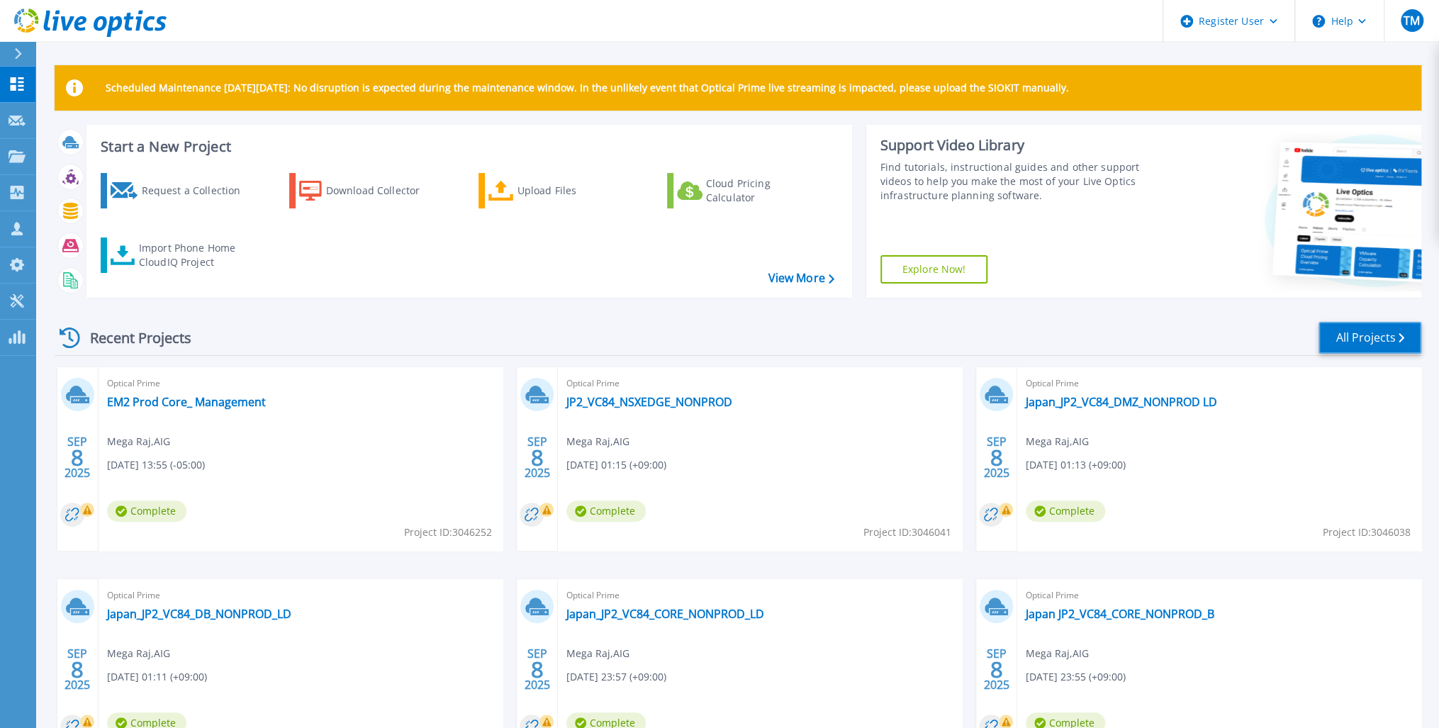
click at [1366, 335] on link "All Projects" at bounding box center [1370, 338] width 103 height 32
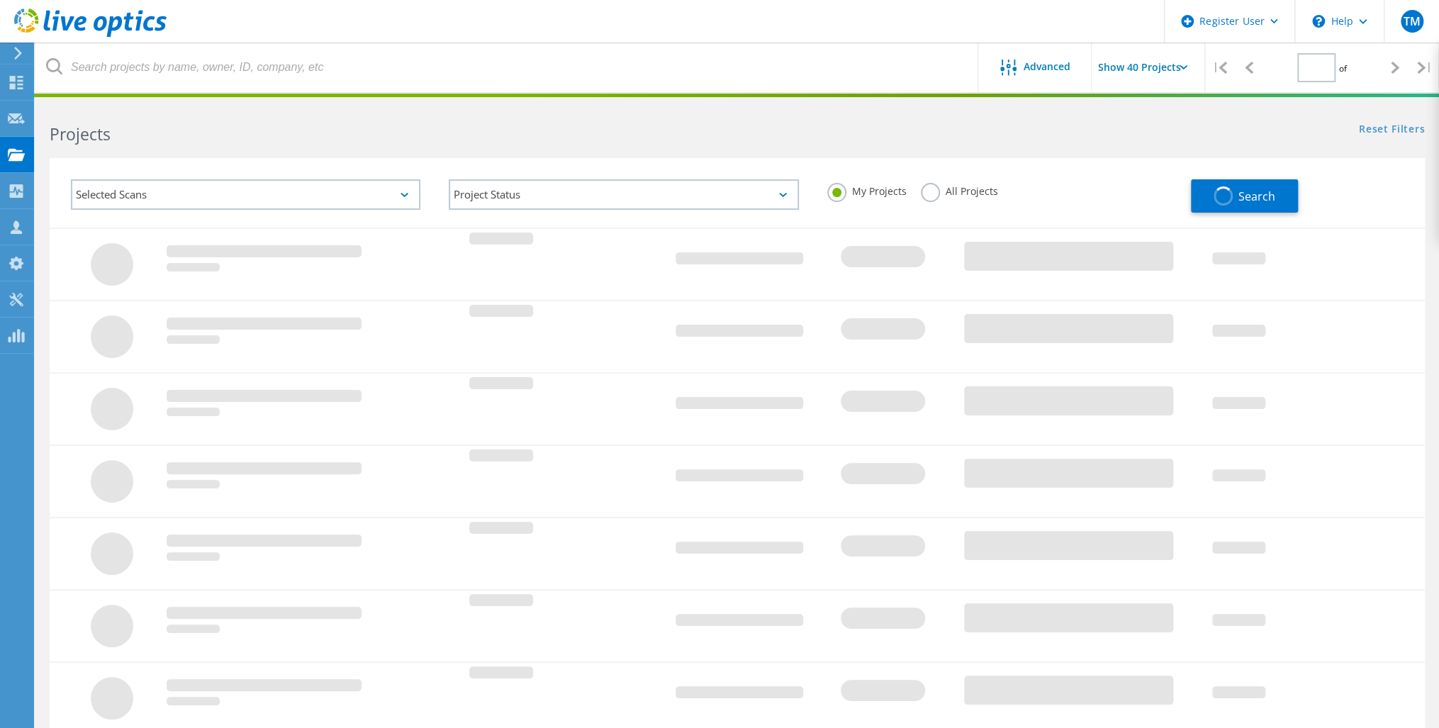
type input "1"
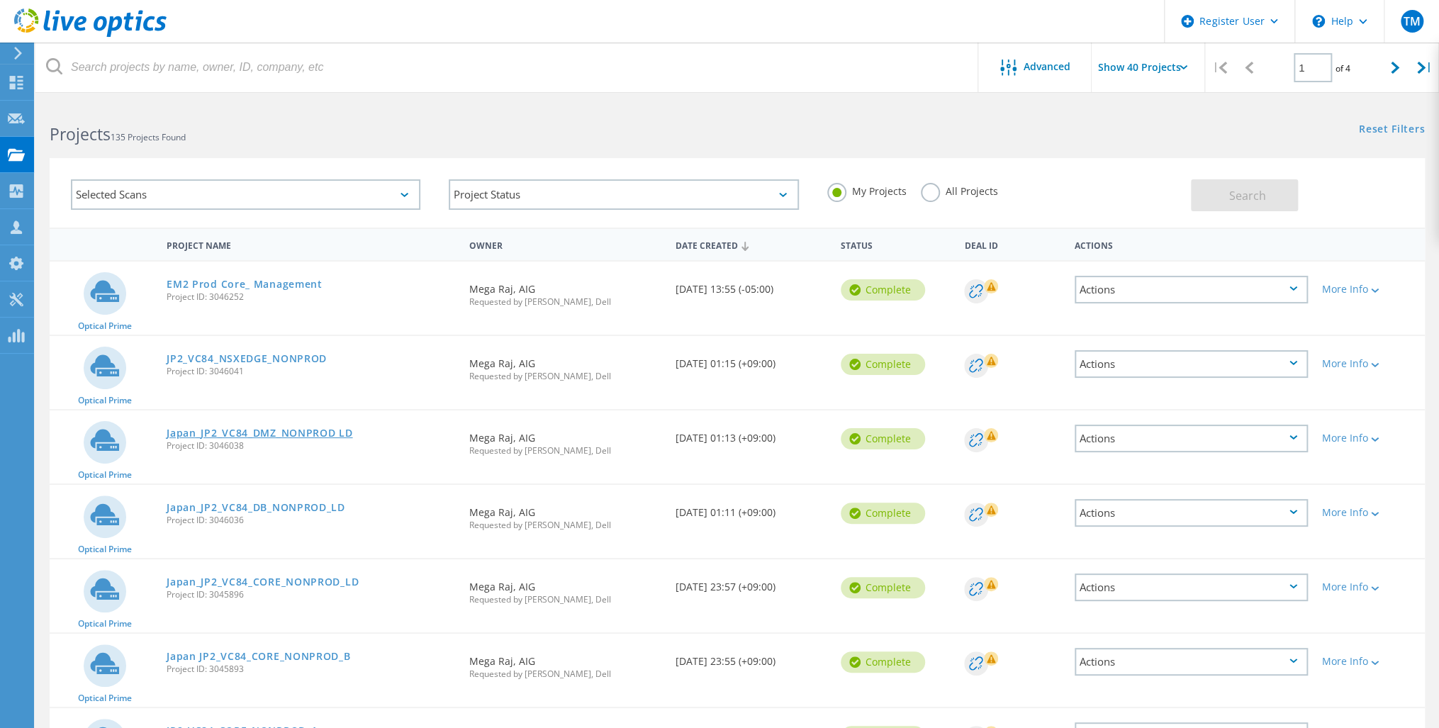
click at [264, 428] on link "Japan_JP2_VC84_DMZ_NONPROD LD" at bounding box center [260, 433] width 186 height 10
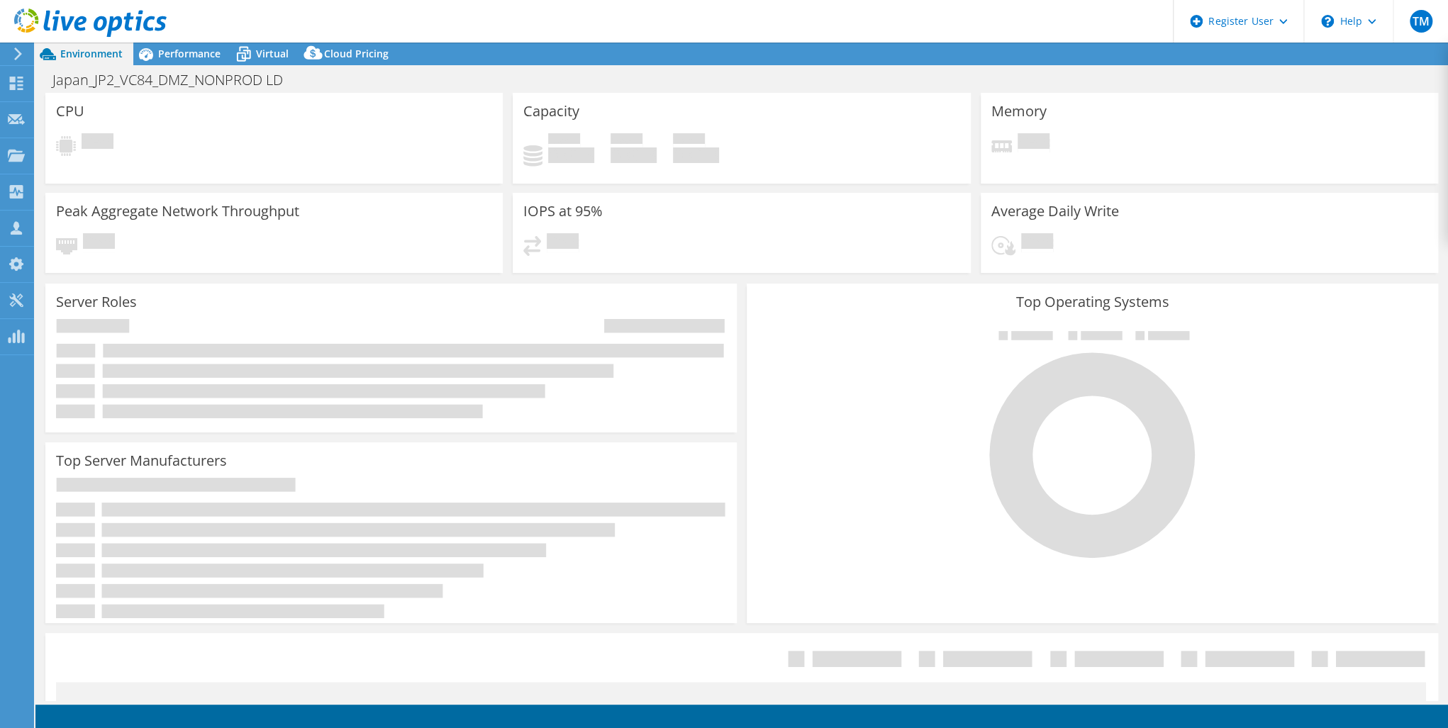
select select "USD"
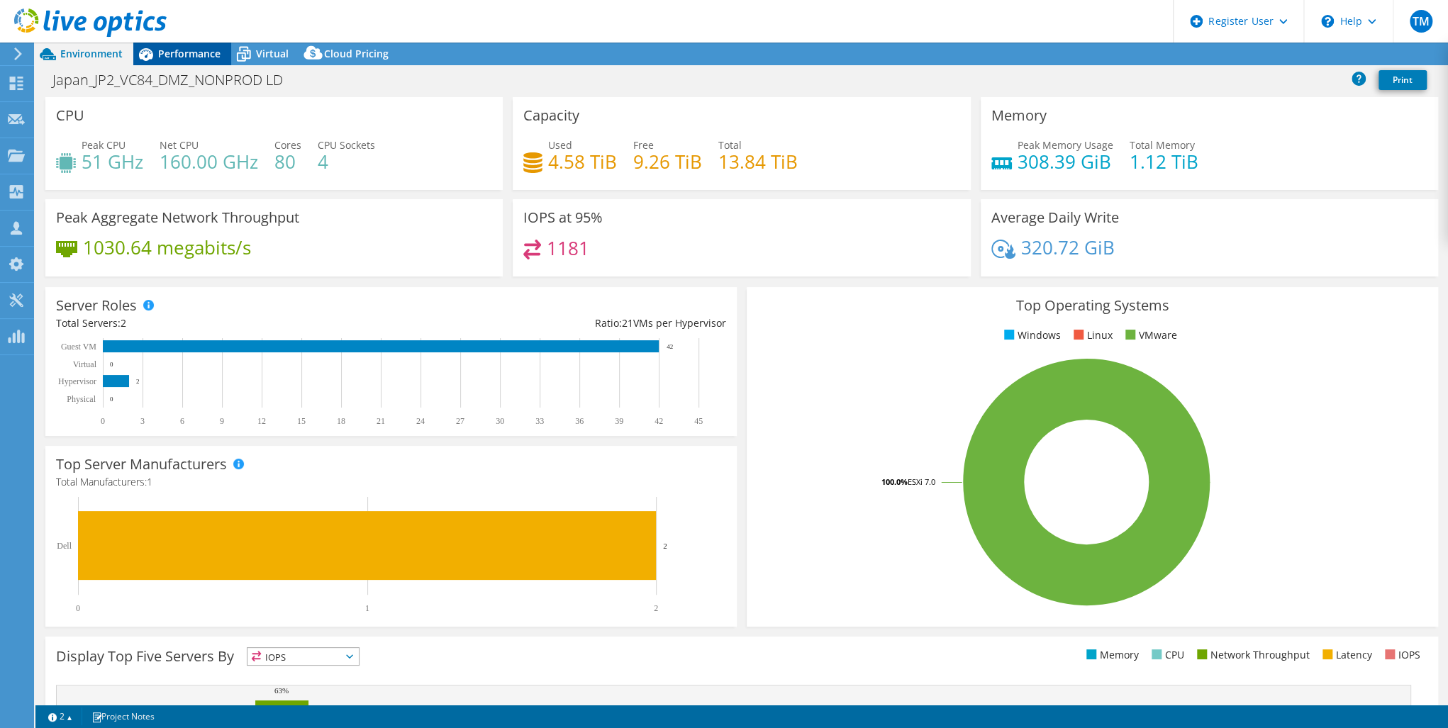
click at [204, 47] on span "Performance" at bounding box center [189, 53] width 62 height 13
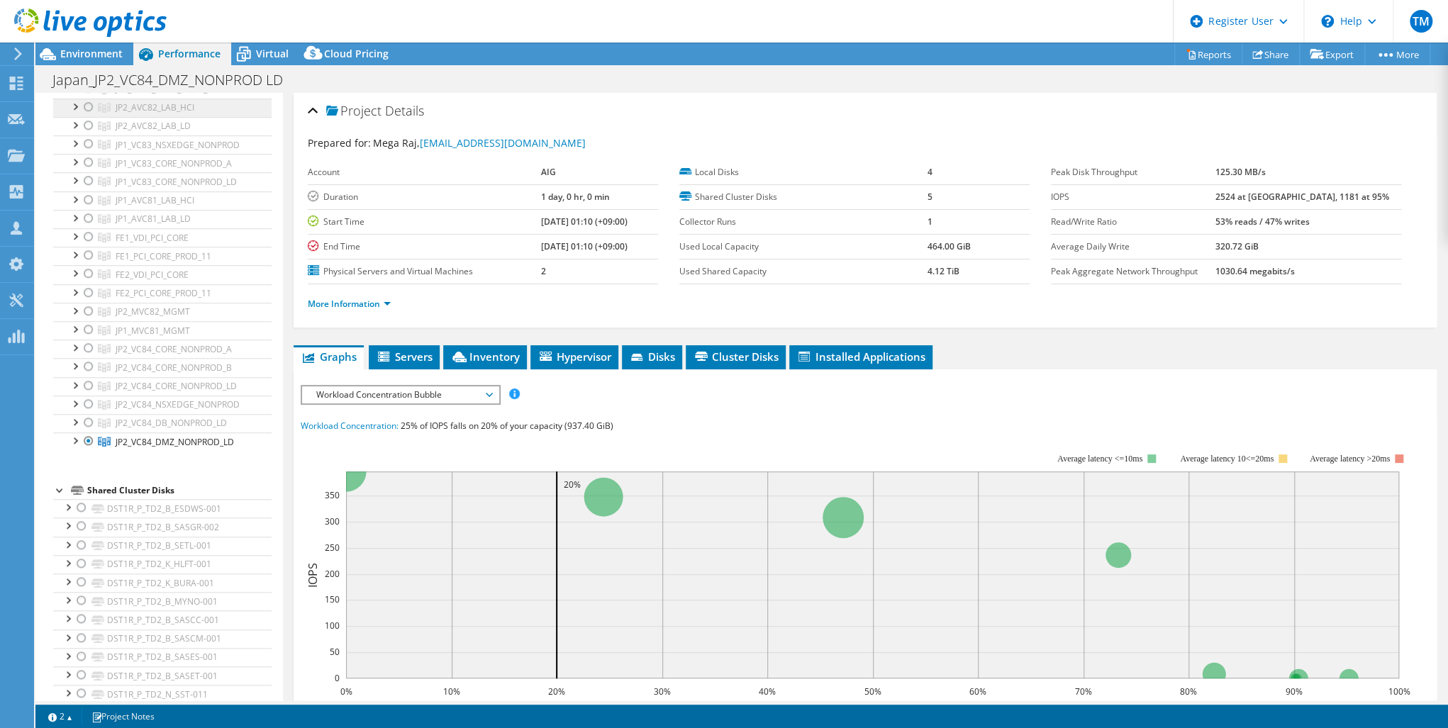
scroll to position [681, 0]
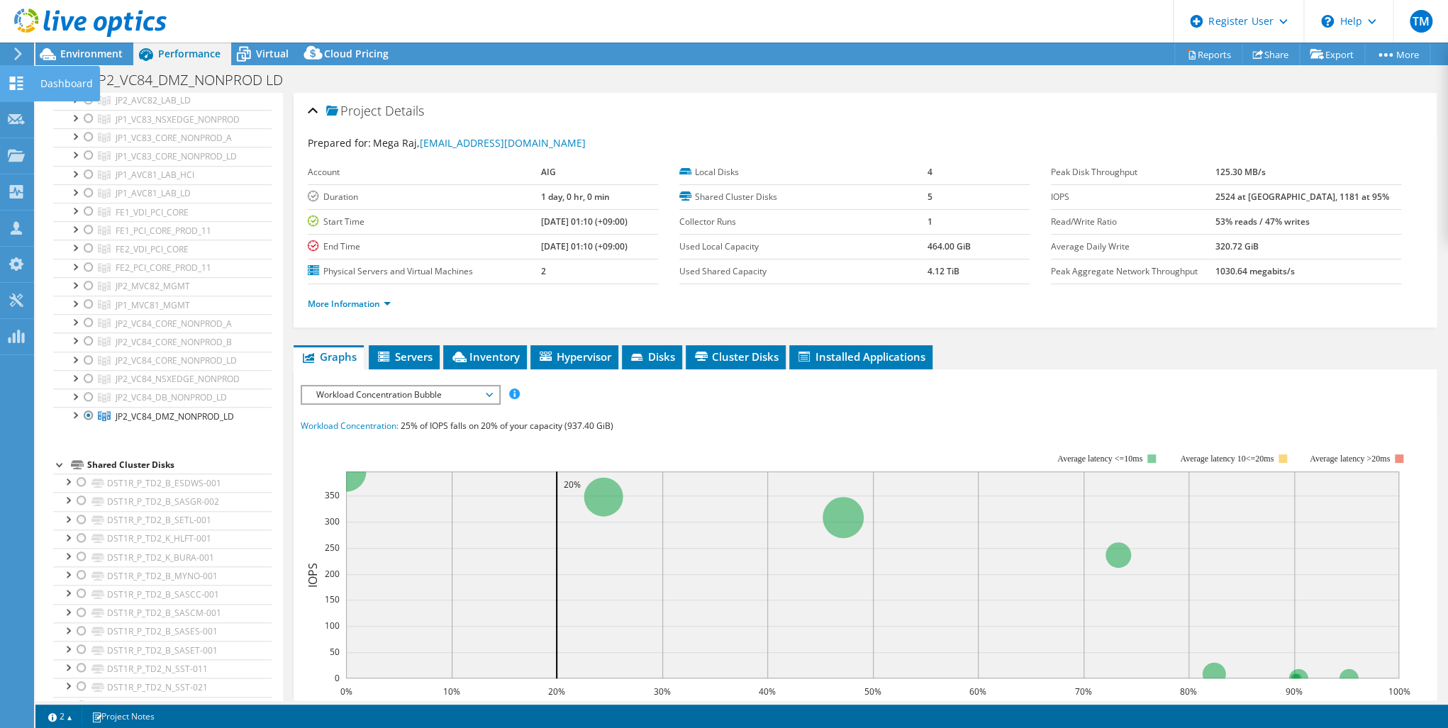
click at [19, 82] on icon at bounding box center [16, 83] width 17 height 13
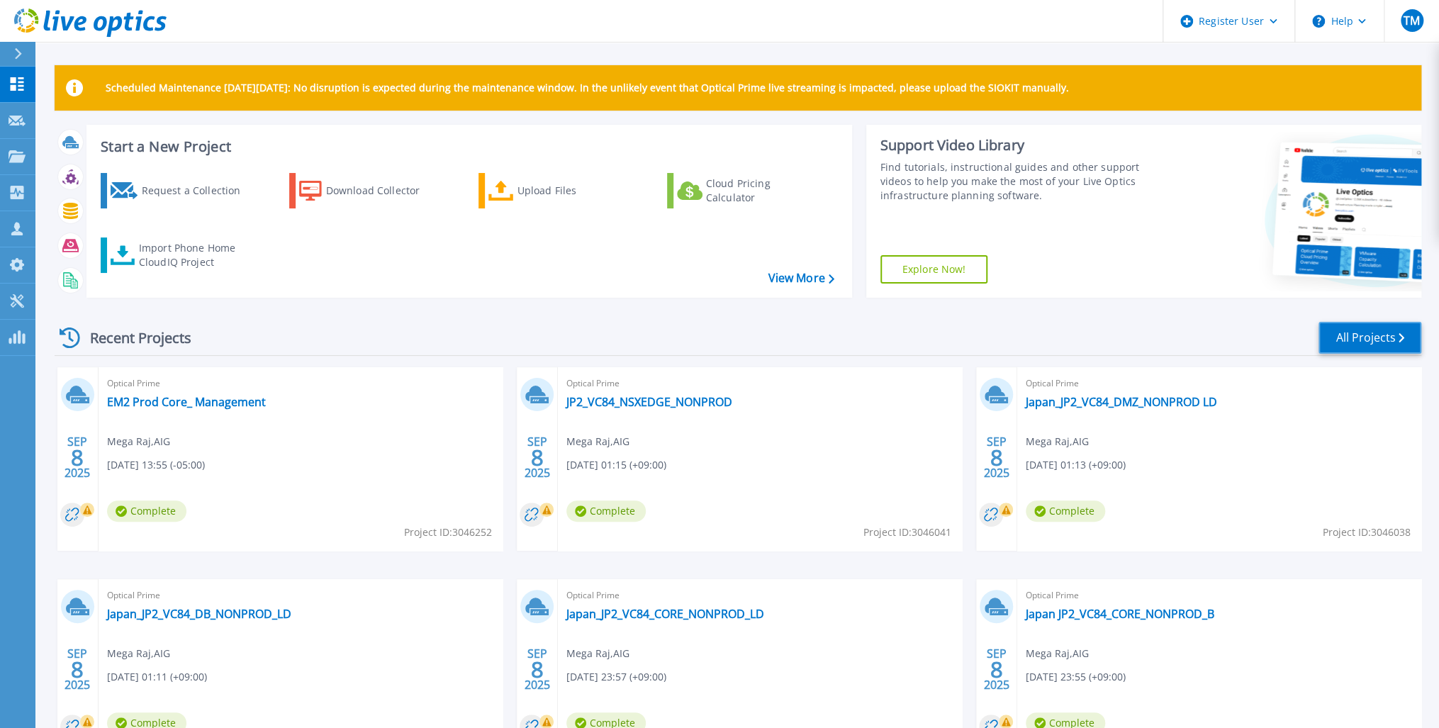
click at [1349, 338] on link "All Projects" at bounding box center [1370, 338] width 103 height 32
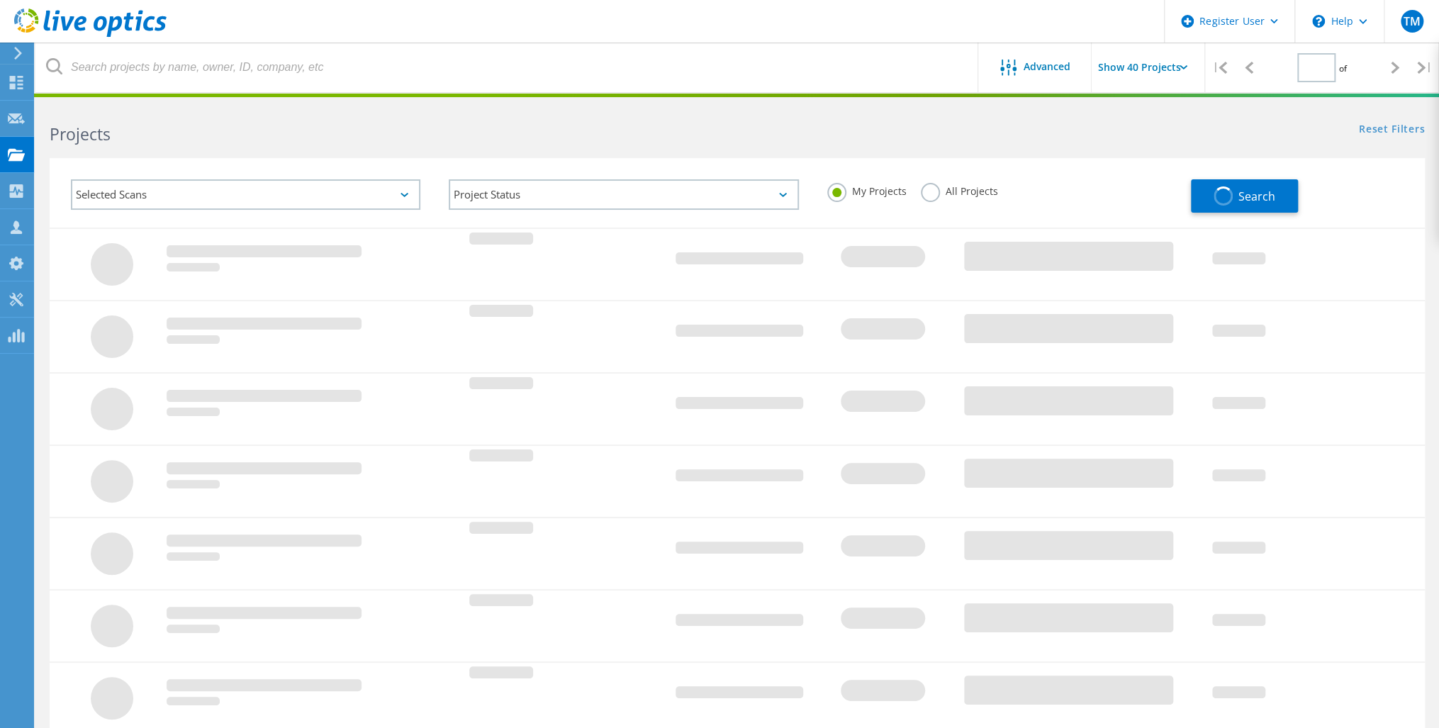
type input "1"
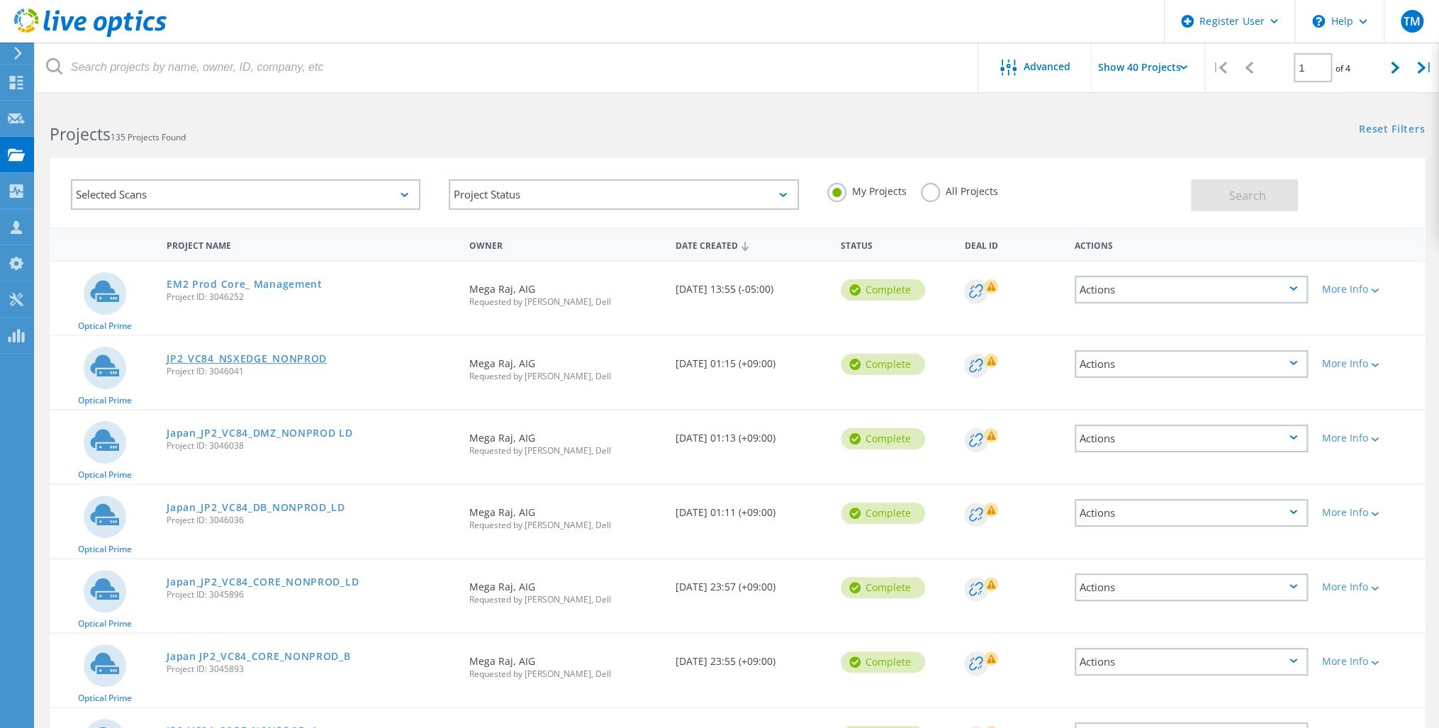
click at [226, 357] on link "JP2_VC84_NSXEDGE_NONPROD" at bounding box center [247, 359] width 160 height 10
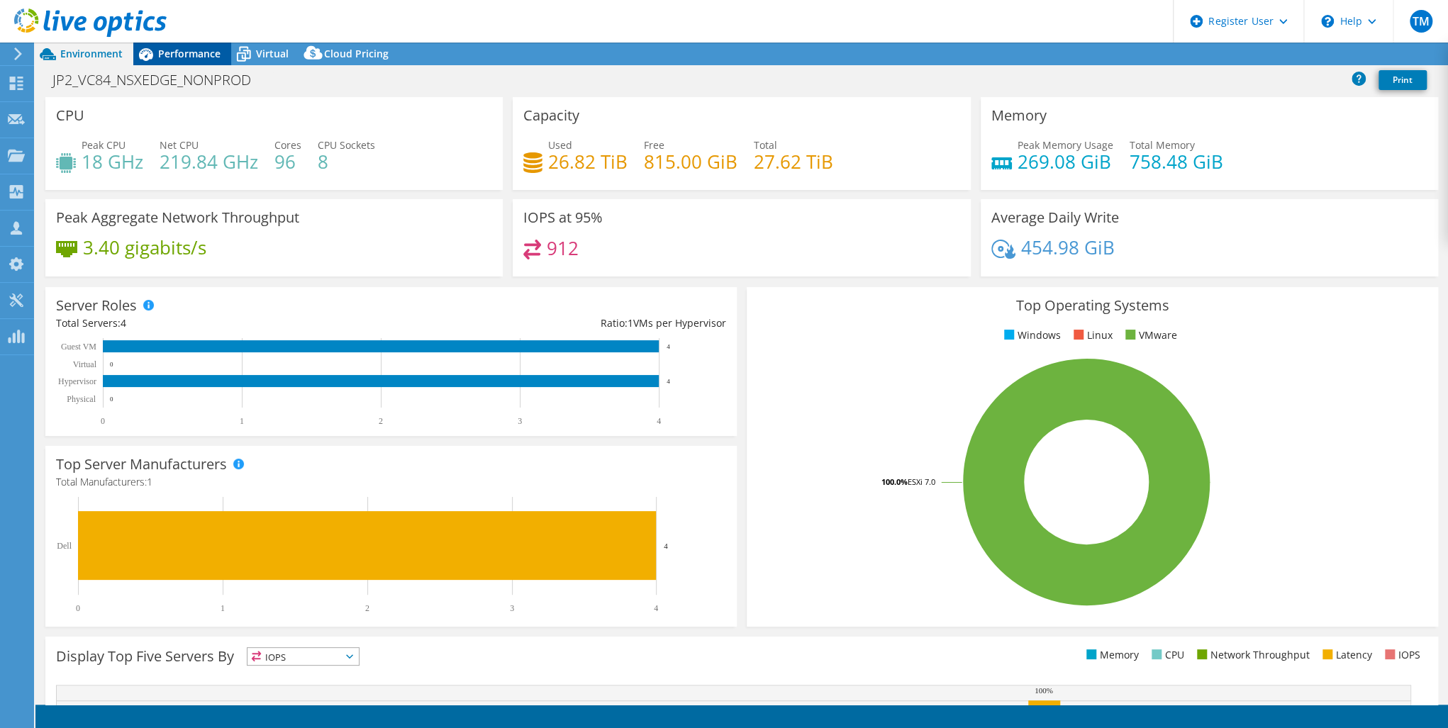
click at [185, 53] on span "Performance" at bounding box center [189, 53] width 62 height 13
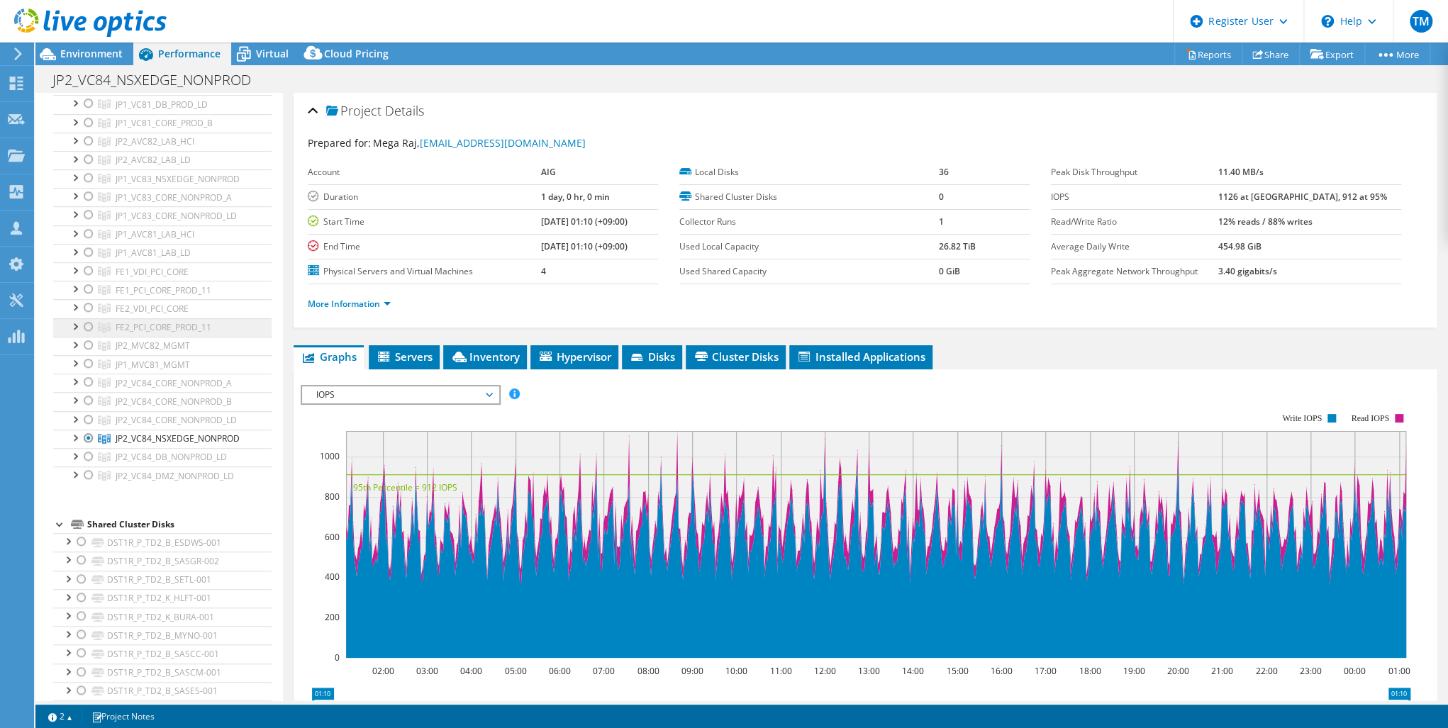
scroll to position [624, 0]
